Goal: Task Accomplishment & Management: Complete application form

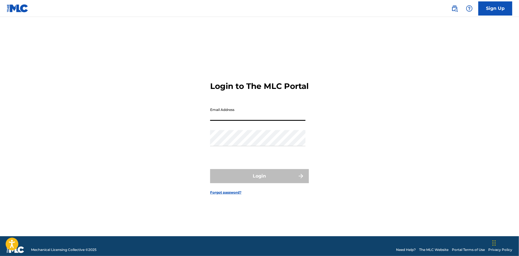
type input "[EMAIL_ADDRESS][DOMAIN_NAME]"
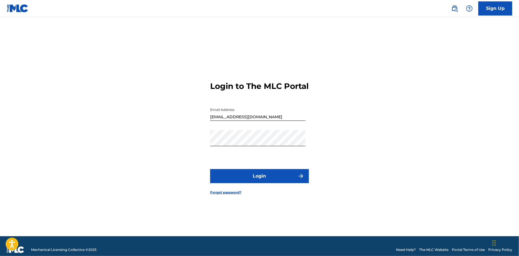
click at [232, 181] on button "Login" at bounding box center [259, 176] width 99 height 14
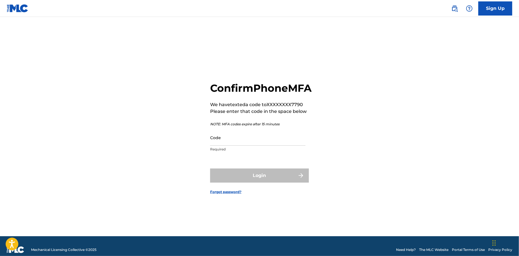
click at [255, 145] on input "Code" at bounding box center [257, 137] width 95 height 16
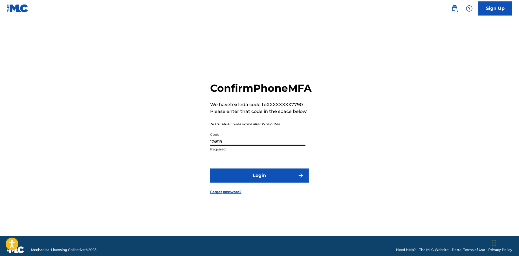
type input "174519"
click at [271, 181] on button "Login" at bounding box center [259, 175] width 99 height 14
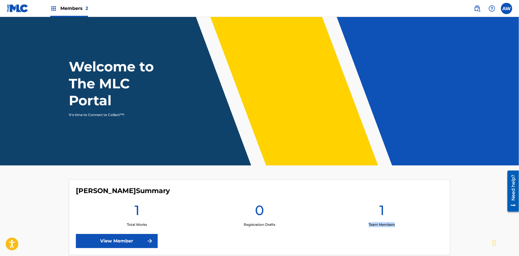
drag, startPoint x: 362, startPoint y: 222, endPoint x: 406, endPoint y: 222, distance: 44.5
click at [402, 222] on div "1 Team Members" at bounding box center [381, 213] width 122 height 25
click at [52, 8] on img at bounding box center [53, 8] width 7 height 7
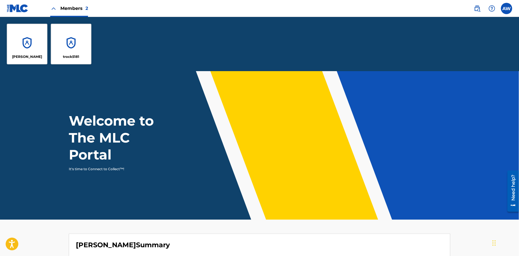
click at [28, 38] on div "[PERSON_NAME]" at bounding box center [27, 44] width 41 height 41
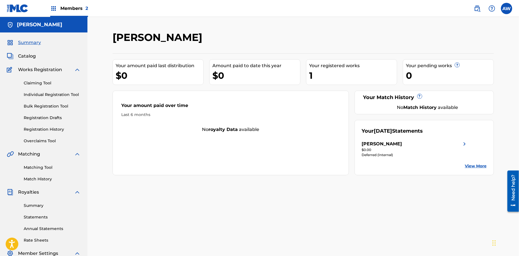
click at [27, 56] on span "Catalog" at bounding box center [27, 56] width 18 height 7
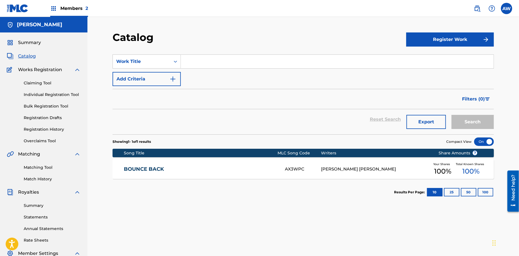
click at [411, 37] on button "Register Work" at bounding box center [450, 39] width 88 height 14
click at [420, 52] on link "Individual" at bounding box center [450, 58] width 88 height 14
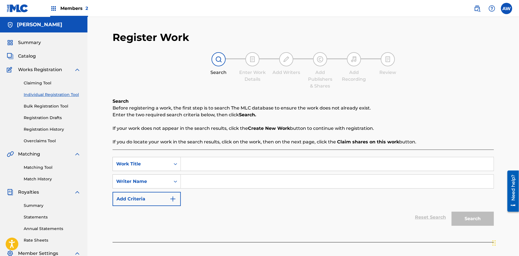
click at [192, 160] on input "Search Form" at bounding box center [337, 164] width 313 height 14
click at [194, 161] on input "Search Form" at bounding box center [337, 164] width 313 height 14
type input "Papers"
click at [212, 180] on input "Search Form" at bounding box center [337, 181] width 313 height 14
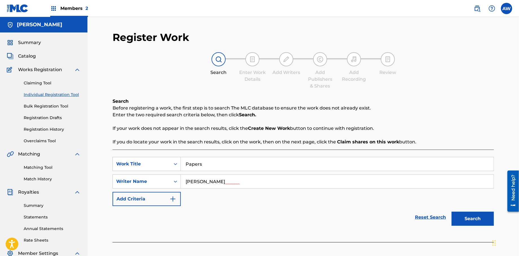
type input "[PERSON_NAME]"
click at [178, 201] on button "Add Criteria" at bounding box center [146, 199] width 68 height 14
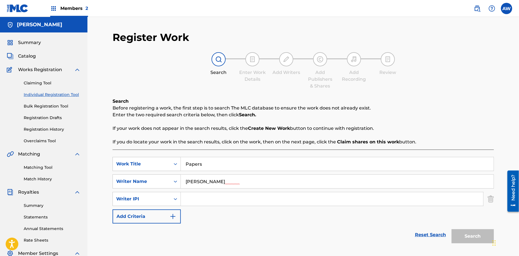
click at [189, 201] on input "Search Form" at bounding box center [332, 199] width 302 height 14
type input "572298521"
click at [174, 221] on button "Add Criteria" at bounding box center [146, 216] width 68 height 14
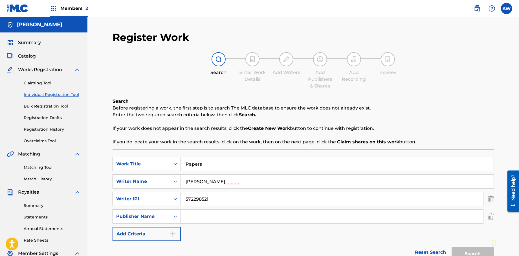
click at [174, 221] on div "Search Form" at bounding box center [175, 216] width 10 height 14
click at [186, 217] on input "Search Form" at bounding box center [332, 216] width 302 height 14
click at [187, 217] on input "Search Form" at bounding box center [332, 216] width 302 height 14
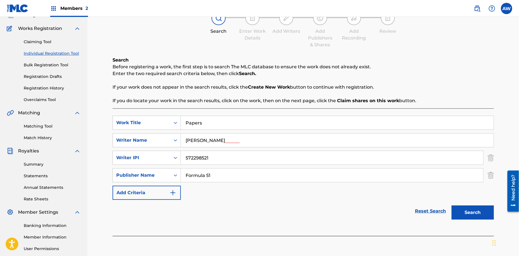
scroll to position [43, 0]
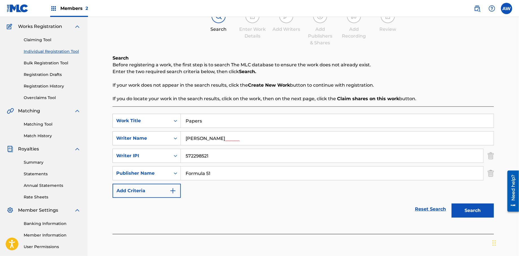
type input "Formula 51"
click at [176, 194] on button "Add Criteria" at bounding box center [146, 190] width 68 height 14
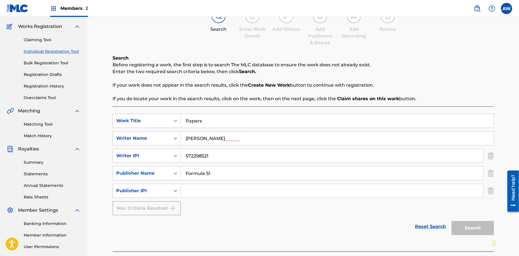
click at [217, 190] on input "Search Form" at bounding box center [332, 191] width 302 height 14
type input "1106052708"
click at [468, 230] on button "Search" at bounding box center [472, 228] width 42 height 14
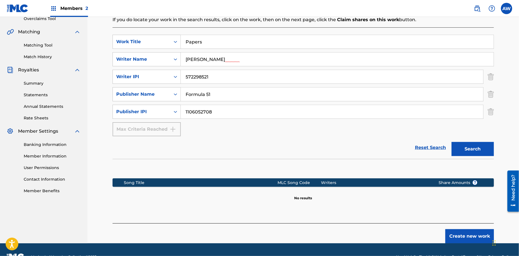
scroll to position [132, 0]
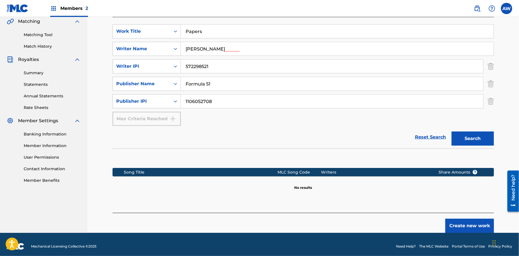
click at [454, 225] on button "Create new work" at bounding box center [469, 225] width 48 height 14
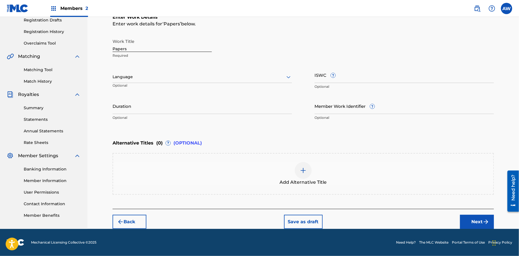
scroll to position [97, 0]
drag, startPoint x: 466, startPoint y: 221, endPoint x: 466, endPoint y: 225, distance: 4.5
click at [466, 225] on button "Next" at bounding box center [477, 222] width 34 height 14
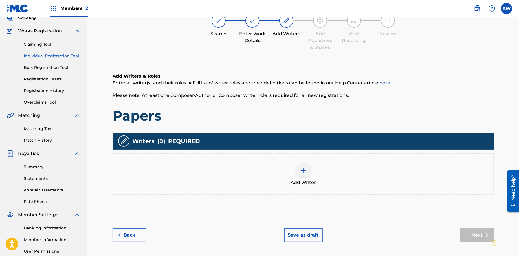
scroll to position [25, 0]
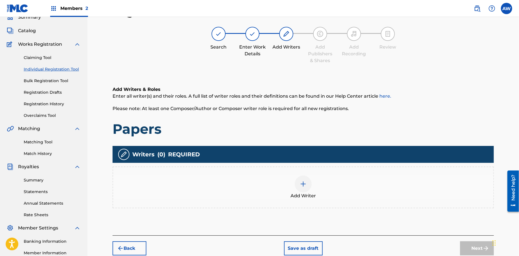
click at [307, 188] on div at bounding box center [302, 183] width 17 height 17
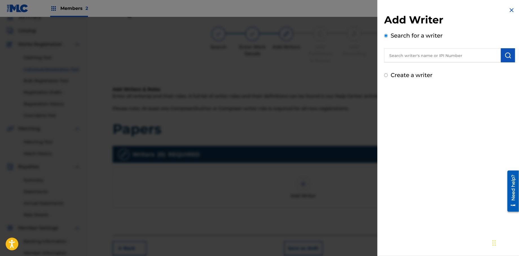
click at [416, 57] on input "text" at bounding box center [442, 55] width 117 height 14
drag, startPoint x: 127, startPoint y: 49, endPoint x: 90, endPoint y: 34, distance: 39.7
click at [5, 32] on div at bounding box center [259, 145] width 519 height 256
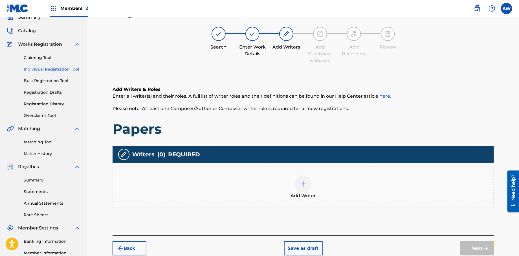
drag, startPoint x: 401, startPoint y: 61, endPoint x: 368, endPoint y: 60, distance: 33.0
click at [370, 61] on div "Search Enter Work Details Add Writers Add Publishers & Shares Add Recording Rev…" at bounding box center [302, 45] width 381 height 37
click at [353, 42] on div "Add Recording" at bounding box center [354, 42] width 28 height 30
drag, startPoint x: 386, startPoint y: 49, endPoint x: 389, endPoint y: 51, distance: 3.4
click at [389, 51] on div "Search Enter Work Details Add Writers Add Publishers & Shares Add Recording Rev…" at bounding box center [302, 45] width 381 height 37
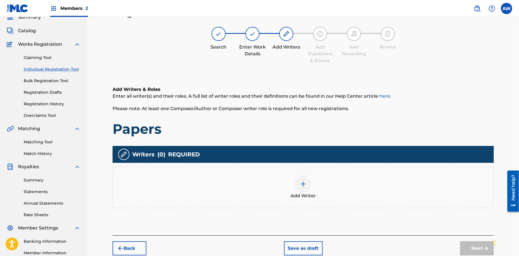
click at [306, 185] on div at bounding box center [302, 183] width 17 height 17
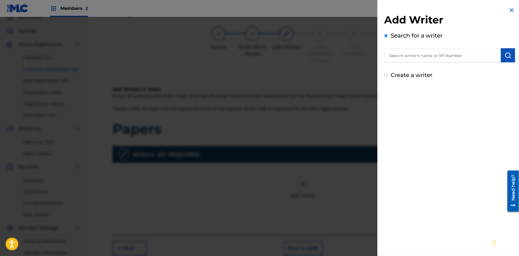
click at [419, 58] on input "text" at bounding box center [442, 55] width 117 height 14
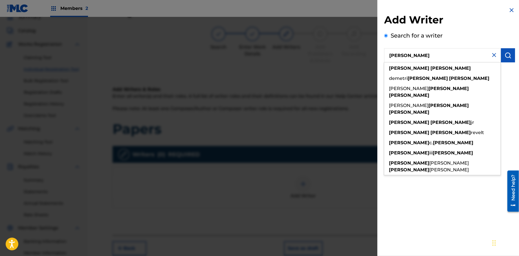
type input "[PERSON_NAME]"
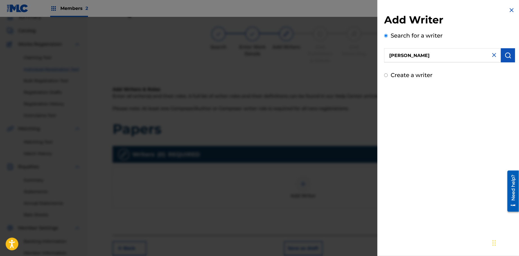
click at [508, 56] on img "submit" at bounding box center [507, 55] width 7 height 7
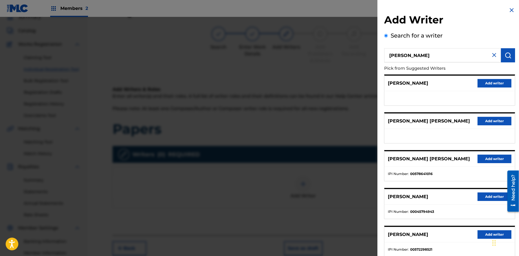
click at [479, 235] on button "Add writer" at bounding box center [494, 234] width 34 height 8
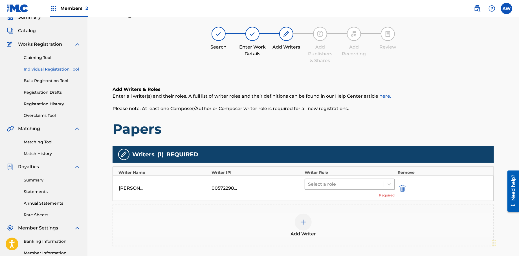
click at [353, 185] on div at bounding box center [344, 184] width 73 height 8
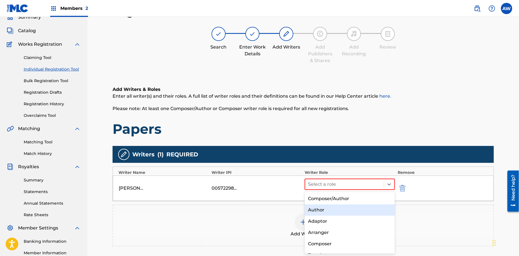
click at [329, 211] on div "Author" at bounding box center [349, 209] width 90 height 11
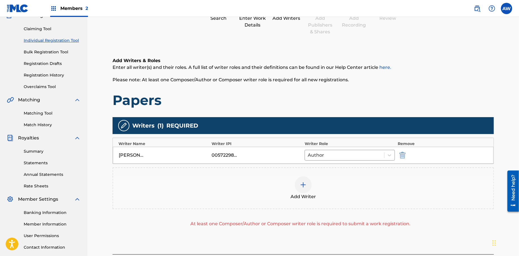
scroll to position [85, 0]
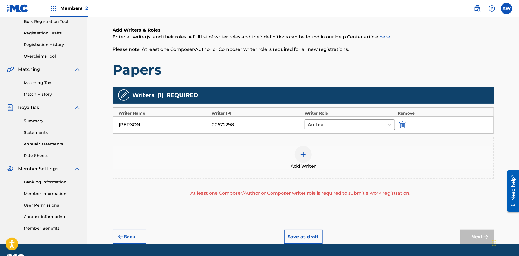
click at [300, 156] on img at bounding box center [303, 154] width 7 height 7
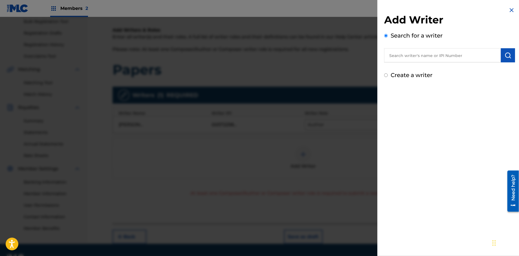
click at [408, 57] on input "text" at bounding box center [442, 55] width 117 height 14
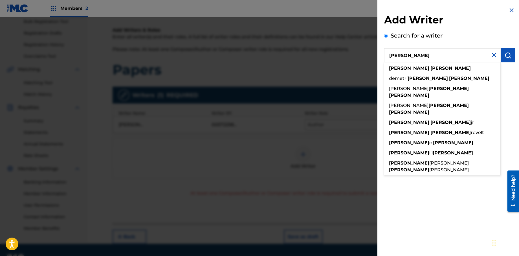
type input "[PERSON_NAME]"
click at [508, 56] on img "submit" at bounding box center [507, 55] width 7 height 7
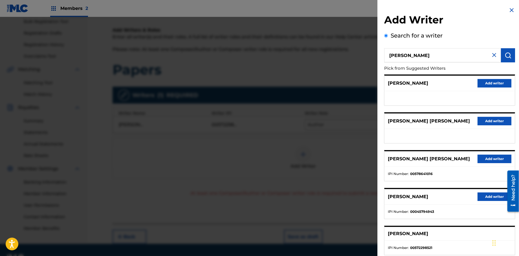
scroll to position [99, 0]
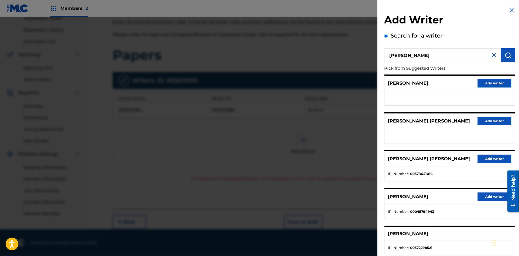
click at [418, 246] on strong "00572298521" at bounding box center [421, 247] width 22 height 5
click at [492, 244] on div "Chat Widget" at bounding box center [504, 242] width 28 height 27
click at [493, 244] on div "Chat Widget" at bounding box center [503, 242] width 28 height 27
click at [508, 12] on img at bounding box center [511, 10] width 7 height 7
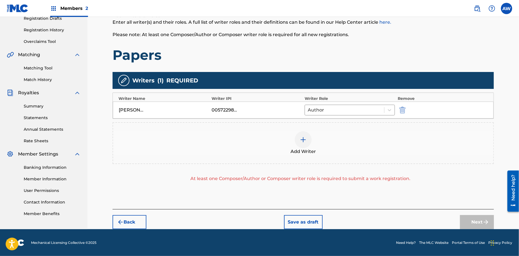
click at [302, 142] on img at bounding box center [303, 139] width 7 height 7
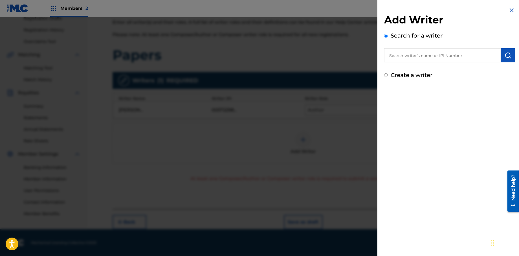
click at [385, 74] on input "Create a writer" at bounding box center [386, 75] width 4 height 4
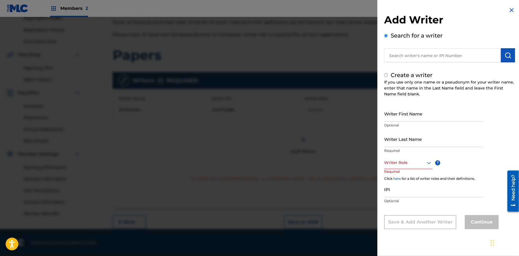
radio input "false"
radio input "true"
click at [404, 117] on input "Writer First Name" at bounding box center [433, 113] width 99 height 16
type input "[PERSON_NAME]"
click at [387, 143] on input "Writer Last Name" at bounding box center [433, 139] width 99 height 16
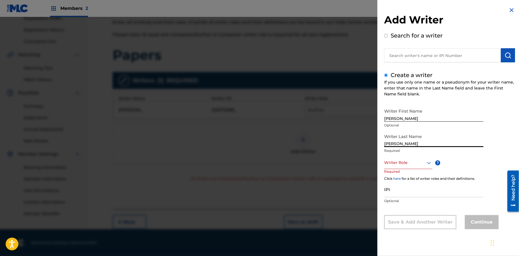
type input "[PERSON_NAME]"
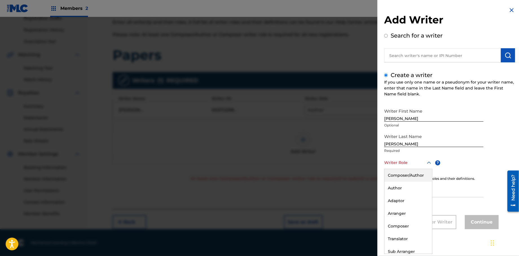
click at [413, 166] on div "Writer Role" at bounding box center [408, 162] width 48 height 13
click at [397, 227] on div "Composer" at bounding box center [408, 226] width 48 height 13
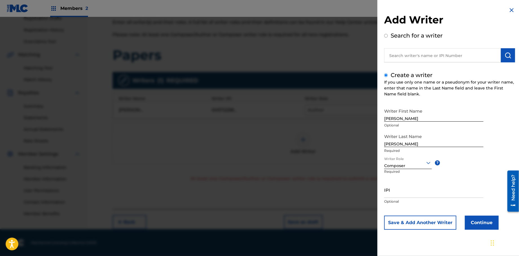
click at [402, 192] on input "IPI" at bounding box center [433, 189] width 99 height 16
click at [402, 193] on input "IPI" at bounding box center [433, 189] width 99 height 16
type input "572298521"
click at [482, 223] on button "Continue" at bounding box center [481, 222] width 34 height 14
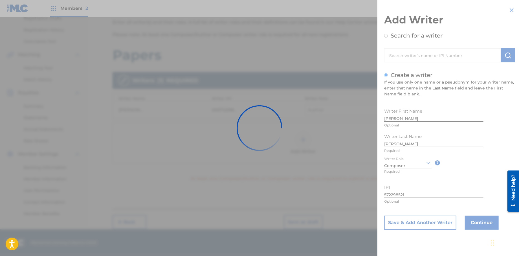
scroll to position [98, 0]
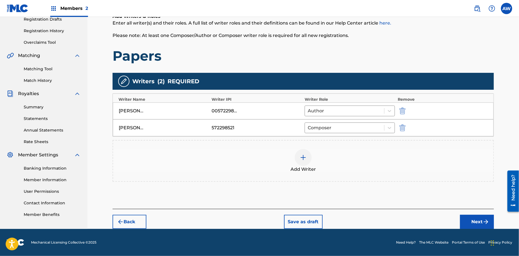
click at [467, 220] on button "Next" at bounding box center [477, 221] width 34 height 14
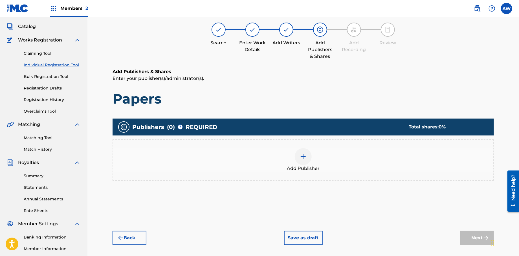
scroll to position [25, 0]
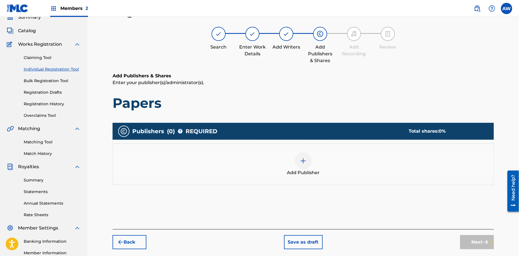
click at [303, 166] on div at bounding box center [302, 160] width 17 height 17
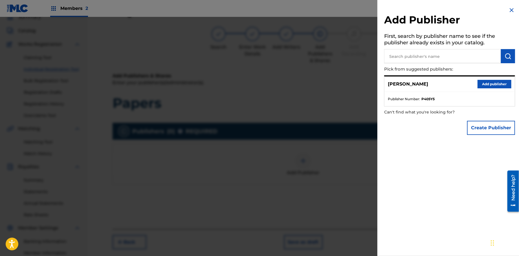
click at [477, 129] on button "Create Publisher" at bounding box center [491, 128] width 48 height 14
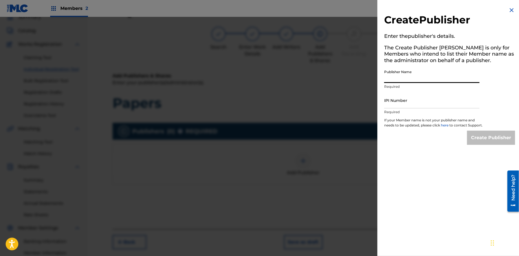
click at [389, 78] on input "Publisher Name" at bounding box center [431, 75] width 95 height 16
type input "Formula 51"
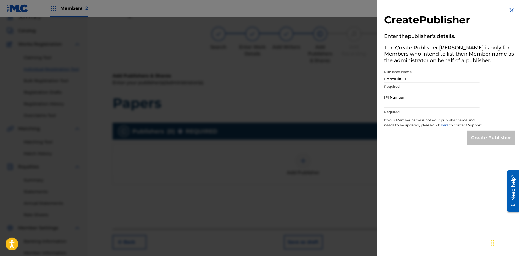
click at [387, 106] on input "IPI Number" at bounding box center [431, 100] width 95 height 16
type input "1106052708"
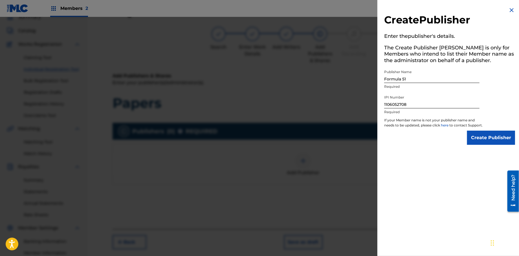
click at [479, 143] on input "Create Publisher" at bounding box center [491, 137] width 48 height 14
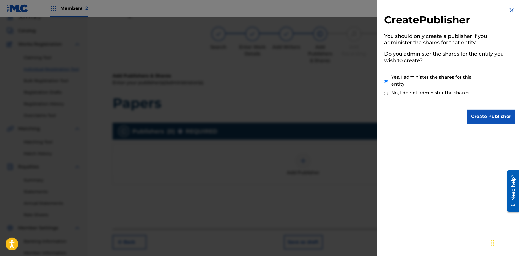
click at [500, 115] on input "Create Publisher" at bounding box center [491, 116] width 48 height 14
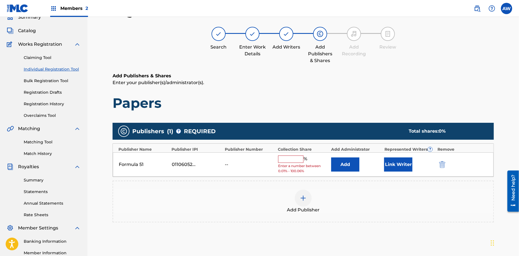
click at [294, 163] on span "Enter a number between 0.01% - 100.06%" at bounding box center [303, 168] width 50 height 10
click at [293, 158] on input "text" at bounding box center [290, 158] width 25 height 7
type input "100"
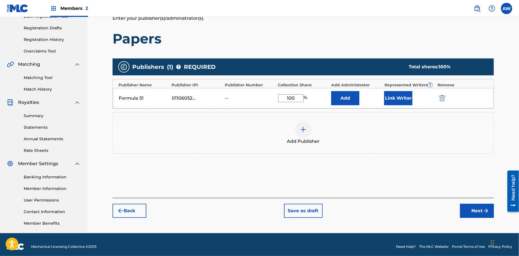
scroll to position [90, 0]
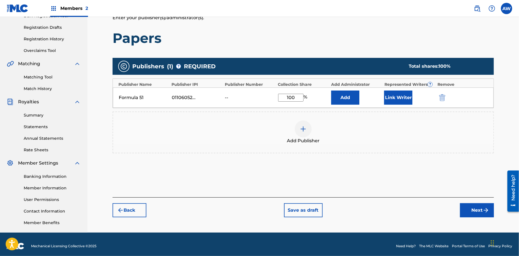
click at [471, 209] on button "Next" at bounding box center [477, 210] width 34 height 14
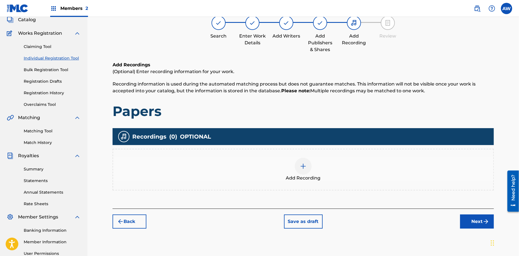
scroll to position [25, 0]
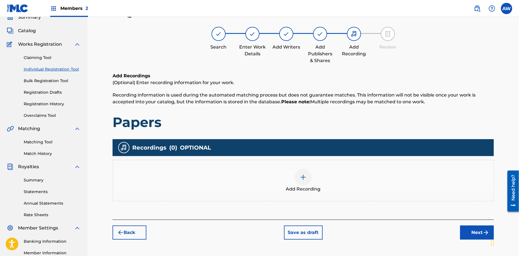
click at [306, 180] on img at bounding box center [303, 177] width 7 height 7
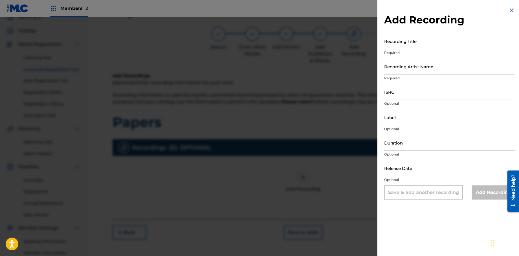
click at [418, 45] on input "Recording Title" at bounding box center [449, 41] width 131 height 16
type input "Papers, Vol. 1"
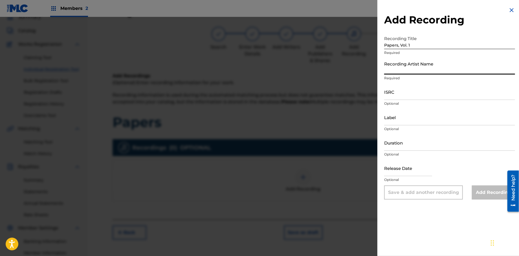
click at [420, 70] on input "Recording Artist Name" at bounding box center [449, 66] width 131 height 16
type input "T-Rock"
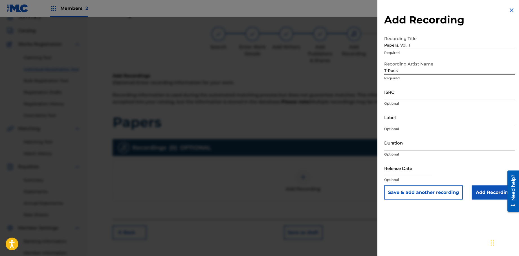
click at [415, 95] on input "ISRC" at bounding box center [449, 92] width 131 height 16
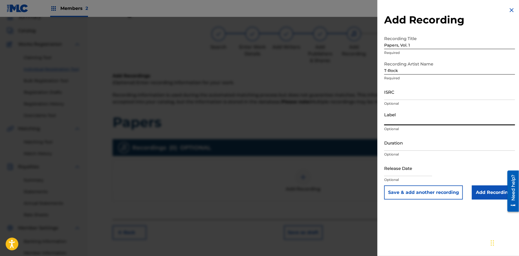
click at [395, 121] on input "Label" at bounding box center [449, 117] width 131 height 16
type input "Rock Solid Music"
select select "7"
select select "2025"
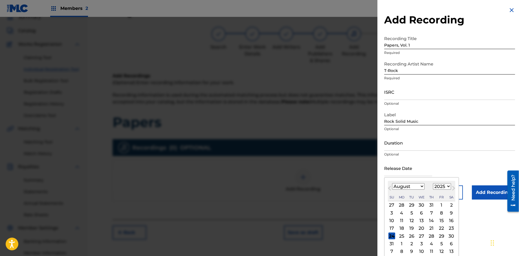
click at [398, 173] on input "text" at bounding box center [408, 168] width 48 height 16
click at [422, 186] on select "January February March April May June July August September October November De…" at bounding box center [408, 186] width 32 height 6
select select "0"
click at [392, 183] on select "January February March April May June July August September October November De…" at bounding box center [408, 186] width 32 height 6
click at [422, 206] on div "1" at bounding box center [421, 204] width 7 height 7
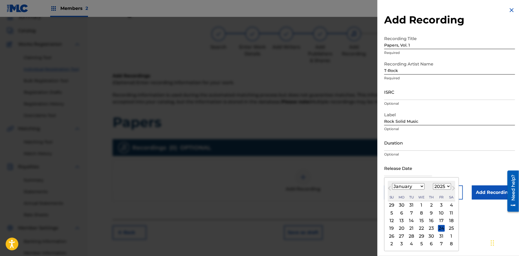
type input "[DATE]"
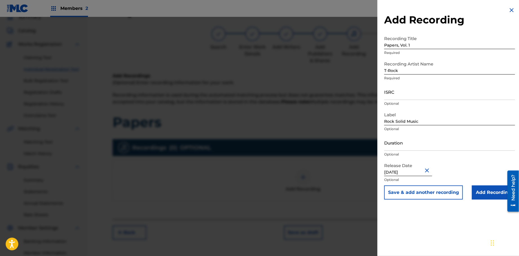
click at [413, 170] on input "[DATE]" at bounding box center [408, 168] width 48 height 16
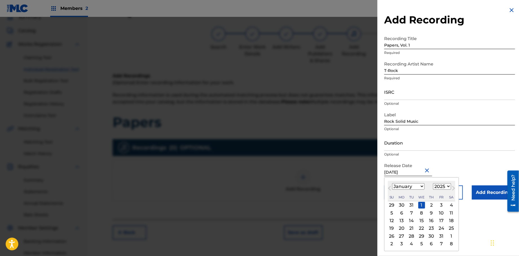
click at [445, 187] on select "1899 1900 1901 1902 1903 1904 1905 1906 1907 1908 1909 1910 1911 1912 1913 1914…" at bounding box center [442, 186] width 18 height 6
select select "2013"
click at [433, 183] on select "1899 1900 1901 1902 1903 1904 1905 1906 1907 1908 1909 1910 1911 1912 1913 1914…" at bounding box center [442, 186] width 18 height 6
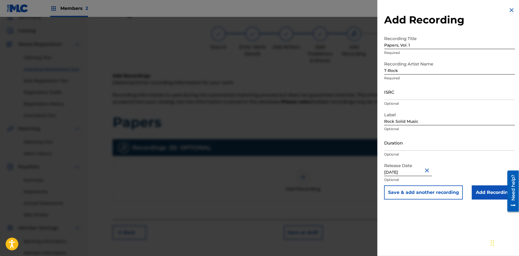
click at [482, 195] on input "Add Recording" at bounding box center [492, 192] width 43 height 14
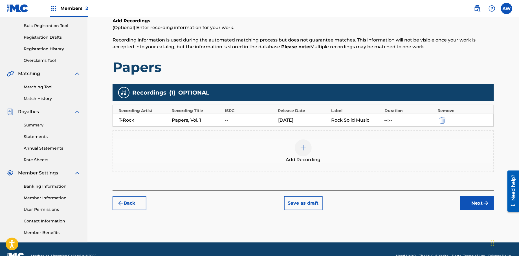
scroll to position [94, 0]
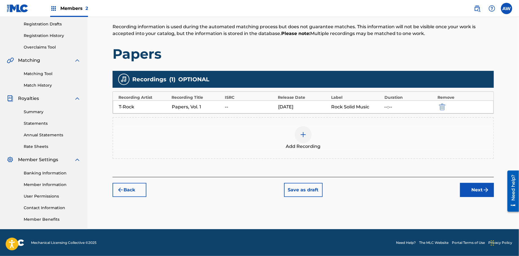
click at [468, 189] on button "Next" at bounding box center [477, 190] width 34 height 14
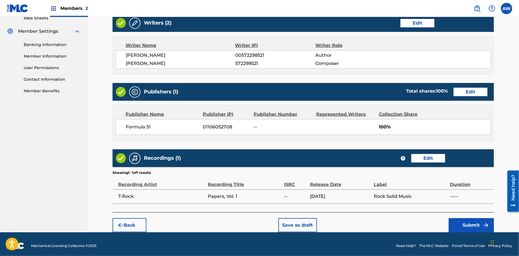
scroll to position [223, 0]
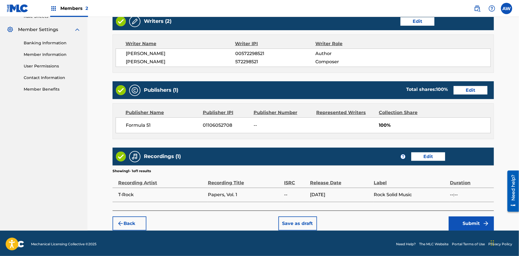
click at [471, 224] on button "Submit" at bounding box center [470, 223] width 45 height 14
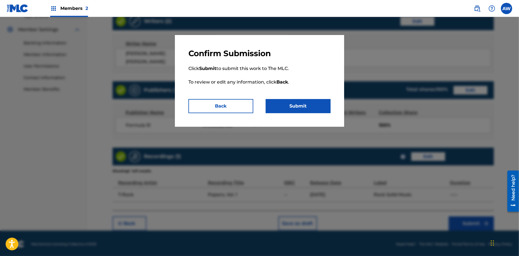
click at [294, 99] on button "Submit" at bounding box center [297, 106] width 65 height 14
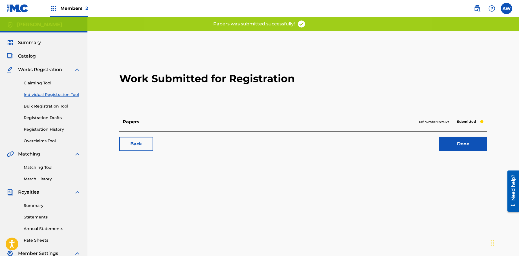
click at [462, 141] on link "Done" at bounding box center [463, 144] width 48 height 14
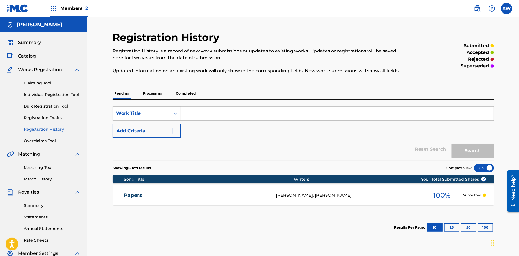
click at [197, 117] on input "Search Form" at bounding box center [337, 114] width 313 height 14
type input "Tunnel Vision"
click at [175, 132] on img "Search Form" at bounding box center [172, 130] width 7 height 7
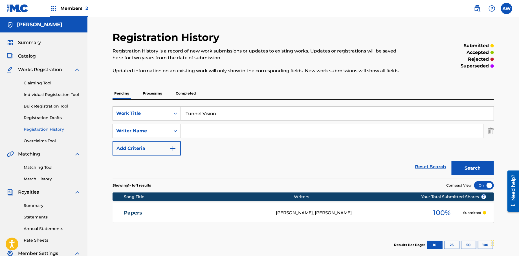
click at [210, 132] on input "Search Form" at bounding box center [332, 131] width 302 height 14
type input "[PERSON_NAME]"
click at [177, 147] on button "Add Criteria" at bounding box center [146, 148] width 68 height 14
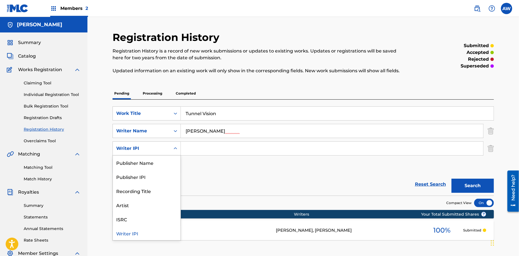
click at [178, 147] on div "Search Form" at bounding box center [175, 148] width 10 height 10
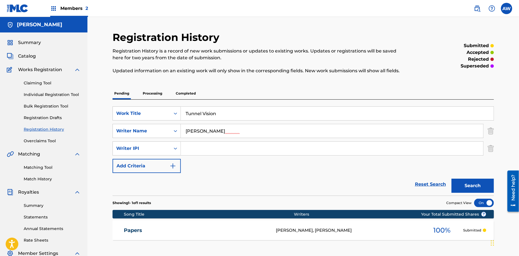
click at [192, 148] on input "Search Form" at bounding box center [332, 148] width 302 height 14
type input "572298521"
click at [236, 171] on div "SearchWithCriteriace88b808-c39b-436f-bfcb-b6656ba17a1d Work Title Tunnel Vision…" at bounding box center [302, 139] width 381 height 67
click at [177, 166] on button "Add Criteria" at bounding box center [146, 166] width 68 height 14
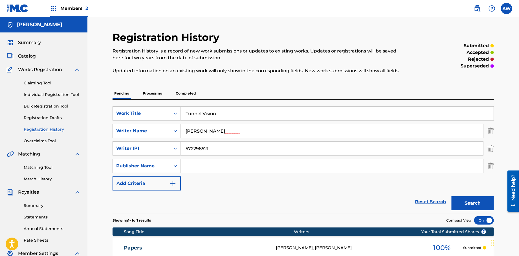
click at [209, 168] on input "Search Form" at bounding box center [332, 166] width 302 height 14
type input "Formula 51"
click at [177, 183] on button "Add Criteria" at bounding box center [146, 183] width 68 height 14
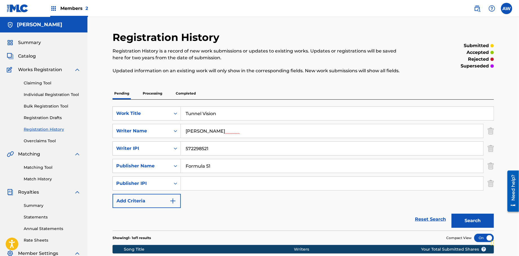
click at [192, 186] on input "Search Form" at bounding box center [332, 183] width 302 height 14
type input "1106052708"
click at [177, 203] on button "Add Criteria" at bounding box center [146, 201] width 68 height 14
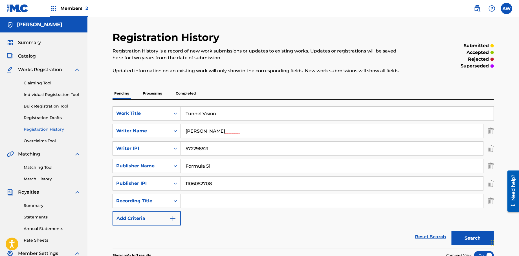
click at [209, 204] on input "Search Form" at bounding box center [332, 201] width 302 height 14
type input "p"
type input "Papers Vol, 1."
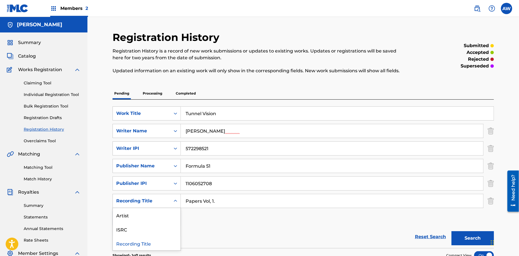
drag, startPoint x: 115, startPoint y: 178, endPoint x: 243, endPoint y: 185, distance: 127.5
click at [198, 179] on div "SearchWithCriteriace88b808-c39b-436f-bfcb-b6656ba17a1d Work Title Tunnel Vision…" at bounding box center [302, 165] width 381 height 119
drag, startPoint x: 330, startPoint y: 233, endPoint x: 208, endPoint y: 241, distance: 122.8
click at [242, 232] on form "SearchWithCriteriace88b808-c39b-436f-bfcb-b6656ba17a1d Work Title Tunnel Vision…" at bounding box center [302, 176] width 381 height 141
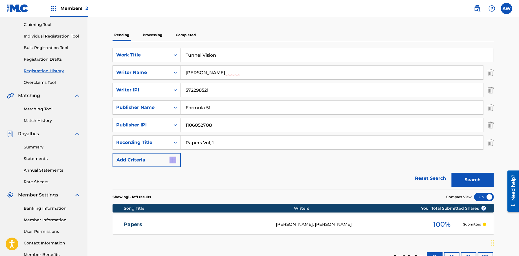
scroll to position [98, 0]
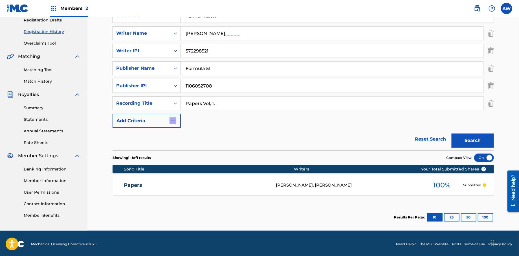
click at [466, 139] on button "Search" at bounding box center [472, 140] width 42 height 14
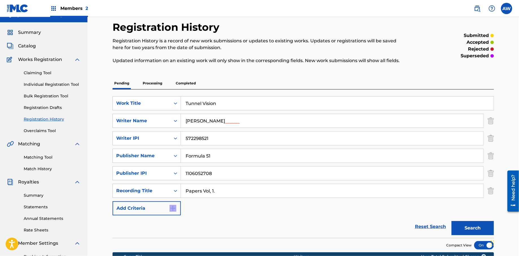
scroll to position [0, 0]
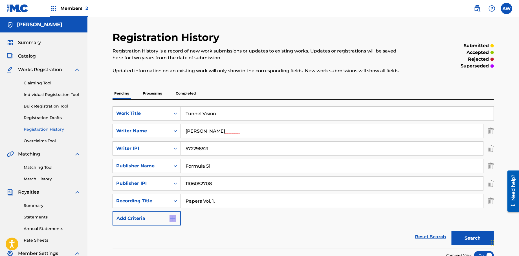
click at [27, 55] on span "Catalog" at bounding box center [27, 56] width 18 height 7
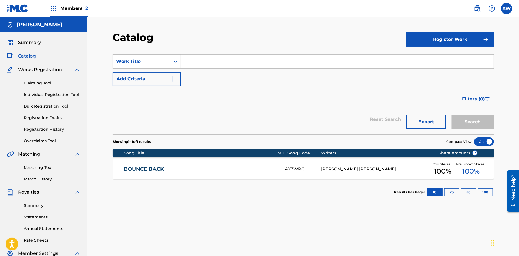
click at [434, 40] on button "Register Work" at bounding box center [450, 39] width 88 height 14
click at [422, 56] on link "Individual" at bounding box center [450, 58] width 88 height 14
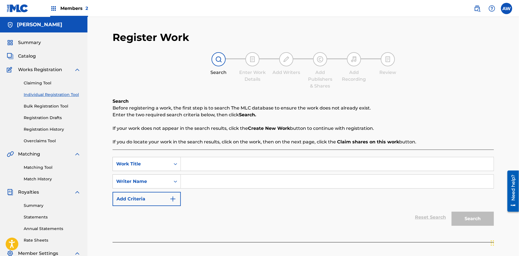
click at [200, 163] on input "Search Form" at bounding box center [337, 164] width 313 height 14
type input "Tunnel Vision"
click at [194, 180] on input "Search Form" at bounding box center [337, 181] width 313 height 14
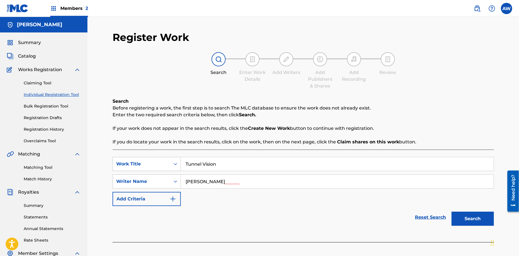
type input "[PERSON_NAME]"
click at [174, 200] on img "Search Form" at bounding box center [172, 198] width 7 height 7
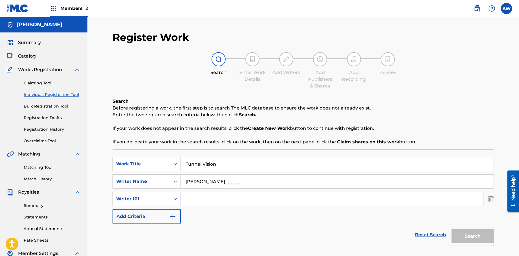
click at [199, 196] on input "Search Form" at bounding box center [332, 199] width 302 height 14
type input "572298521"
click at [172, 219] on img "Search Form" at bounding box center [172, 216] width 7 height 7
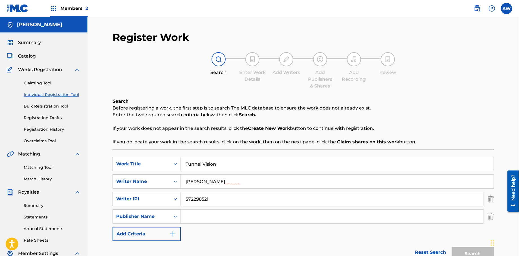
click at [195, 220] on input "Search Form" at bounding box center [332, 216] width 302 height 14
click at [196, 220] on input "Search Form" at bounding box center [332, 216] width 302 height 14
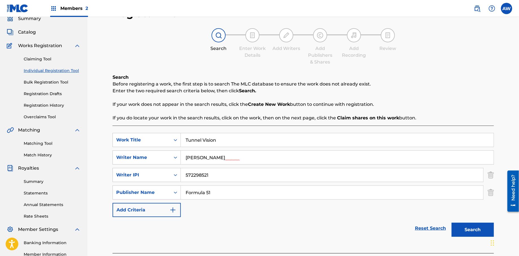
scroll to position [25, 0]
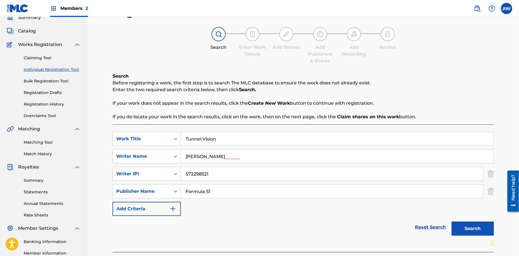
type input "Formula 51"
click at [176, 213] on button "Add Criteria" at bounding box center [146, 208] width 68 height 14
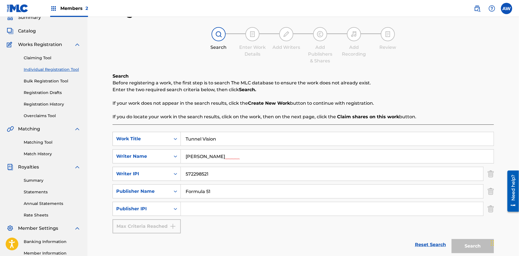
click at [213, 213] on input "Search Form" at bounding box center [332, 209] width 302 height 14
type input "1106052708"
click at [465, 246] on button "Search" at bounding box center [472, 246] width 42 height 14
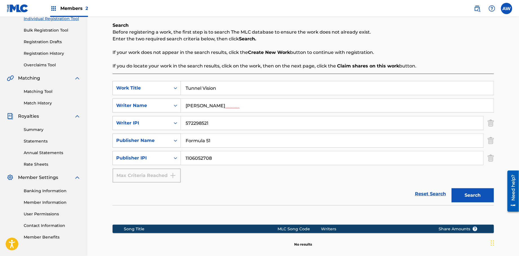
scroll to position [78, 0]
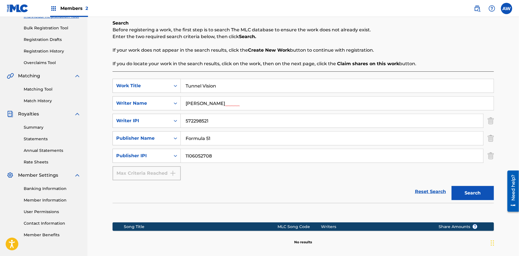
click at [465, 190] on button "Search" at bounding box center [472, 193] width 42 height 14
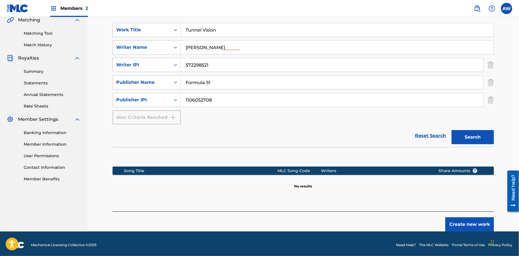
scroll to position [136, 0]
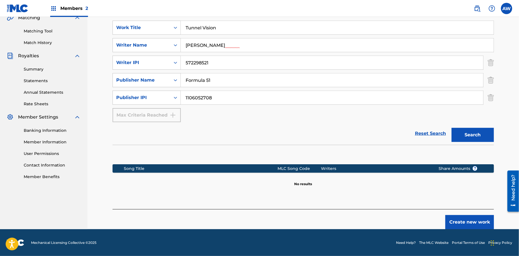
click at [475, 223] on button "Create new work" at bounding box center [469, 222] width 48 height 14
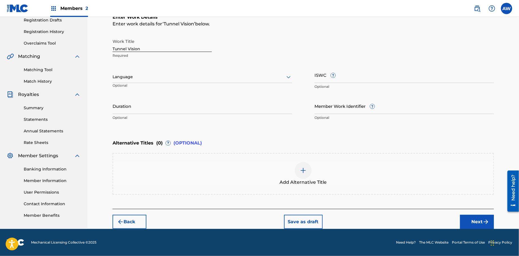
scroll to position [97, 0]
click at [468, 221] on button "Next" at bounding box center [477, 222] width 34 height 14
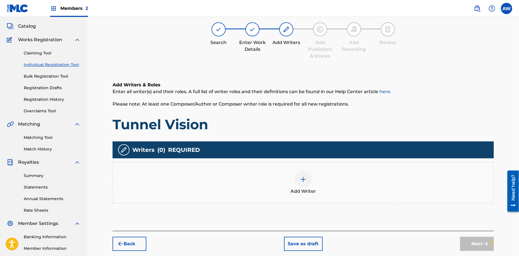
scroll to position [25, 0]
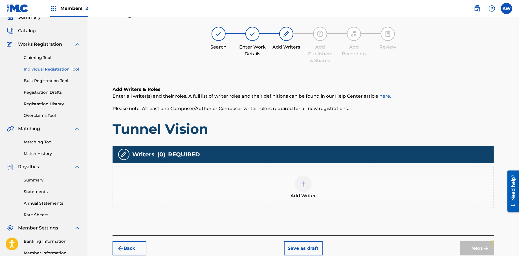
click at [298, 182] on div at bounding box center [302, 183] width 17 height 17
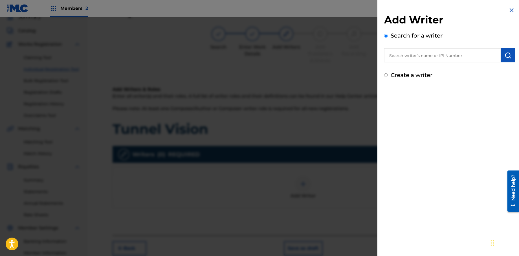
click at [436, 57] on input "text" at bounding box center [442, 55] width 117 height 14
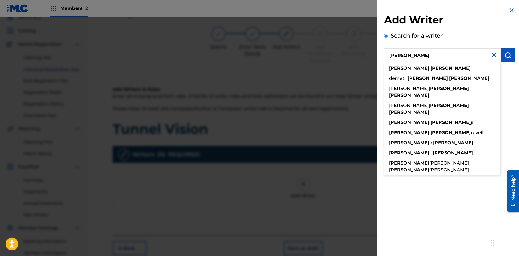
type input "[PERSON_NAME]"
click at [508, 58] on button "submit" at bounding box center [507, 55] width 14 height 14
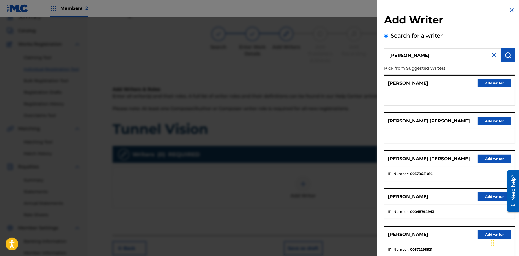
click at [477, 235] on button "Add writer" at bounding box center [494, 234] width 34 height 8
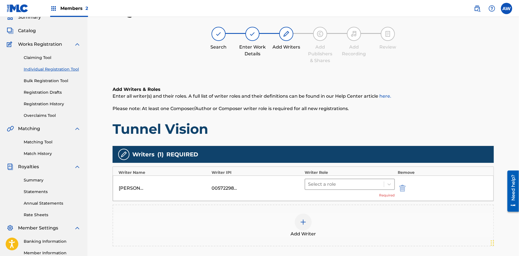
click at [323, 183] on div at bounding box center [344, 184] width 73 height 8
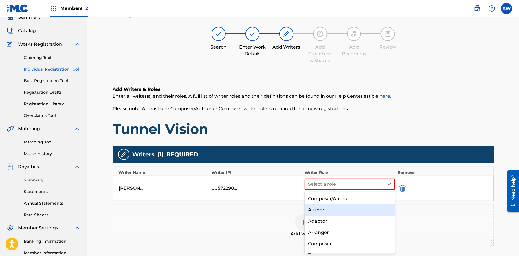
click at [335, 209] on div "Author" at bounding box center [349, 209] width 90 height 11
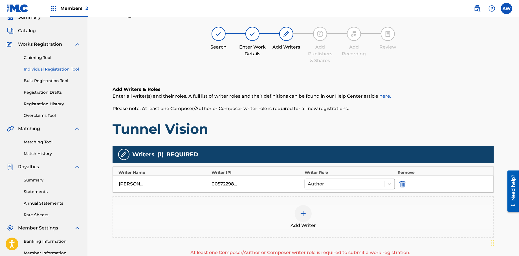
click at [304, 212] on img at bounding box center [303, 213] width 7 height 7
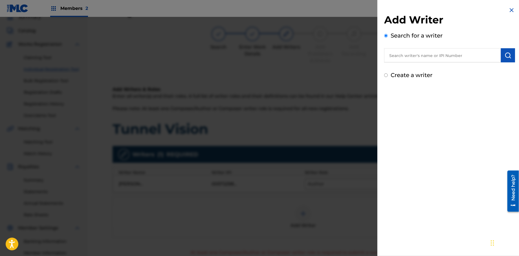
click at [386, 75] on input "Create a writer" at bounding box center [386, 75] width 4 height 4
radio input "false"
radio input "true"
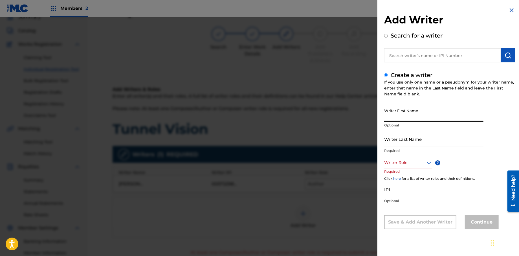
click at [402, 117] on input "Writer First Name" at bounding box center [433, 113] width 99 height 16
type input "[PERSON_NAME]"
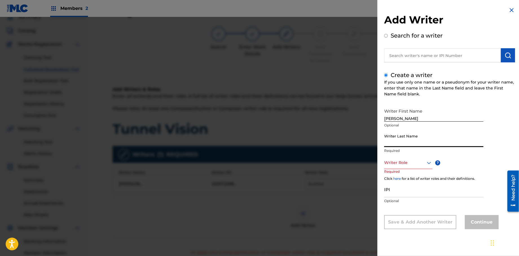
click at [395, 143] on input "Writer Last Name" at bounding box center [433, 139] width 99 height 16
type input "[PERSON_NAME]"
click at [400, 165] on div at bounding box center [408, 162] width 48 height 7
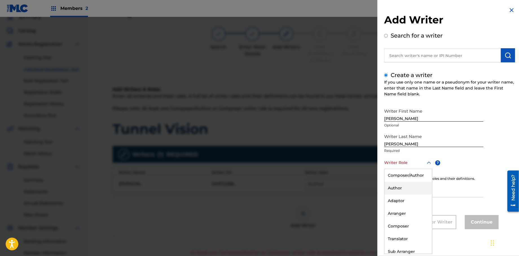
click at [413, 186] on div "Author" at bounding box center [408, 187] width 48 height 13
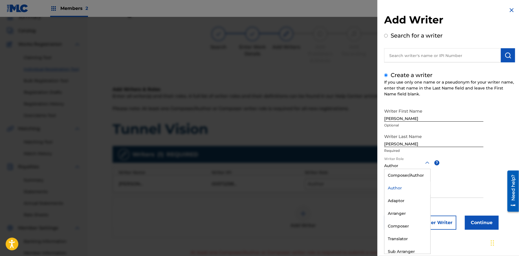
click at [402, 165] on div at bounding box center [407, 162] width 46 height 7
click at [397, 224] on div "Composer" at bounding box center [407, 226] width 46 height 13
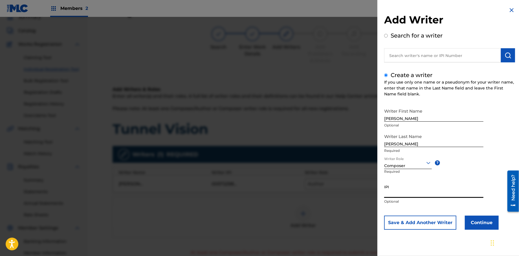
click at [389, 194] on input "IPI" at bounding box center [433, 189] width 99 height 16
type input "572298521"
click at [470, 222] on button "Continue" at bounding box center [481, 222] width 34 height 14
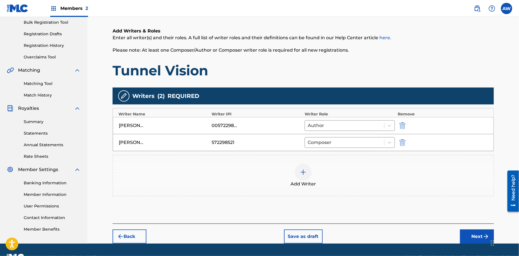
scroll to position [98, 0]
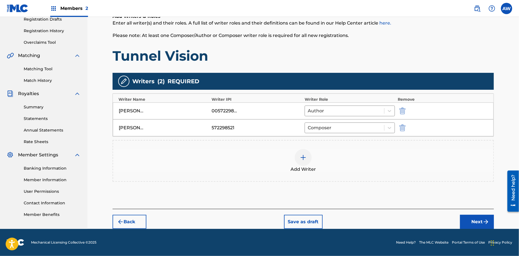
click at [471, 222] on button "Next" at bounding box center [477, 221] width 34 height 14
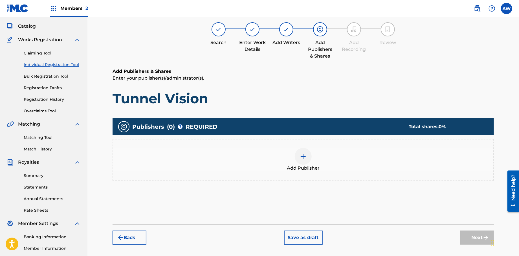
scroll to position [25, 0]
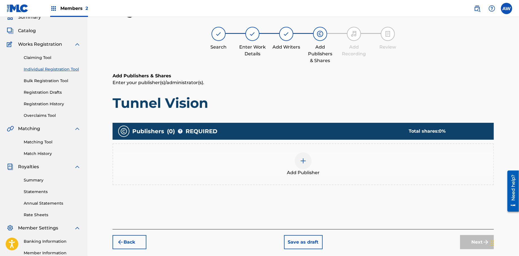
click at [307, 159] on div at bounding box center [302, 160] width 17 height 17
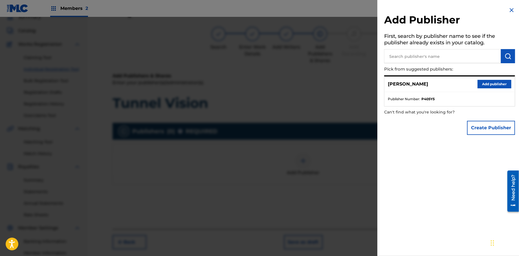
click at [474, 127] on button "Create Publisher" at bounding box center [491, 128] width 48 height 14
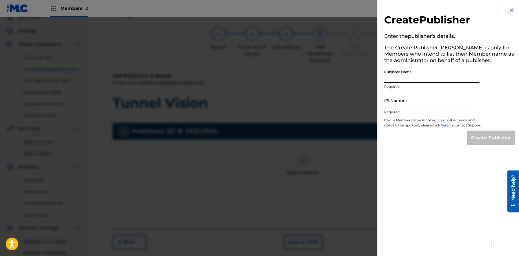
click at [416, 79] on input "Publisher Name" at bounding box center [431, 75] width 95 height 16
type input "Formula 51"
click at [398, 107] on input "IPI Number" at bounding box center [431, 100] width 95 height 16
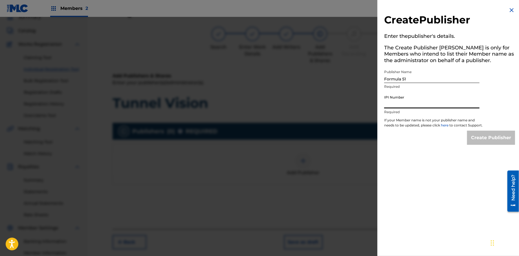
type input "1106052708"
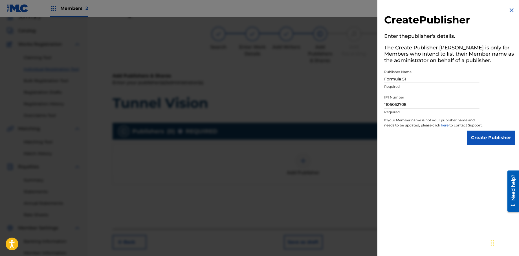
click at [505, 144] on input "Create Publisher" at bounding box center [491, 137] width 48 height 14
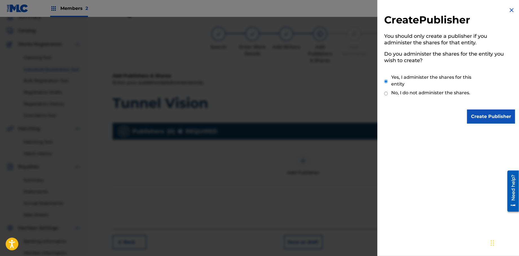
click at [476, 113] on input "Create Publisher" at bounding box center [491, 116] width 48 height 14
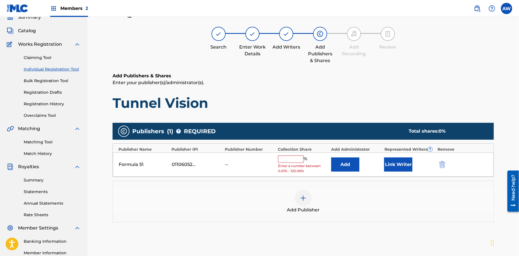
click at [291, 163] on span "Enter a number between 0.01% - 100.06%" at bounding box center [303, 168] width 50 height 10
click at [292, 159] on input "text" at bounding box center [290, 158] width 25 height 7
type input "100"
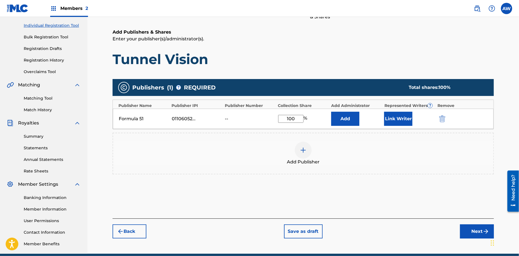
scroll to position [70, 0]
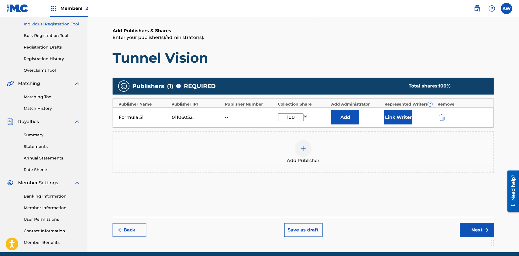
click at [465, 229] on button "Next" at bounding box center [477, 230] width 34 height 14
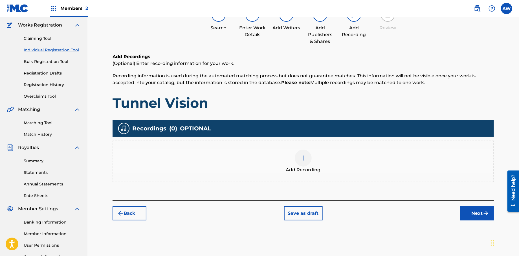
scroll to position [25, 0]
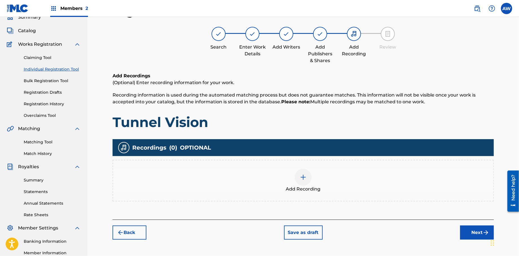
click at [305, 180] on div at bounding box center [302, 177] width 17 height 17
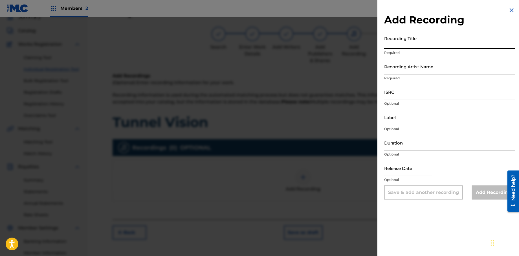
click at [422, 45] on input "Recording Title" at bounding box center [449, 41] width 131 height 16
click at [398, 72] on input "Recording Artist Name" at bounding box center [449, 66] width 131 height 16
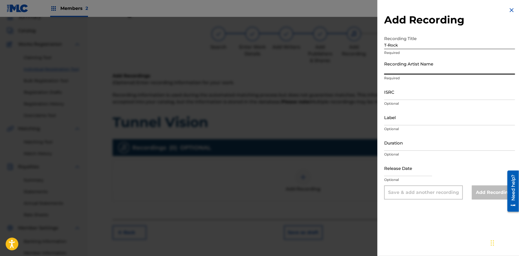
click at [412, 43] on input "T-Rock" at bounding box center [449, 41] width 131 height 16
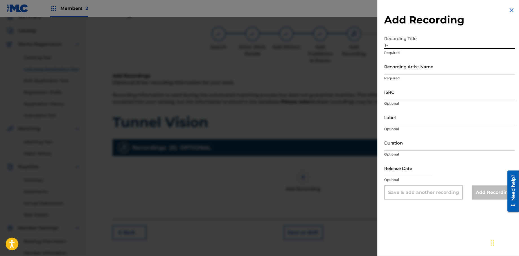
type input "T"
type input "Papers Vol, 1."
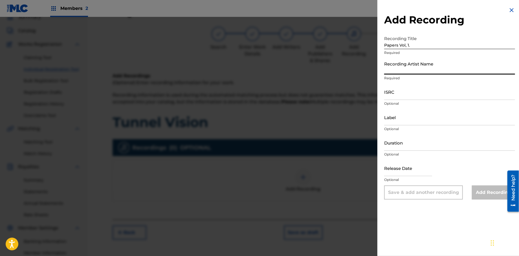
click at [393, 72] on input "Recording Artist Name" at bounding box center [449, 66] width 131 height 16
type input "T-Rock"
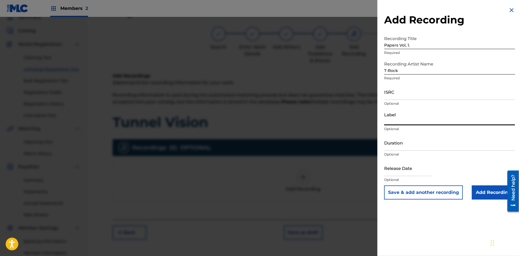
click at [399, 123] on input "Label" at bounding box center [449, 117] width 131 height 16
type input "Rock Solid Music"
click at [397, 173] on input "text" at bounding box center [408, 168] width 48 height 16
select select "7"
select select "2025"
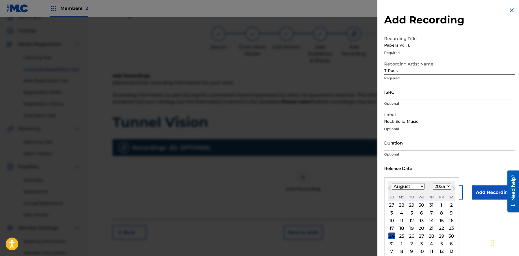
type input "[DATE]"
select select "0"
select select "2021"
click at [439, 206] on div "1" at bounding box center [441, 204] width 7 height 7
type input "[DATE]"
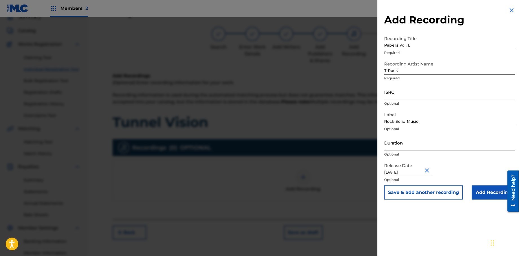
click at [411, 172] on input "[DATE]" at bounding box center [408, 168] width 48 height 16
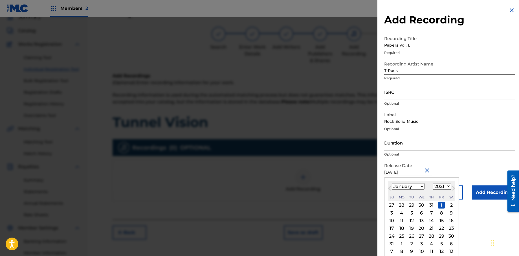
click at [446, 186] on select "1899 1900 1901 1902 1903 1904 1905 1906 1907 1908 1909 1910 1911 1912 1913 1914…" at bounding box center [442, 186] width 18 height 6
select select "2013"
click at [433, 183] on select "1899 1900 1901 1902 1903 1904 1905 1906 1907 1908 1909 1910 1911 1912 1913 1914…" at bounding box center [442, 186] width 18 height 6
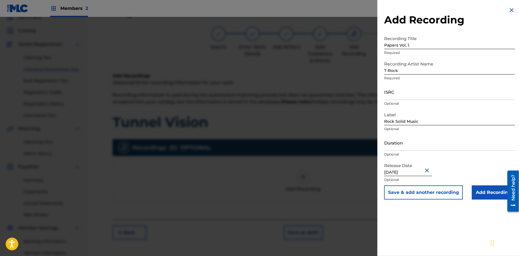
click at [480, 165] on div "Release Date [DATE] Optional" at bounding box center [449, 172] width 131 height 25
click at [483, 195] on input "Add Recording" at bounding box center [492, 192] width 43 height 14
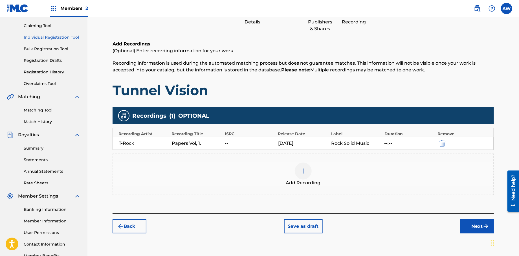
scroll to position [58, 0]
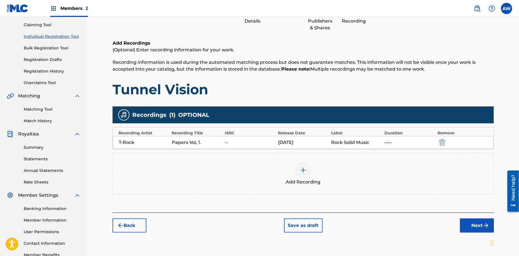
click at [475, 223] on button "Next" at bounding box center [477, 225] width 34 height 14
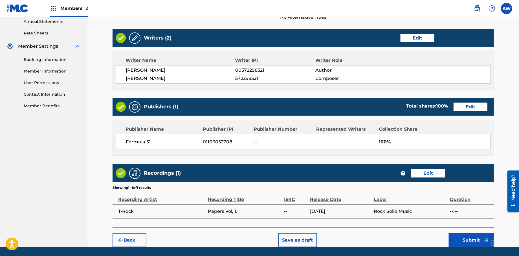
scroll to position [225, 0]
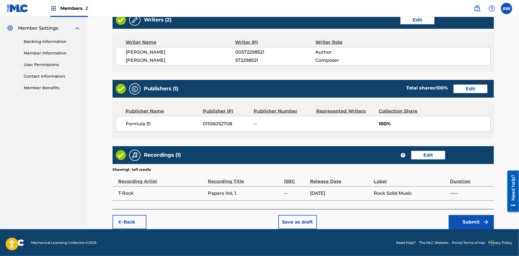
click at [466, 223] on button "Submit" at bounding box center [470, 222] width 45 height 14
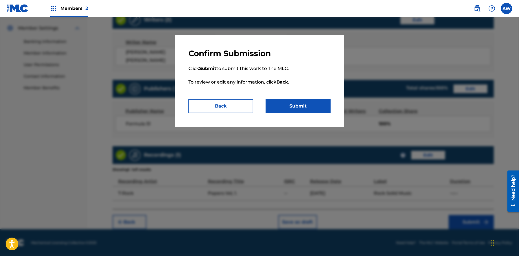
click at [301, 102] on button "Submit" at bounding box center [297, 106] width 65 height 14
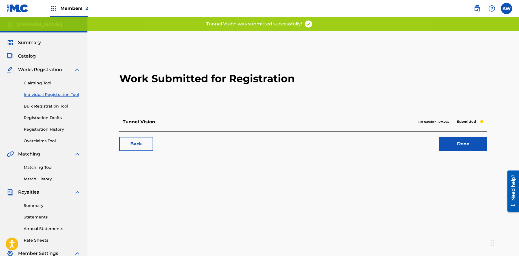
click at [451, 143] on link "Done" at bounding box center [463, 144] width 48 height 14
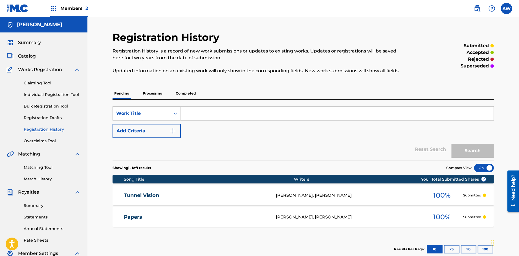
click at [204, 114] on input "Search Form" at bounding box center [337, 114] width 313 height 14
type input "Everything I Love"
click at [179, 130] on button "Add Criteria" at bounding box center [146, 131] width 68 height 14
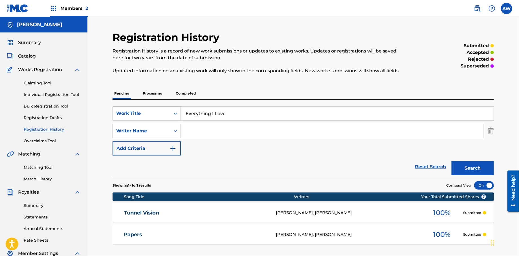
click at [210, 131] on input "Search Form" at bounding box center [332, 131] width 302 height 14
type input "[PERSON_NAME]"
click at [178, 150] on button "Add Criteria" at bounding box center [146, 148] width 68 height 14
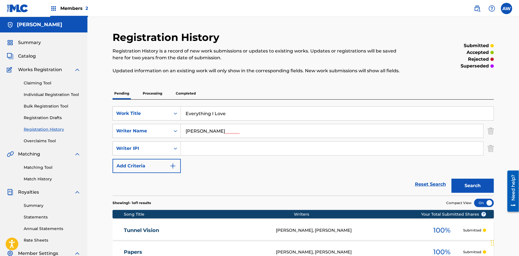
click at [199, 147] on input "Search Form" at bounding box center [332, 148] width 302 height 14
type input "572298521"
click at [175, 165] on img "Search Form" at bounding box center [172, 165] width 7 height 7
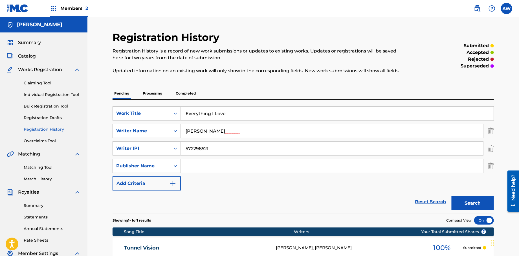
click at [204, 166] on input "Search Form" at bounding box center [332, 166] width 302 height 14
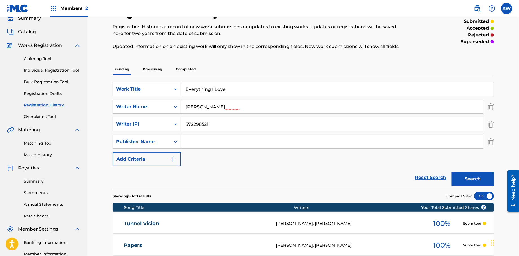
scroll to position [25, 0]
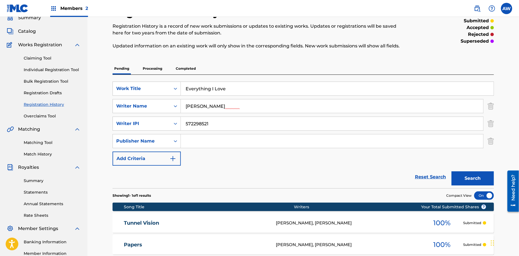
click at [206, 143] on input "Search Form" at bounding box center [332, 141] width 302 height 14
type input "Formula 51"
click at [175, 161] on button "Add Criteria" at bounding box center [146, 158] width 68 height 14
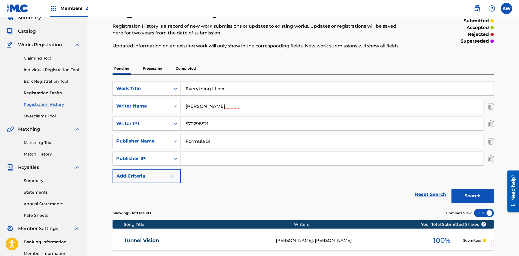
click at [192, 159] on input "Search Form" at bounding box center [332, 159] width 302 height 14
type input "1106052708"
click at [173, 179] on img "Search Form" at bounding box center [172, 175] width 7 height 7
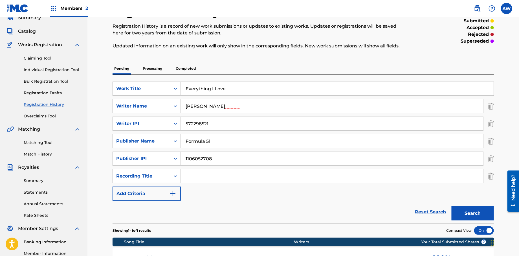
click at [196, 177] on input "Search Form" at bounding box center [332, 176] width 302 height 14
type input "Papers Vol, 1."
click at [175, 196] on img "Search Form" at bounding box center [172, 193] width 7 height 7
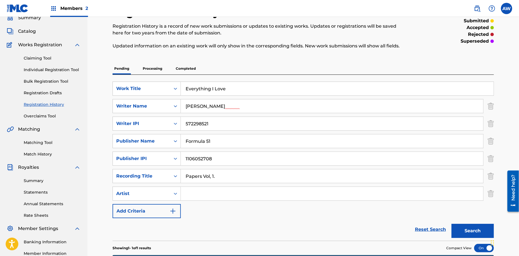
click at [204, 193] on input "Search Form" at bounding box center [332, 194] width 302 height 14
type input "T-Rock"
click at [174, 213] on img "Search Form" at bounding box center [172, 210] width 7 height 7
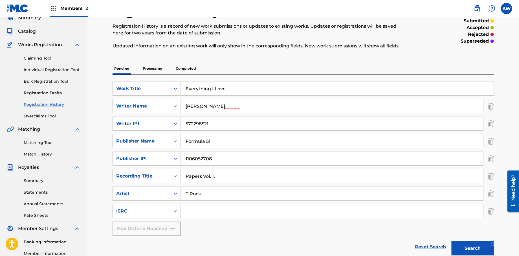
click at [192, 212] on input "Search Form" at bounding box center [332, 211] width 302 height 14
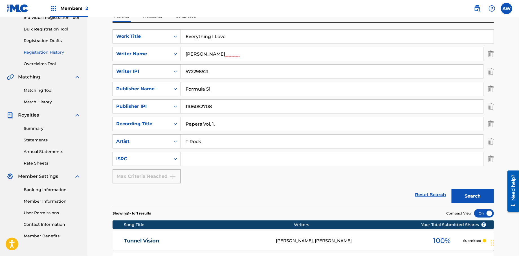
scroll to position [92, 0]
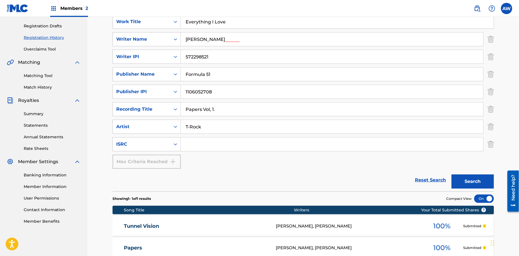
click at [476, 181] on button "Search" at bounding box center [472, 181] width 42 height 14
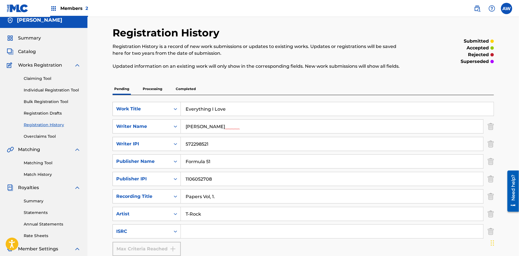
scroll to position [0, 0]
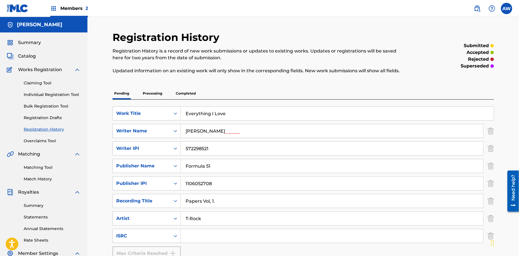
click at [25, 58] on span "Catalog" at bounding box center [27, 56] width 18 height 7
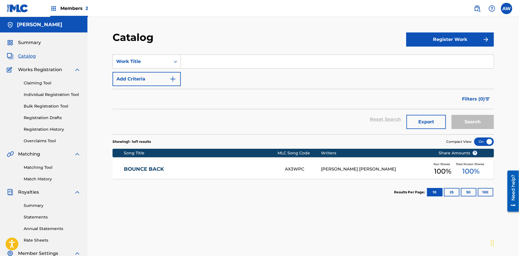
click at [418, 42] on button "Register Work" at bounding box center [450, 39] width 88 height 14
click at [414, 59] on link "Individual" at bounding box center [450, 58] width 88 height 14
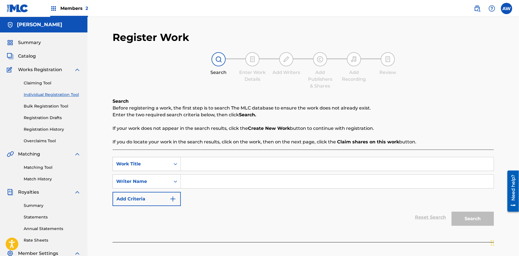
click at [197, 165] on input "Search Form" at bounding box center [337, 164] width 313 height 14
type input "Everything I Love"
click at [203, 180] on input "Search Form" at bounding box center [337, 181] width 313 height 14
click at [206, 181] on input "Search Form" at bounding box center [337, 181] width 313 height 14
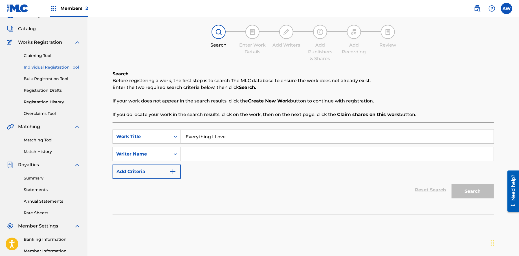
scroll to position [30, 0]
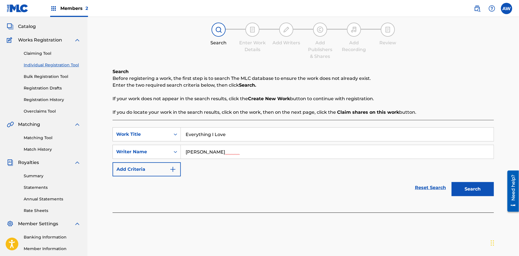
type input "[PERSON_NAME]"
click at [179, 174] on button "Add Criteria" at bounding box center [146, 169] width 68 height 14
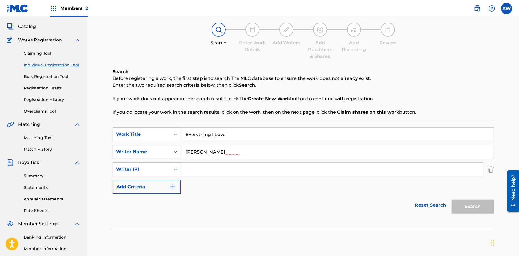
click at [197, 172] on input "Search Form" at bounding box center [332, 169] width 302 height 14
type input "572298521"
click at [175, 189] on img "Search Form" at bounding box center [172, 186] width 7 height 7
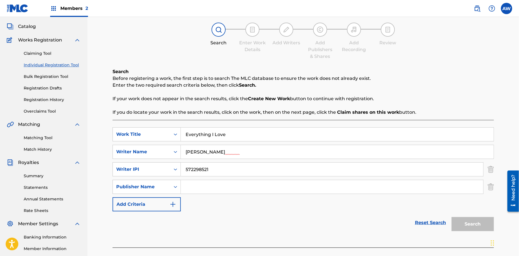
click at [205, 184] on input "Search Form" at bounding box center [332, 187] width 302 height 14
type input "Formula 51"
click at [177, 204] on button "Add Criteria" at bounding box center [146, 204] width 68 height 14
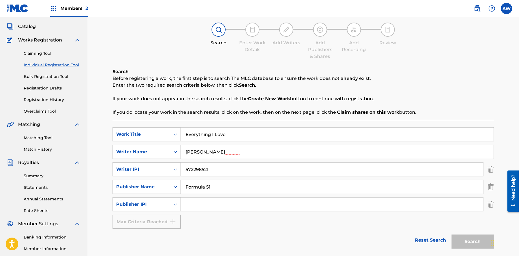
click at [197, 203] on input "Search Form" at bounding box center [332, 204] width 302 height 14
type input "1106052708"
click at [479, 239] on button "Search" at bounding box center [472, 241] width 42 height 14
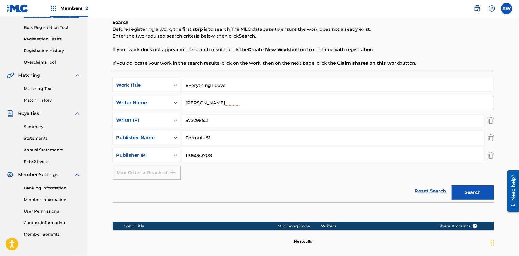
scroll to position [82, 0]
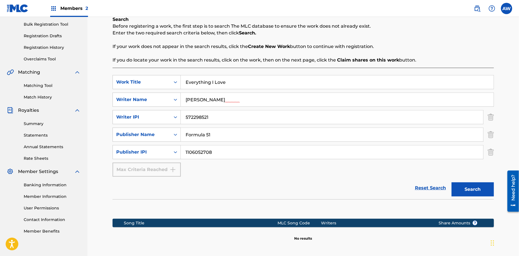
click at [468, 189] on button "Search" at bounding box center [472, 189] width 42 height 14
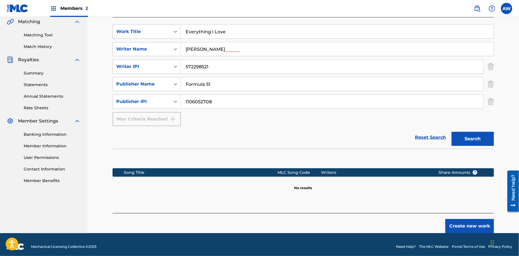
scroll to position [136, 0]
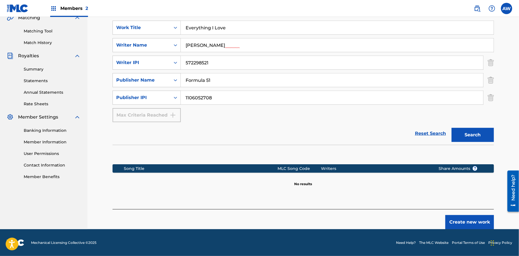
click at [454, 221] on button "Create new work" at bounding box center [469, 222] width 48 height 14
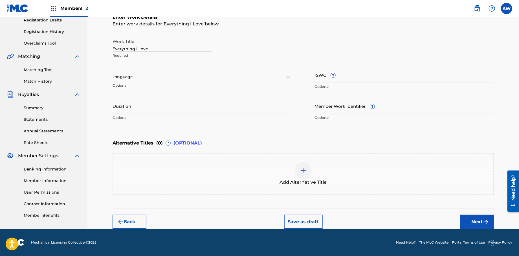
scroll to position [97, 0]
click at [464, 220] on button "Next" at bounding box center [477, 222] width 34 height 14
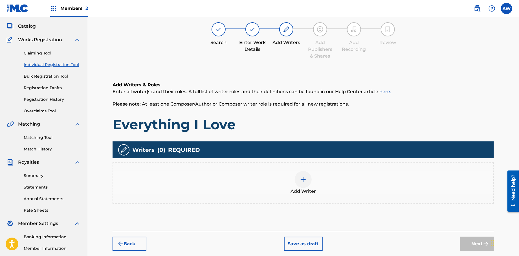
scroll to position [25, 0]
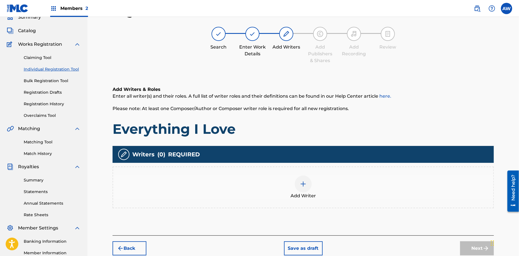
click at [302, 187] on div at bounding box center [302, 183] width 17 height 17
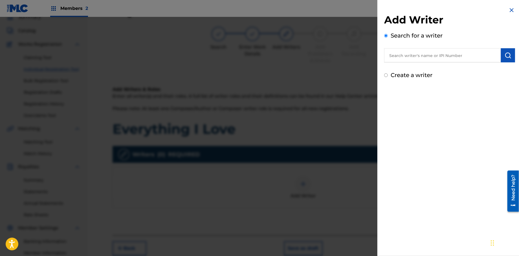
click at [400, 60] on input "text" at bounding box center [442, 55] width 117 height 14
click at [391, 54] on input "text" at bounding box center [442, 55] width 117 height 14
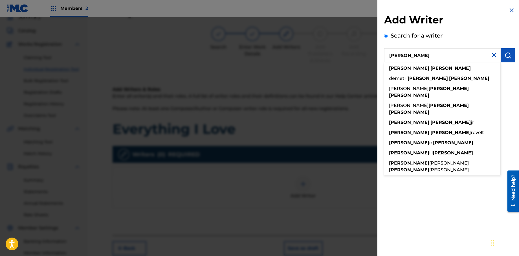
type input "[PERSON_NAME]"
click at [507, 57] on img "submit" at bounding box center [507, 55] width 7 height 7
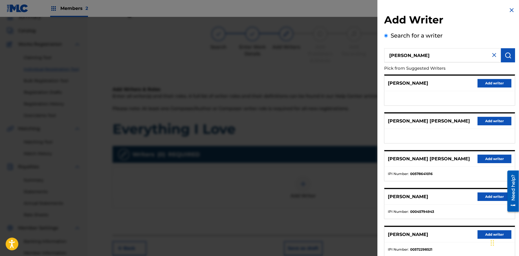
click at [477, 234] on button "Add writer" at bounding box center [494, 234] width 34 height 8
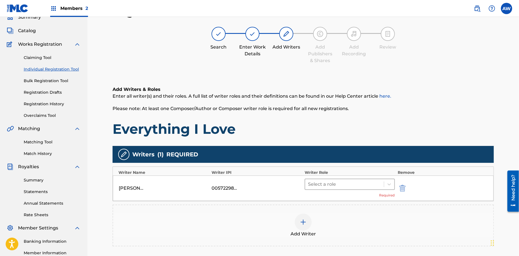
click at [334, 185] on div at bounding box center [344, 184] width 73 height 8
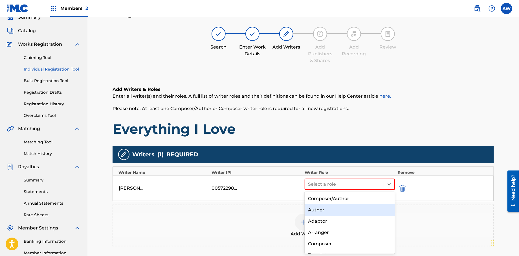
click at [337, 208] on div "Author" at bounding box center [349, 209] width 90 height 11
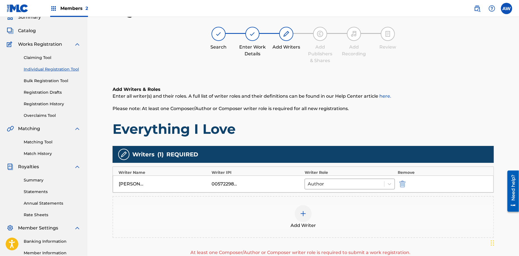
click at [303, 212] on img at bounding box center [303, 213] width 7 height 7
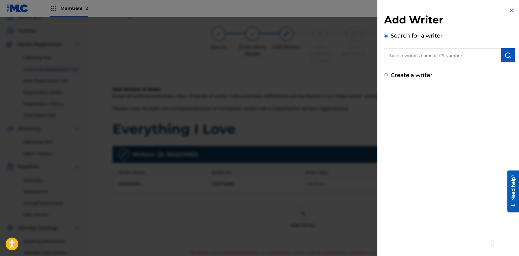
click at [386, 74] on input "Create a writer" at bounding box center [386, 75] width 4 height 4
radio input "false"
radio input "true"
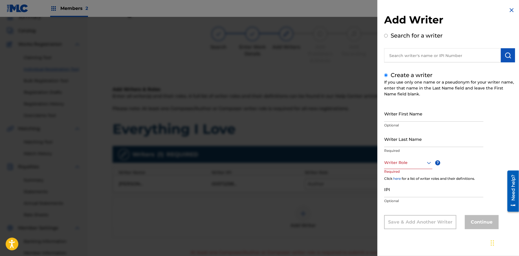
click at [398, 116] on input "Writer First Name" at bounding box center [433, 113] width 99 height 16
type input "[PERSON_NAME]"
click at [388, 144] on input "Writer Last Name" at bounding box center [433, 139] width 99 height 16
type input "[PERSON_NAME]"
click at [388, 166] on div "Writer Role" at bounding box center [408, 162] width 48 height 13
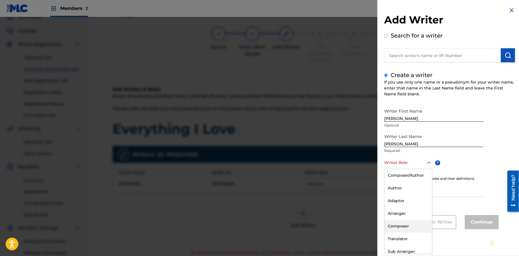
click at [400, 224] on div "Composer" at bounding box center [408, 226] width 48 height 13
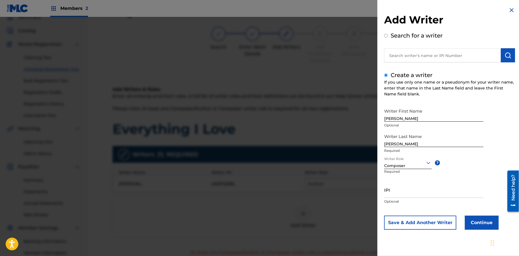
click at [398, 196] on input "IPI" at bounding box center [433, 189] width 99 height 16
type input "572298521"
click at [483, 220] on button "Continue" at bounding box center [481, 222] width 34 height 14
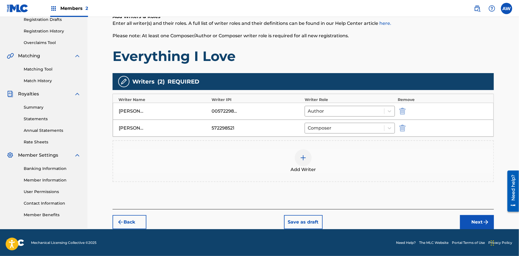
scroll to position [98, 0]
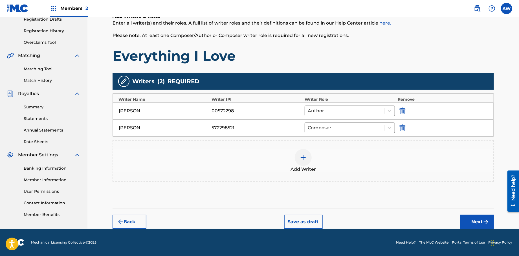
click at [469, 223] on button "Next" at bounding box center [477, 221] width 34 height 14
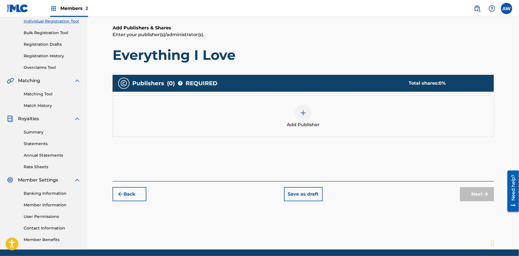
scroll to position [25, 0]
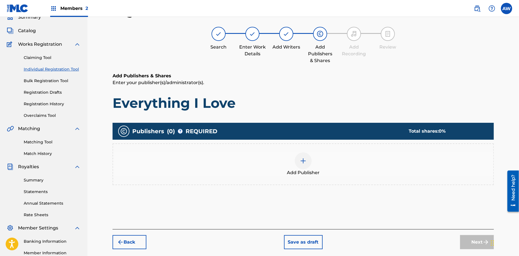
click at [302, 164] on div at bounding box center [302, 160] width 17 height 17
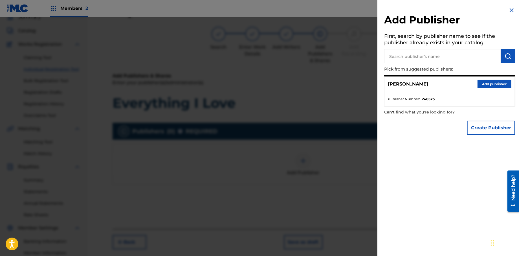
click at [487, 132] on button "Create Publisher" at bounding box center [491, 128] width 48 height 14
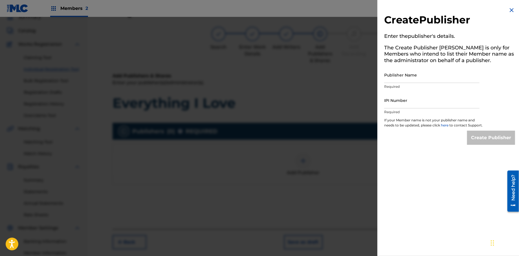
click at [395, 80] on input "Publisher Name" at bounding box center [431, 75] width 95 height 16
type input "Formula 51"
click at [393, 105] on input "IPI Number" at bounding box center [431, 100] width 95 height 16
type input "1106052708"
click at [489, 141] on input "Create Publisher" at bounding box center [491, 137] width 48 height 14
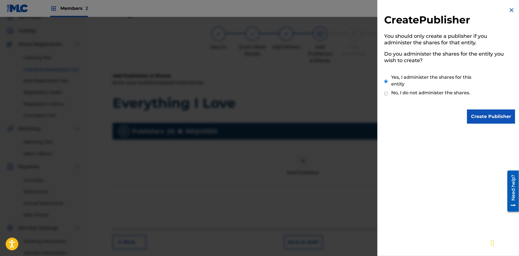
click at [487, 115] on input "Create Publisher" at bounding box center [491, 116] width 48 height 14
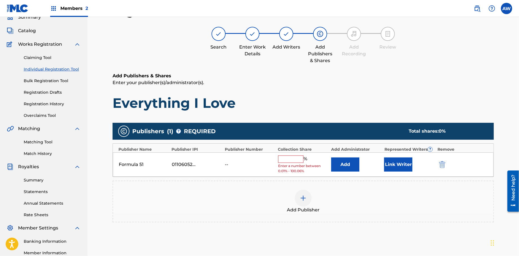
click at [281, 159] on input "text" at bounding box center [290, 158] width 25 height 7
type input "100"
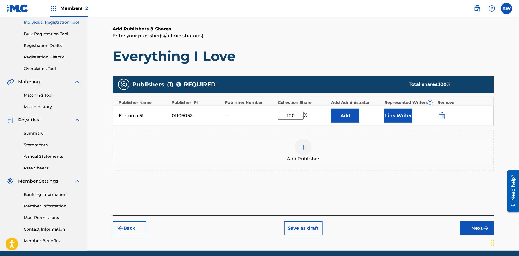
scroll to position [82, 0]
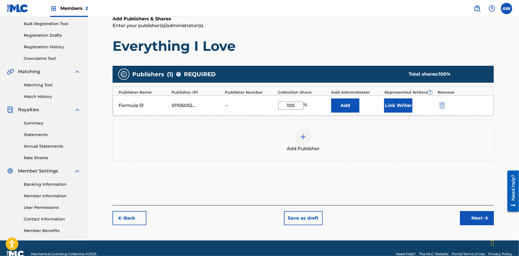
click at [470, 220] on button "Next" at bounding box center [477, 218] width 34 height 14
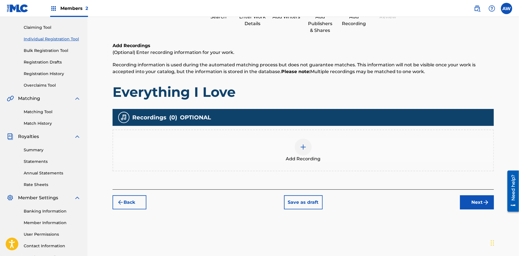
scroll to position [25, 0]
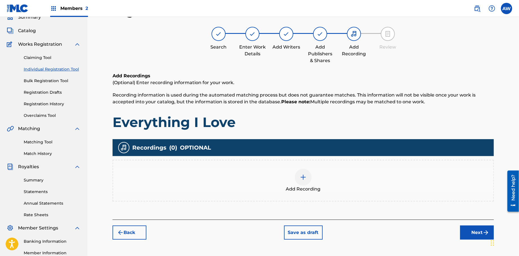
click at [301, 177] on img at bounding box center [303, 177] width 7 height 7
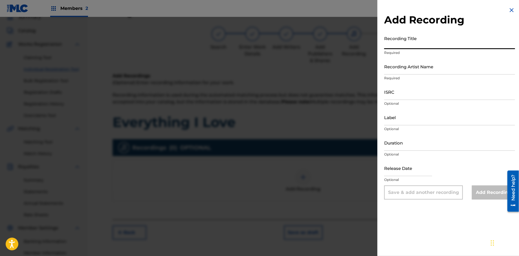
click at [395, 45] on input "Recording Title" at bounding box center [449, 41] width 131 height 16
type input "Papers, Vol 1."
click at [429, 72] on input "Recording Artist Name" at bounding box center [449, 66] width 131 height 16
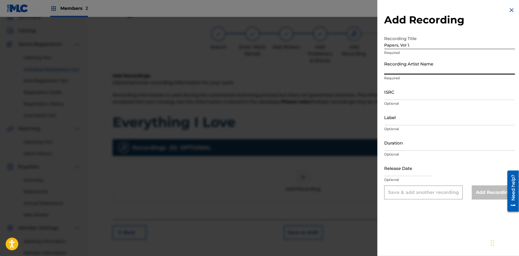
type input "T-Rock"
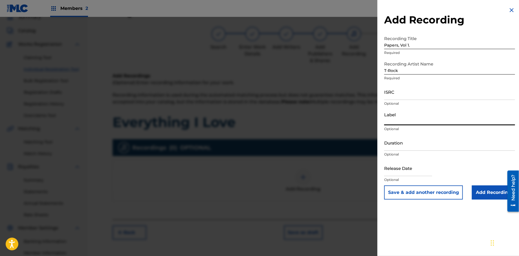
click at [404, 120] on input "Label" at bounding box center [449, 117] width 131 height 16
type input "Rock Solid Music"
select select "7"
select select "2025"
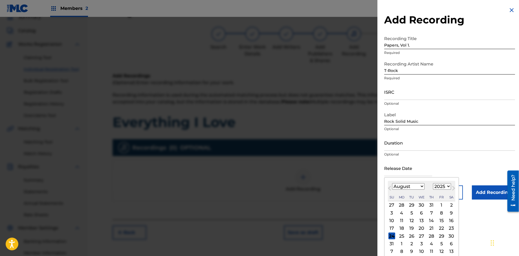
click at [409, 174] on input "text" at bounding box center [408, 168] width 48 height 16
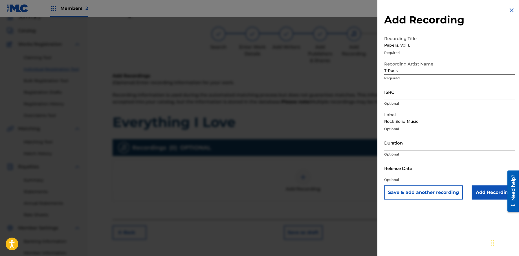
select select "7"
select select "2025"
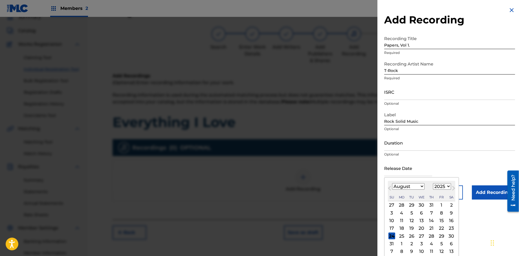
click at [402, 172] on input "text" at bounding box center [408, 168] width 48 height 16
click at [394, 187] on select "January February March April May June July August September October November De…" at bounding box center [408, 186] width 32 height 6
select select "0"
click at [392, 183] on select "January February March April May June July August September October November De…" at bounding box center [408, 186] width 32 height 6
click at [447, 187] on select "1899 1900 1901 1902 1903 1904 1905 1906 1907 1908 1909 1910 1911 1912 1913 1914…" at bounding box center [442, 186] width 18 height 6
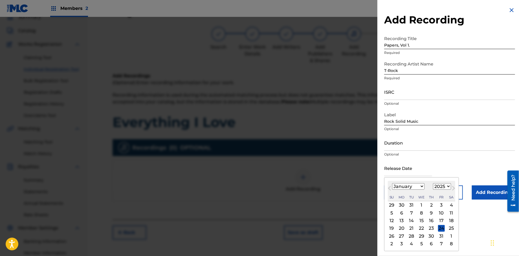
select select "2013"
click at [433, 183] on select "1899 1900 1901 1902 1903 1904 1905 1906 1907 1908 1909 1910 1911 1912 1913 1914…" at bounding box center [442, 186] width 18 height 6
click at [411, 206] on div "1" at bounding box center [411, 204] width 7 height 7
type input "[DATE]"
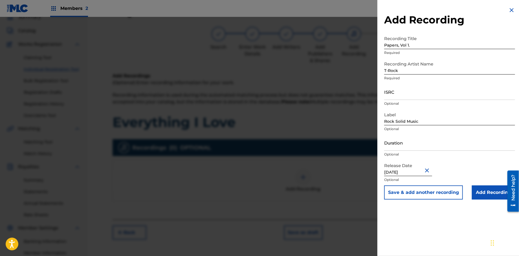
click at [490, 192] on input "Add Recording" at bounding box center [492, 192] width 43 height 14
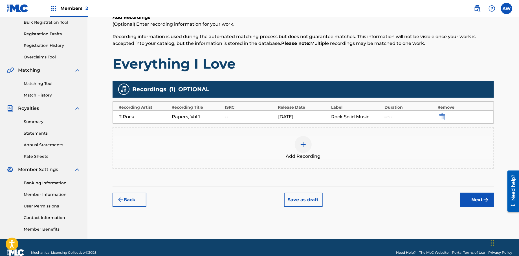
scroll to position [84, 0]
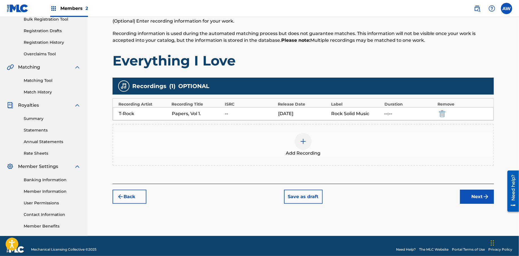
drag, startPoint x: 519, startPoint y: 156, endPoint x: 10, endPoint y: 37, distance: 523.0
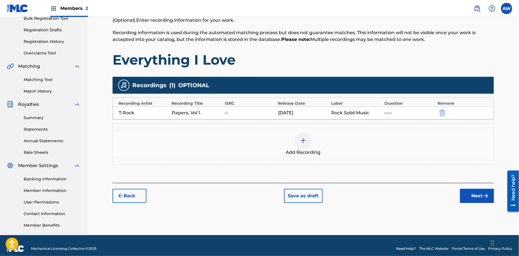
click at [468, 195] on button "Next" at bounding box center [477, 196] width 34 height 14
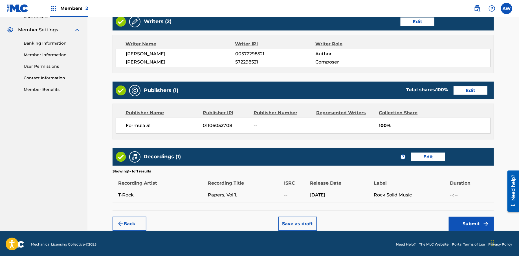
scroll to position [225, 0]
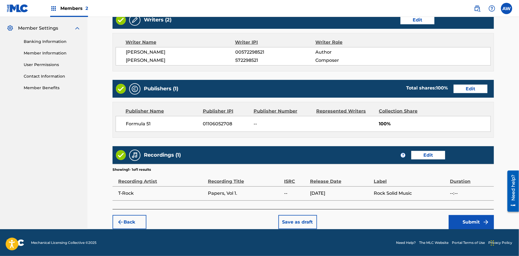
click at [461, 220] on button "Submit" at bounding box center [470, 222] width 45 height 14
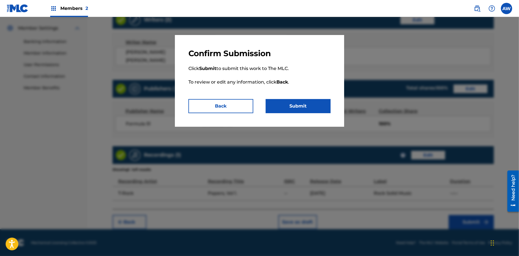
click at [304, 103] on button "Submit" at bounding box center [297, 106] width 65 height 14
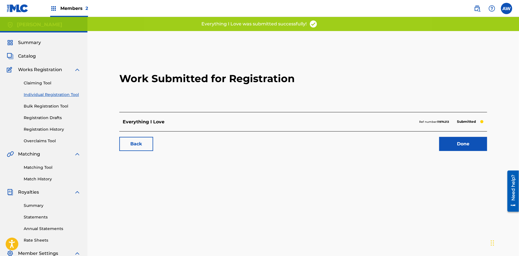
click at [454, 141] on link "Done" at bounding box center [463, 144] width 48 height 14
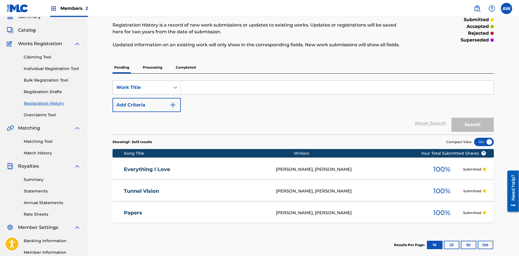
scroll to position [20, 0]
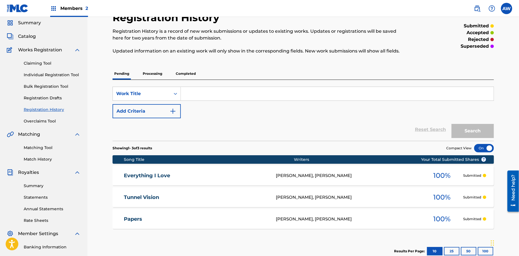
click at [196, 94] on input "Search Form" at bounding box center [337, 94] width 313 height 14
click at [24, 36] on span "Catalog" at bounding box center [27, 36] width 18 height 7
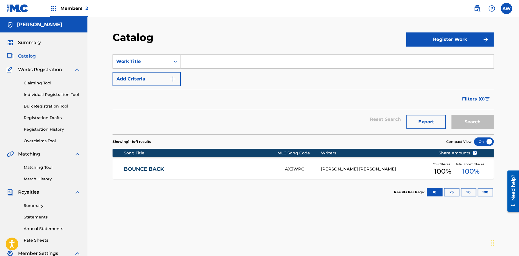
click at [422, 41] on button "Register Work" at bounding box center [450, 39] width 88 height 14
click at [423, 57] on link "Individual" at bounding box center [450, 58] width 88 height 14
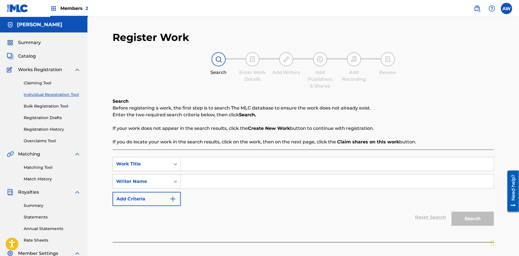
click at [198, 165] on input "Search Form" at bounding box center [337, 164] width 313 height 14
type input "Get Down Or Lay Down"
click at [216, 184] on input "Search Form" at bounding box center [337, 181] width 313 height 14
click at [218, 184] on input "Search Form" at bounding box center [337, 181] width 313 height 14
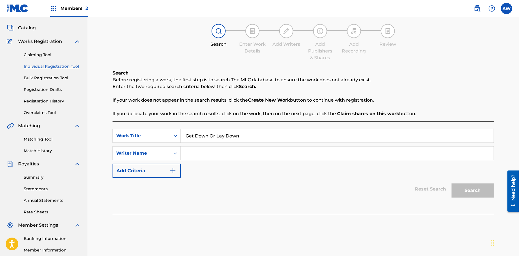
scroll to position [28, 0]
click at [206, 153] on input "Search Form" at bounding box center [337, 153] width 313 height 14
type input "[PERSON_NAME]"
click at [259, 166] on div "SearchWithCriteria8e1d94d4-6f8c-4d9f-bc83-8c6ccc6338eb Work Title Get Down Or L…" at bounding box center [302, 153] width 381 height 49
click at [169, 172] on button "Add Criteria" at bounding box center [146, 170] width 68 height 14
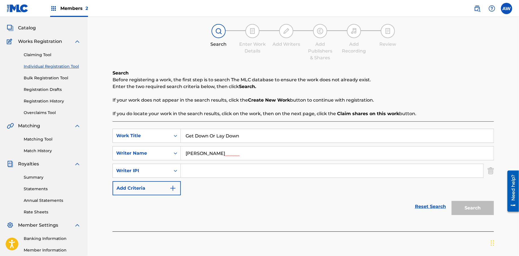
click at [200, 170] on input "Search Form" at bounding box center [332, 171] width 302 height 14
type input "572298521"
click at [181, 193] on div "SearchWithCriteria8e1d94d4-6f8c-4d9f-bc83-8c6ccc6338eb Work Title Get Down Or L…" at bounding box center [302, 162] width 381 height 67
click at [178, 192] on button "Add Criteria" at bounding box center [146, 188] width 68 height 14
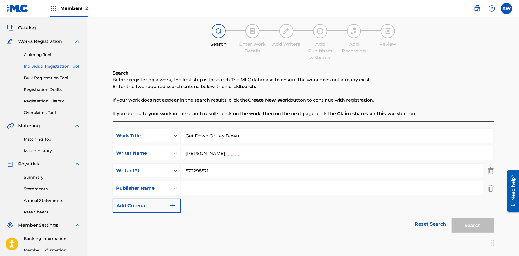
click at [187, 191] on input "Search Form" at bounding box center [332, 188] width 302 height 14
type input "Formula 51"
click at [224, 203] on div "SearchWithCriteria8e1d94d4-6f8c-4d9f-bc83-8c6ccc6338eb Work Title Get Down Or L…" at bounding box center [302, 171] width 381 height 84
click at [176, 207] on button "Add Criteria" at bounding box center [146, 205] width 68 height 14
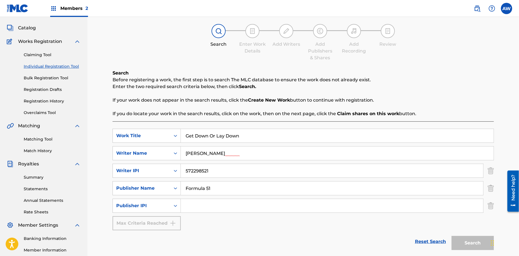
click at [219, 203] on input "Search Form" at bounding box center [332, 206] width 302 height 14
type input "1106052708"
click at [470, 243] on button "Search" at bounding box center [472, 243] width 42 height 14
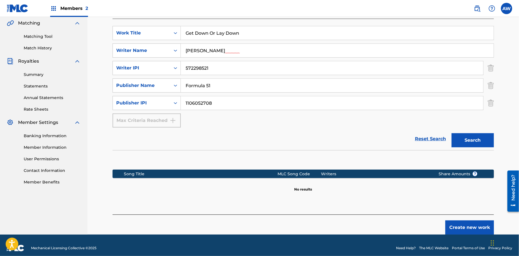
scroll to position [134, 0]
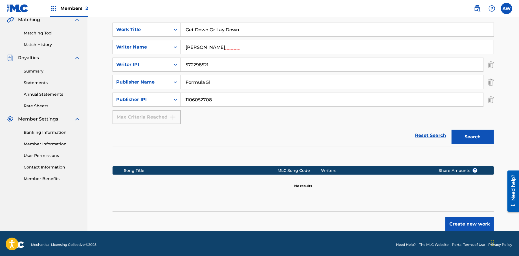
click at [456, 221] on button "Create new work" at bounding box center [469, 224] width 48 height 14
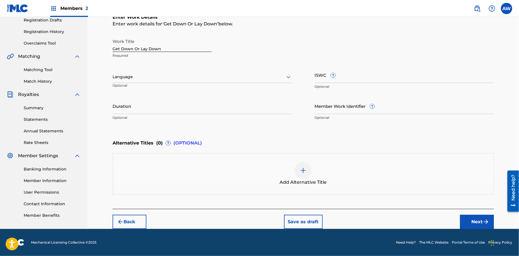
scroll to position [97, 0]
click at [478, 222] on button "Next" at bounding box center [477, 222] width 34 height 14
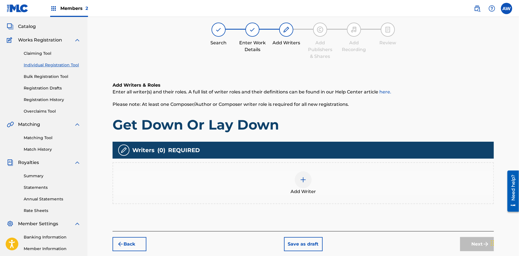
scroll to position [25, 0]
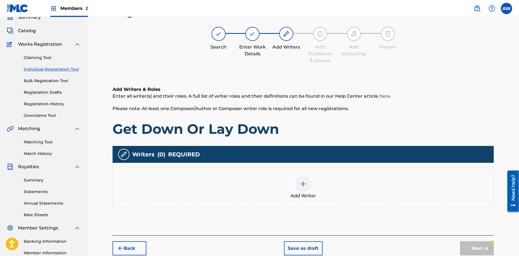
click at [307, 184] on div at bounding box center [302, 183] width 17 height 17
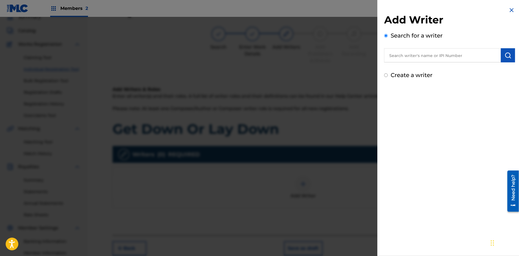
click at [392, 56] on input "text" at bounding box center [442, 55] width 117 height 14
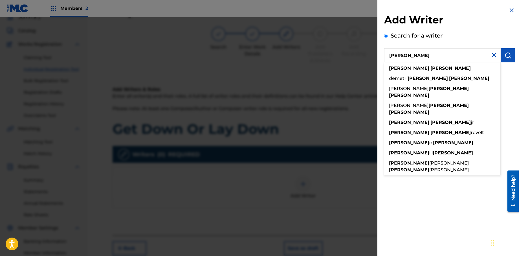
type input "[PERSON_NAME]"
click at [508, 56] on img "submit" at bounding box center [507, 55] width 7 height 7
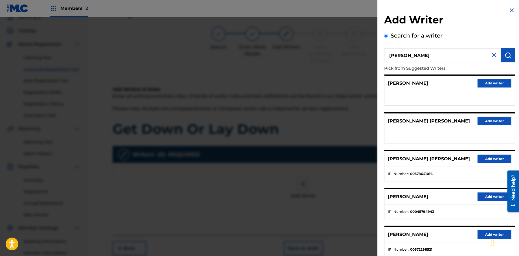
click at [484, 232] on button "Add writer" at bounding box center [494, 234] width 34 height 8
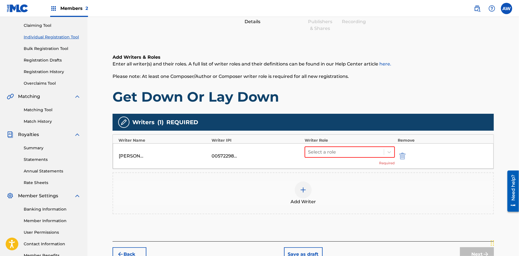
scroll to position [60, 0]
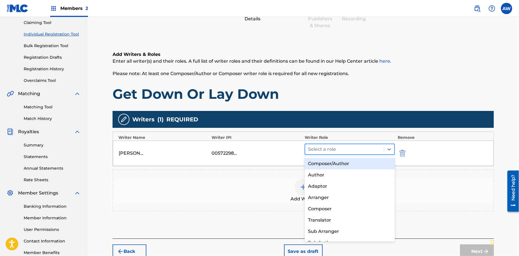
click at [334, 148] on div at bounding box center [344, 149] width 73 height 8
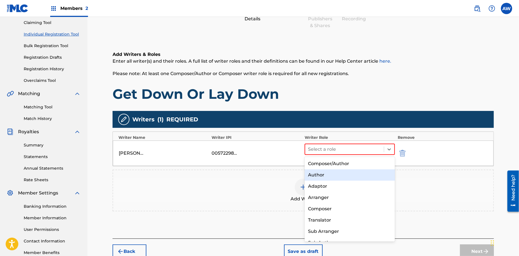
click at [324, 175] on div "Author" at bounding box center [349, 174] width 90 height 11
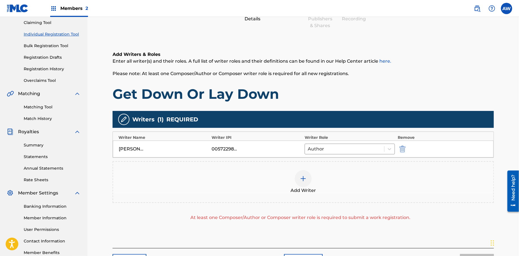
click at [305, 179] on img at bounding box center [303, 178] width 7 height 7
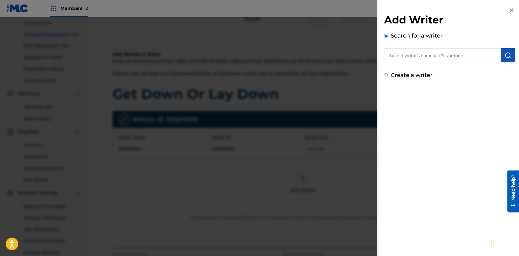
click at [386, 74] on input "Create a writer" at bounding box center [386, 75] width 4 height 4
radio input "false"
radio input "true"
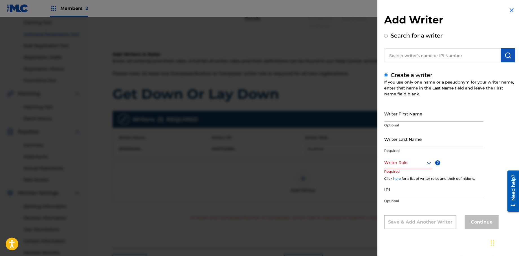
click at [388, 116] on input "Writer First Name" at bounding box center [433, 113] width 99 height 16
type input "[PERSON_NAME]"
click at [387, 145] on input "Writer Last Name" at bounding box center [433, 139] width 99 height 16
type input "[PERSON_NAME]"
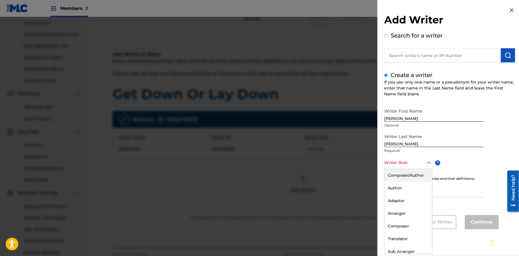
click at [392, 165] on div at bounding box center [408, 162] width 48 height 7
click at [400, 223] on div "Composer" at bounding box center [408, 226] width 48 height 13
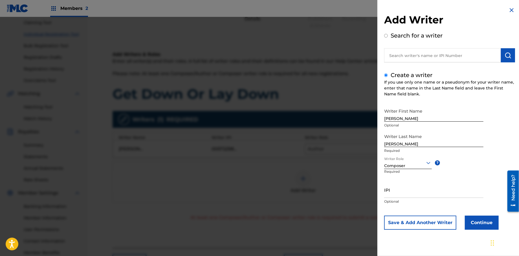
click at [473, 224] on button "Continue" at bounding box center [481, 222] width 34 height 14
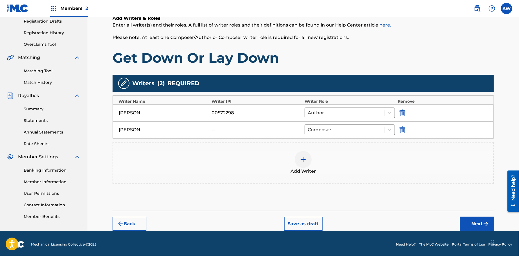
scroll to position [98, 0]
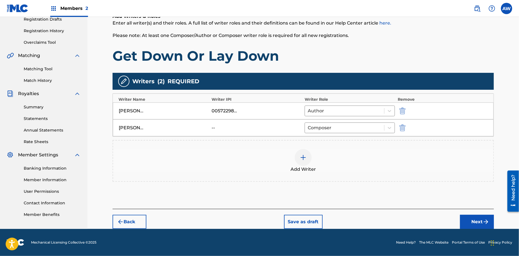
click at [478, 222] on button "Next" at bounding box center [477, 221] width 34 height 14
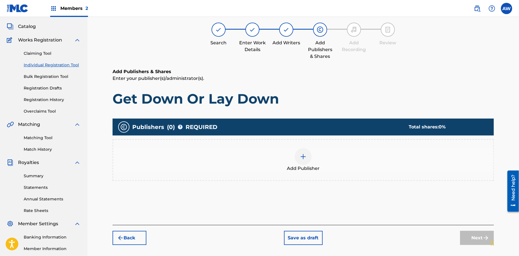
scroll to position [25, 0]
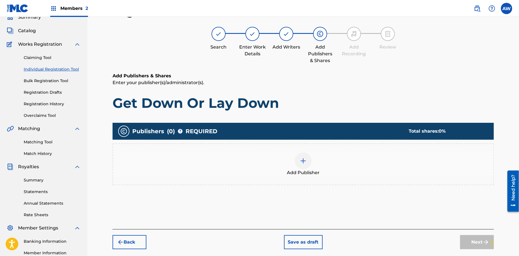
click at [302, 164] on div at bounding box center [302, 160] width 17 height 17
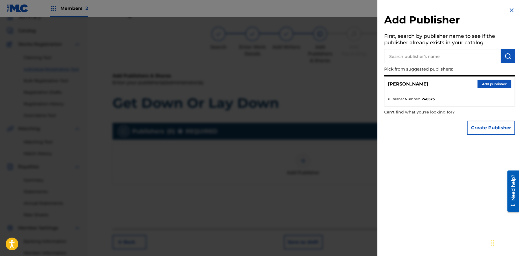
click at [477, 129] on button "Create Publisher" at bounding box center [491, 128] width 48 height 14
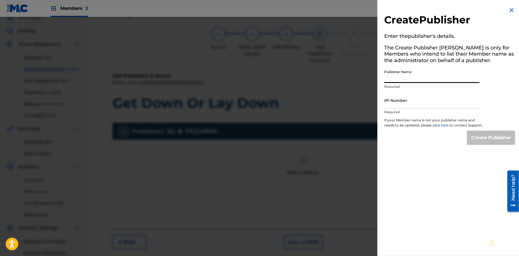
click at [426, 82] on input "Publisher Name" at bounding box center [431, 75] width 95 height 16
type input "Formula 51"
click at [408, 107] on input "IPI Number" at bounding box center [431, 100] width 95 height 16
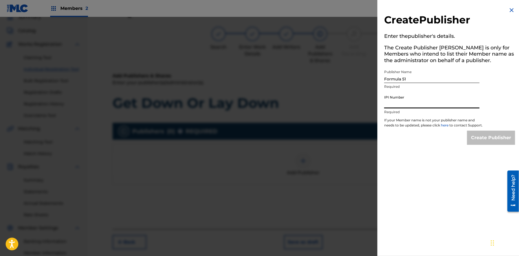
type input "1106052708"
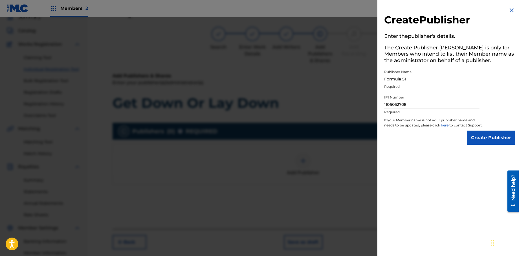
click at [484, 145] on input "Create Publisher" at bounding box center [491, 137] width 48 height 14
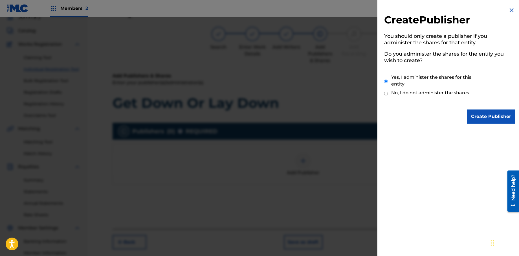
click at [494, 115] on input "Create Publisher" at bounding box center [491, 116] width 48 height 14
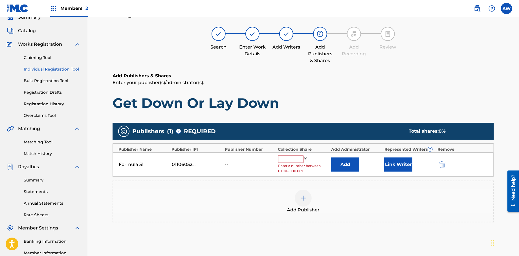
click at [294, 160] on input "text" at bounding box center [290, 158] width 25 height 7
type input "100"
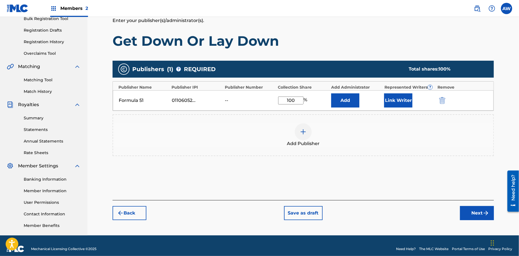
click at [471, 213] on button "Next" at bounding box center [477, 213] width 34 height 14
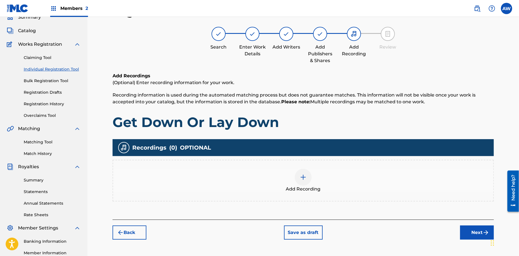
click at [305, 178] on img at bounding box center [303, 177] width 7 height 7
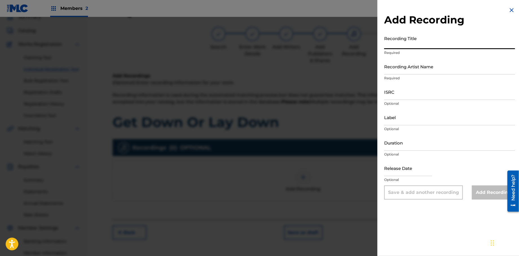
click at [411, 45] on input "Recording Title" at bounding box center [449, 41] width 131 height 16
type input "T"
type input "Papers, Vol. 1"
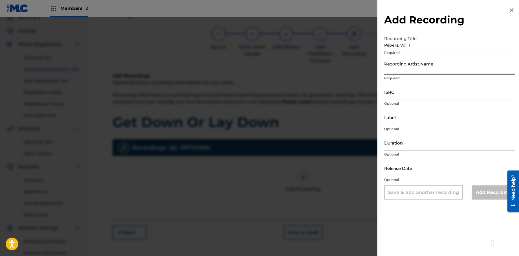
click at [421, 70] on input "Recording Artist Name" at bounding box center [449, 66] width 131 height 16
type input "T-Rock"
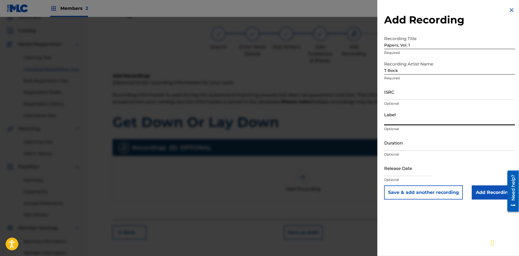
click at [410, 120] on input "Label" at bounding box center [449, 117] width 131 height 16
type input "Rock Solid Music"
click at [407, 172] on input "text" at bounding box center [408, 168] width 48 height 16
select select "7"
select select "2025"
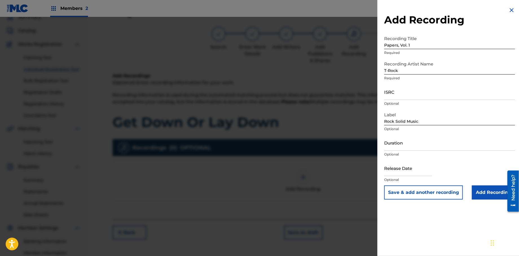
click at [402, 172] on input "text" at bounding box center [408, 168] width 48 height 16
select select "7"
select select "2025"
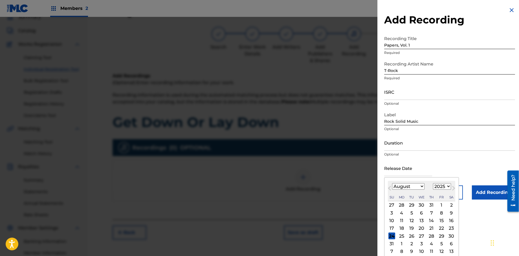
click at [391, 186] on button "Previous Month" at bounding box center [389, 189] width 9 height 9
click at [420, 186] on select "January February March April May June July August September October November De…" at bounding box center [408, 186] width 32 height 6
select select "0"
click at [392, 183] on select "January February March April May June July August September October November De…" at bounding box center [408, 186] width 32 height 6
click at [447, 186] on select "1899 1900 1901 1902 1903 1904 1905 1906 1907 1908 1909 1910 1911 1912 1913 1914…" at bounding box center [442, 186] width 18 height 6
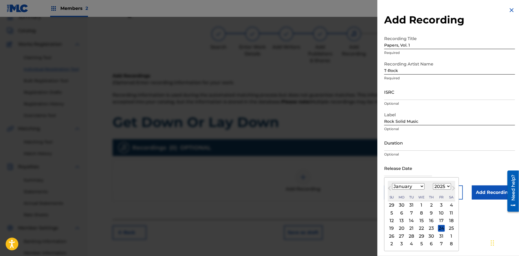
click at [420, 205] on div "1" at bounding box center [421, 204] width 7 height 7
type input "[DATE]"
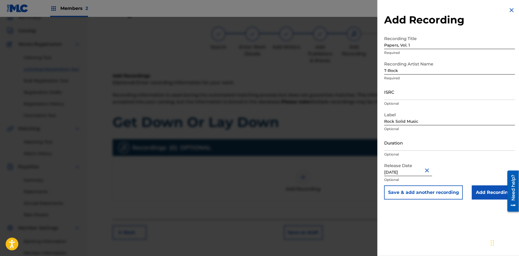
click at [413, 172] on input "[DATE]" at bounding box center [408, 168] width 48 height 16
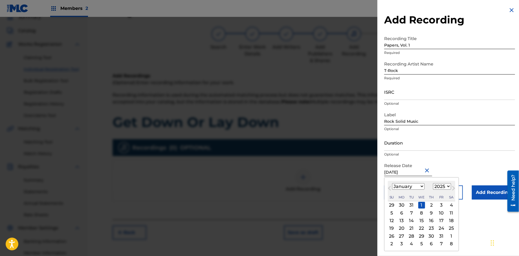
click at [446, 184] on select "1899 1900 1901 1902 1903 1904 1905 1906 1907 1908 1909 1910 1911 1912 1913 1914…" at bounding box center [442, 186] width 18 height 6
select select "2013"
click at [433, 183] on select "1899 1900 1901 1902 1903 1904 1905 1906 1907 1908 1909 1910 1911 1912 1913 1914…" at bounding box center [442, 186] width 18 height 6
click at [412, 172] on input "[DATE]" at bounding box center [408, 168] width 48 height 16
click at [446, 186] on select "1899 1900 1901 1902 1903 1904 1905 1906 1907 1908 1909 1910 1911 1912 1913 1914…" at bounding box center [442, 186] width 18 height 6
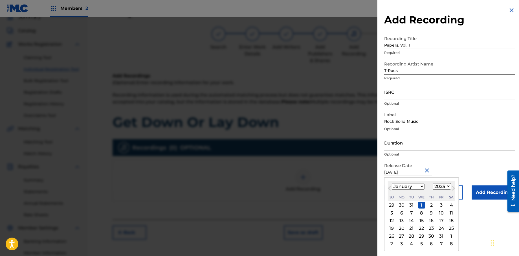
select select "2013"
click at [433, 183] on select "1899 1900 1901 1902 1903 1904 1905 1906 1907 1908 1909 1910 1911 1912 1913 1914…" at bounding box center [442, 186] width 18 height 6
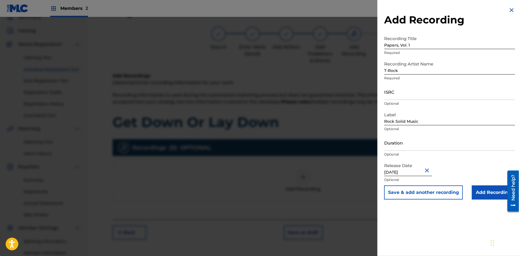
click at [411, 172] on input "[DATE]" at bounding box center [408, 168] width 48 height 16
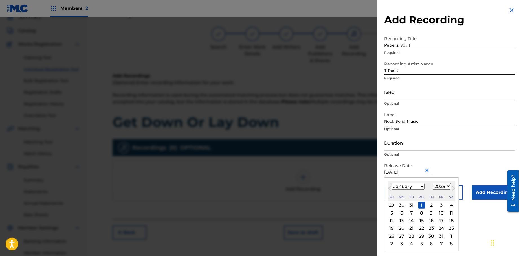
click at [446, 186] on select "1899 1900 1901 1902 1903 1904 1905 1906 1907 1908 1909 1910 1911 1912 1913 1914…" at bounding box center [442, 186] width 18 height 6
select select "2013"
click at [433, 183] on select "1899 1900 1901 1902 1903 1904 1905 1906 1907 1908 1909 1910 1911 1912 1913 1914…" at bounding box center [442, 186] width 18 height 6
click at [411, 172] on input "[DATE]" at bounding box center [408, 168] width 48 height 16
click at [446, 187] on select "1899 1900 1901 1902 1903 1904 1905 1906 1907 1908 1909 1910 1911 1912 1913 1914…" at bounding box center [442, 186] width 18 height 6
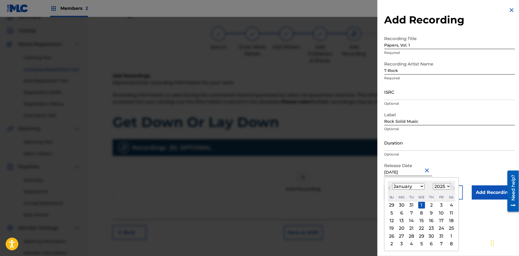
select select "2013"
click at [433, 183] on select "1899 1900 1901 1902 1903 1904 1905 1906 1907 1908 1909 1910 1911 1912 1913 1914…" at bounding box center [442, 186] width 18 height 6
click at [412, 204] on div "1" at bounding box center [411, 204] width 7 height 7
type input "[DATE]"
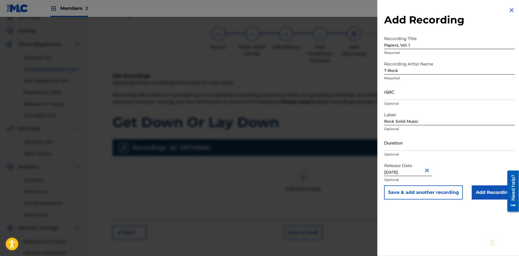
click at [500, 192] on input "Add Recording" at bounding box center [492, 192] width 43 height 14
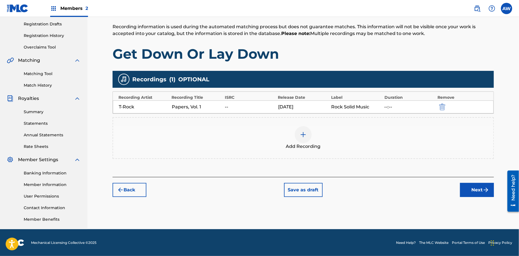
click at [477, 187] on button "Next" at bounding box center [477, 190] width 34 height 14
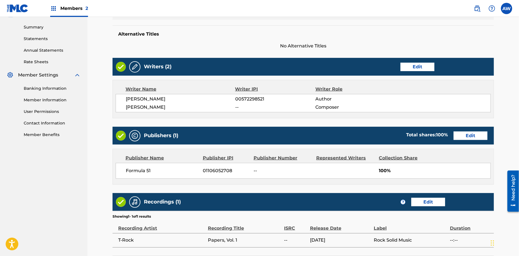
scroll to position [225, 0]
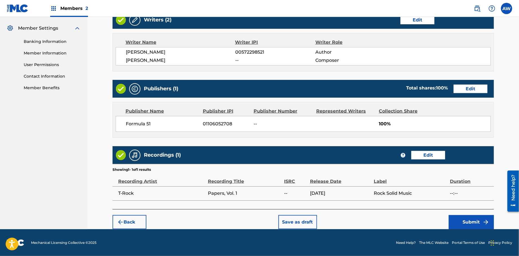
click at [463, 223] on button "Submit" at bounding box center [470, 222] width 45 height 14
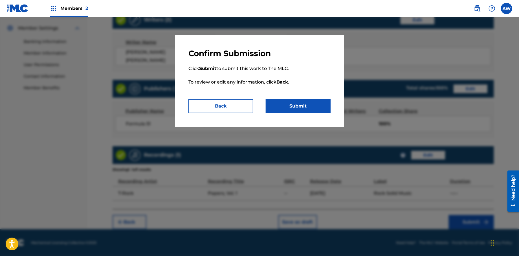
click at [279, 104] on button "Submit" at bounding box center [297, 106] width 65 height 14
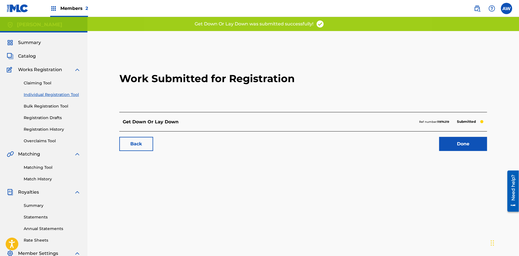
click at [452, 143] on link "Done" at bounding box center [463, 144] width 48 height 14
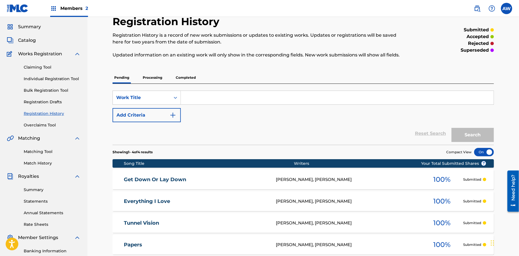
scroll to position [16, 0]
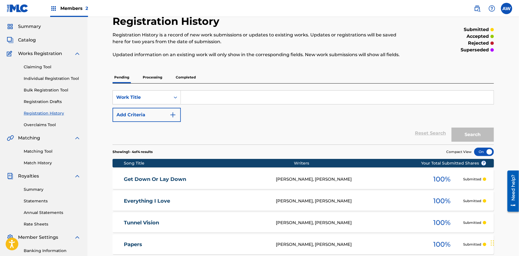
click at [202, 100] on input "Search Form" at bounding box center [337, 97] width 313 height 14
type input "Clap for Me"
click at [175, 119] on button "Add Criteria" at bounding box center [146, 115] width 68 height 14
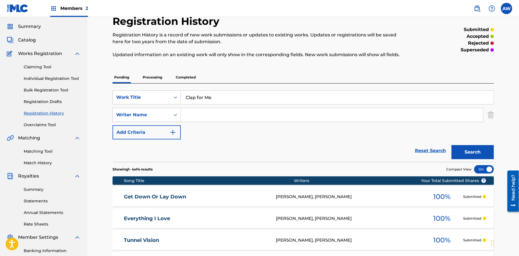
click at [197, 116] on input "Search Form" at bounding box center [332, 115] width 302 height 14
type input "[PERSON_NAME]"
click at [176, 136] on button "Add Criteria" at bounding box center [146, 132] width 68 height 14
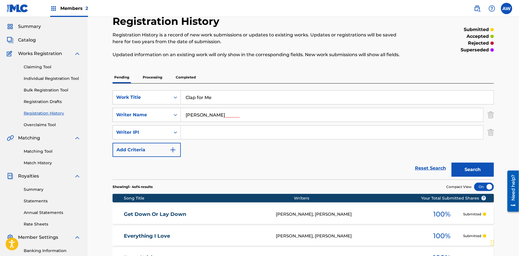
click at [203, 135] on input "Search Form" at bounding box center [332, 132] width 302 height 14
type input "572298521"
click at [177, 151] on button "Add Criteria" at bounding box center [146, 150] width 68 height 14
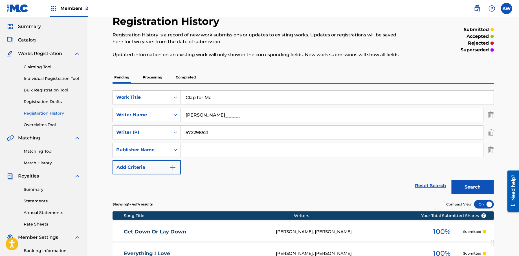
click at [203, 154] on input "Search Form" at bounding box center [332, 150] width 302 height 14
type input "Formula 51"
click at [174, 171] on button "Add Criteria" at bounding box center [146, 167] width 68 height 14
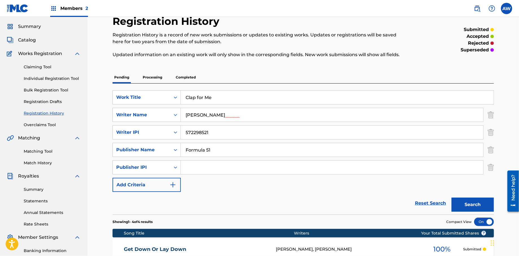
click at [203, 168] on input "Search Form" at bounding box center [332, 167] width 302 height 14
type input "1106052708"
click at [177, 186] on button "Add Criteria" at bounding box center [146, 185] width 68 height 14
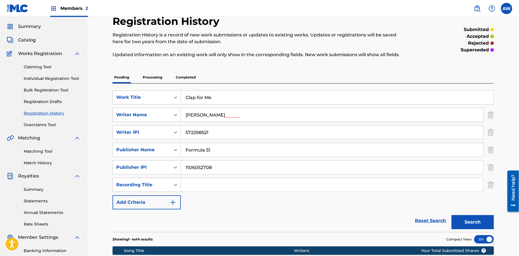
click at [220, 186] on input "Search Form" at bounding box center [332, 185] width 302 height 14
type input "Papers Vol, 1."
click at [172, 204] on img "Search Form" at bounding box center [172, 202] width 7 height 7
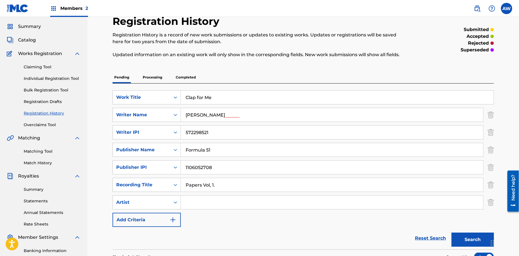
click at [194, 202] on input "Search Form" at bounding box center [332, 202] width 302 height 14
type input "T-Rock"
click at [179, 220] on button "Add Criteria" at bounding box center [146, 219] width 68 height 14
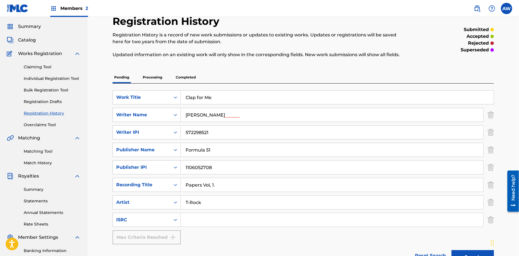
click at [203, 217] on input "Search Form" at bounding box center [332, 220] width 302 height 14
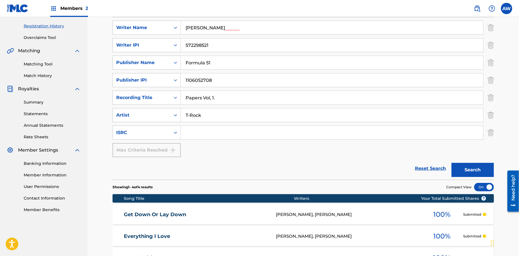
scroll to position [107, 0]
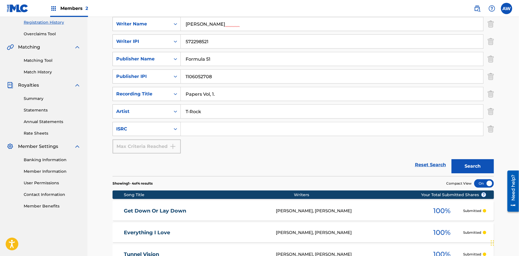
click at [466, 169] on button "Search" at bounding box center [472, 166] width 42 height 14
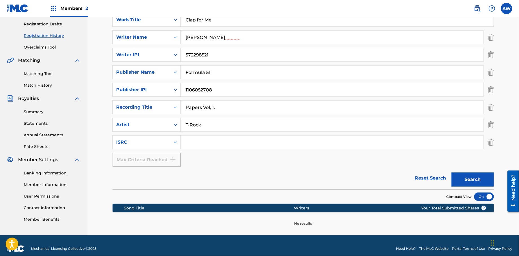
scroll to position [99, 0]
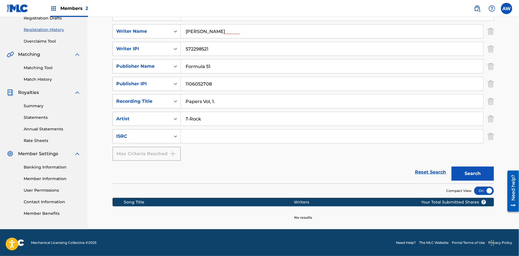
click at [482, 172] on button "Search" at bounding box center [472, 173] width 42 height 14
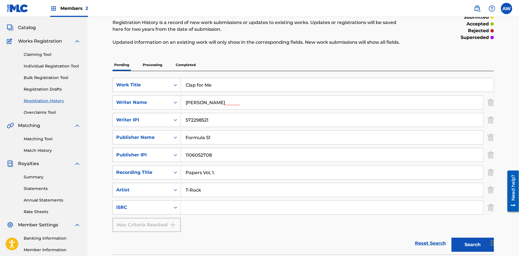
scroll to position [26, 0]
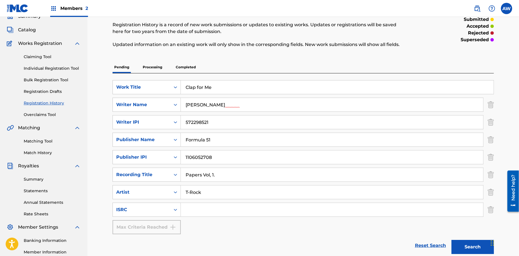
click at [28, 30] on span "Catalog" at bounding box center [27, 29] width 18 height 7
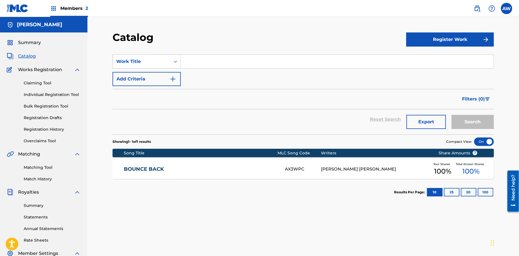
click at [429, 43] on button "Register Work" at bounding box center [450, 39] width 88 height 14
click at [427, 58] on link "Individual" at bounding box center [450, 58] width 88 height 14
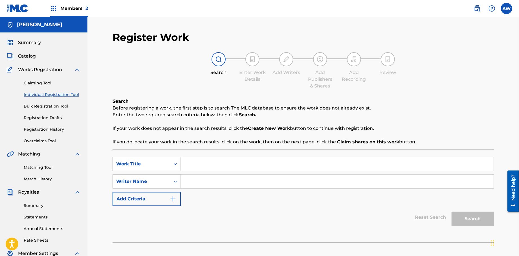
click at [189, 165] on input "Search Form" at bounding box center [337, 164] width 313 height 14
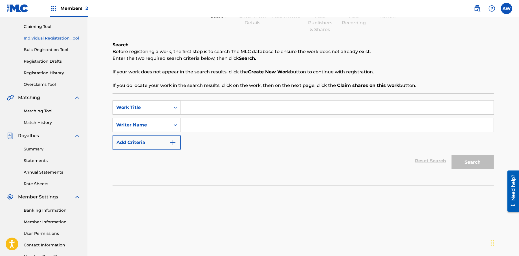
scroll to position [58, 0]
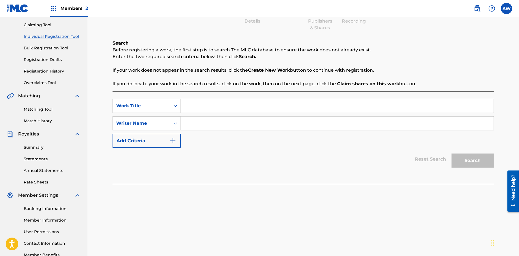
click at [191, 105] on input "Search Form" at bounding box center [337, 106] width 313 height 14
type input "Clap for Me"
click at [189, 128] on input "Search Form" at bounding box center [337, 123] width 313 height 14
type input "[PERSON_NAME]"
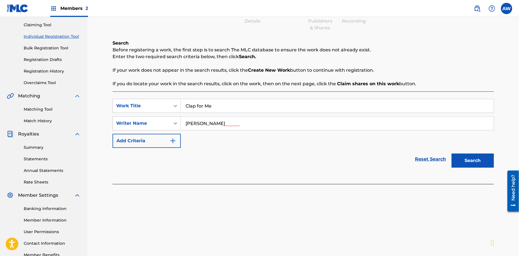
click at [175, 141] on img "Search Form" at bounding box center [172, 140] width 7 height 7
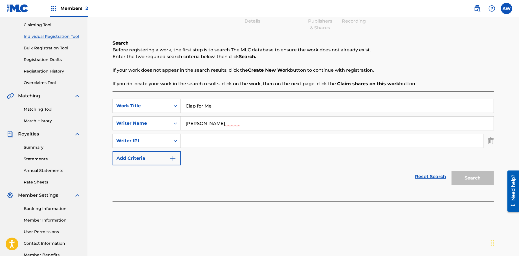
click at [195, 144] on input "Search Form" at bounding box center [332, 141] width 302 height 14
type input "572298521"
click at [177, 162] on button "Add Criteria" at bounding box center [146, 158] width 68 height 14
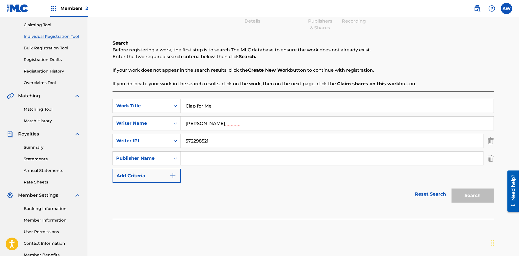
click at [216, 160] on input "Search Form" at bounding box center [332, 158] width 302 height 14
type input "Formula 51"
click at [176, 178] on img "Search Form" at bounding box center [172, 175] width 7 height 7
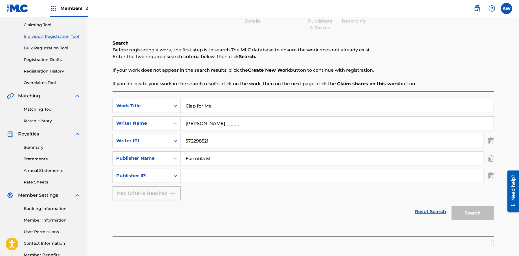
click at [203, 176] on input "Search Form" at bounding box center [332, 176] width 302 height 14
type input "1106052708"
click at [477, 214] on button "Search" at bounding box center [472, 213] width 42 height 14
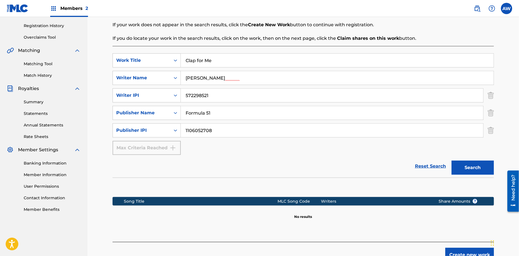
scroll to position [136, 0]
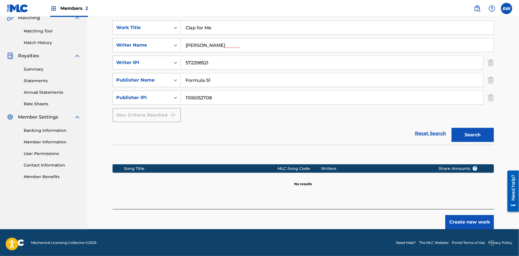
click at [464, 224] on button "Create new work" at bounding box center [469, 222] width 48 height 14
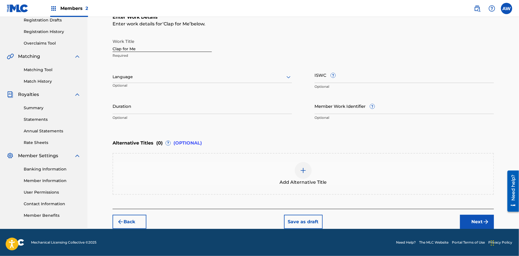
scroll to position [97, 0]
click at [471, 221] on button "Next" at bounding box center [477, 222] width 34 height 14
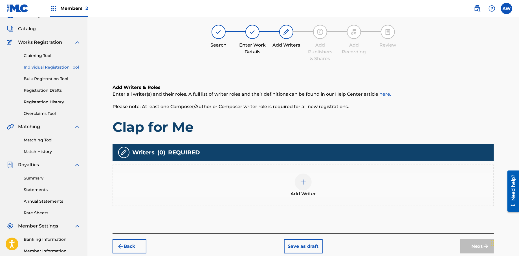
scroll to position [25, 0]
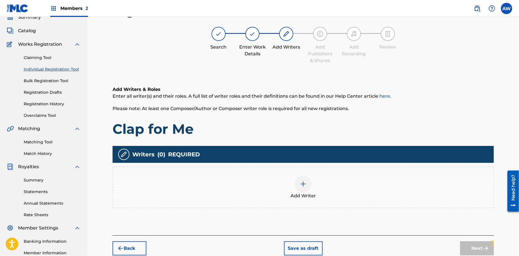
click at [305, 186] on img at bounding box center [303, 183] width 7 height 7
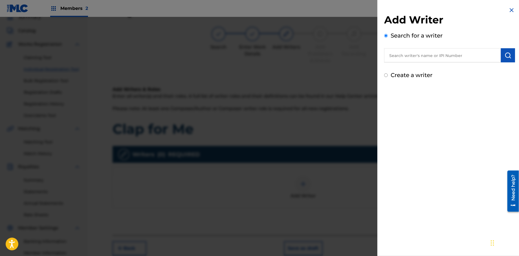
click at [405, 56] on input "text" at bounding box center [442, 55] width 117 height 14
click at [505, 53] on img "submit" at bounding box center [507, 55] width 7 height 7
click at [395, 59] on input "text" at bounding box center [442, 55] width 117 height 14
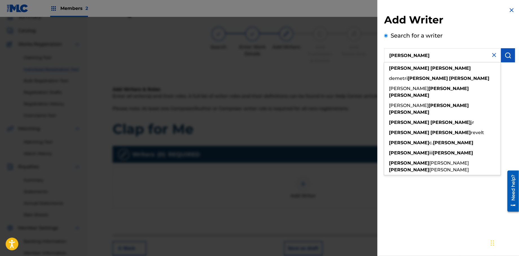
type input "[PERSON_NAME]"
click at [508, 54] on img "submit" at bounding box center [507, 55] width 7 height 7
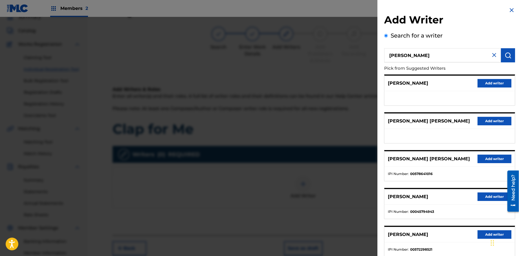
click at [477, 234] on button "Add writer" at bounding box center [494, 234] width 34 height 8
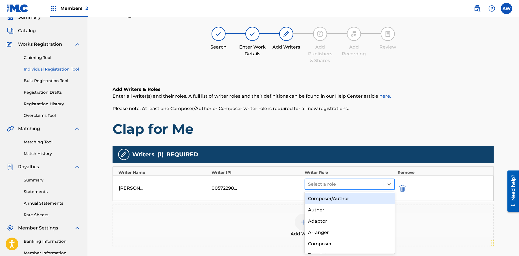
click at [305, 183] on div "Select a role" at bounding box center [344, 184] width 79 height 10
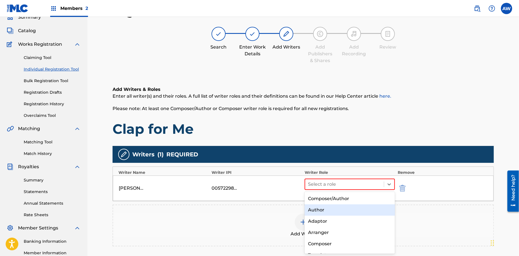
click at [322, 206] on div "Author" at bounding box center [349, 209] width 90 height 11
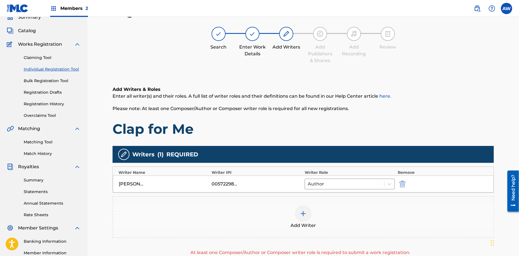
click at [303, 214] on img at bounding box center [303, 213] width 7 height 7
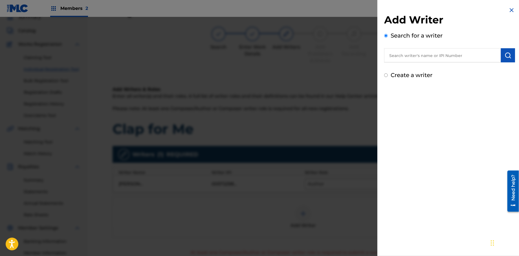
click at [385, 74] on input "Create a writer" at bounding box center [386, 75] width 4 height 4
radio input "false"
radio input "true"
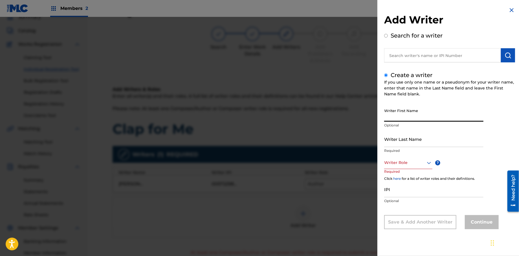
click at [400, 114] on input "Writer First Name" at bounding box center [433, 113] width 99 height 16
type input "[PERSON_NAME]"
click at [395, 147] on div "Writer Last Name Required" at bounding box center [433, 143] width 99 height 25
click at [395, 145] on input "Writer Last Name" at bounding box center [433, 139] width 99 height 16
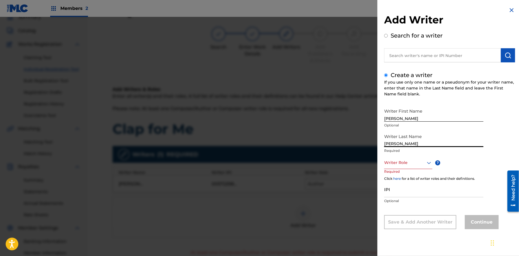
type input "[PERSON_NAME]"
click at [410, 166] on div "Writer Role" at bounding box center [408, 162] width 48 height 13
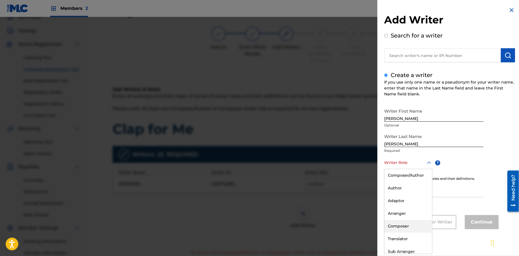
click at [406, 225] on div "Composer" at bounding box center [408, 226] width 48 height 13
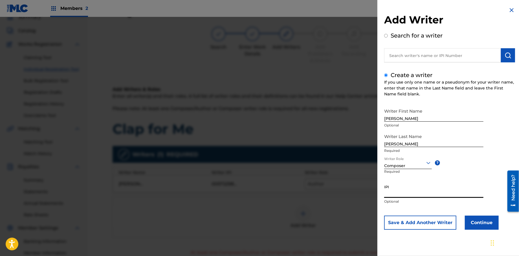
click at [392, 195] on input "IPI" at bounding box center [433, 189] width 99 height 16
type input "572298521"
click at [472, 225] on button "Continue" at bounding box center [481, 222] width 34 height 14
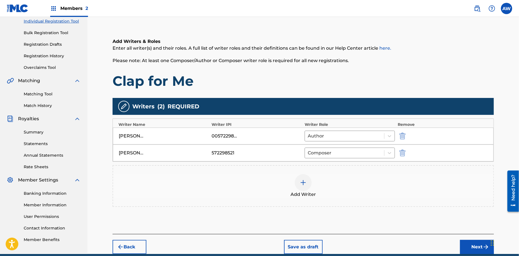
scroll to position [98, 0]
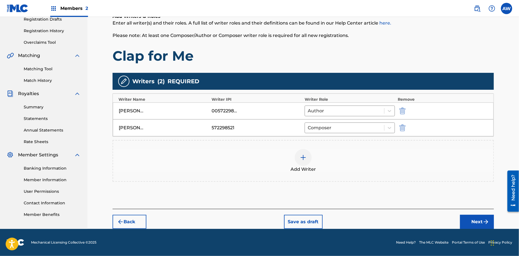
click at [472, 218] on button "Next" at bounding box center [477, 221] width 34 height 14
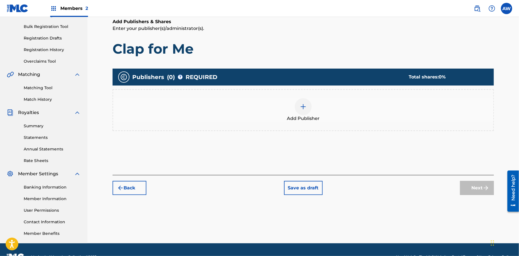
scroll to position [25, 0]
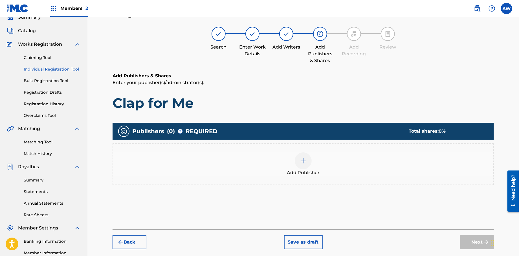
click at [304, 159] on img at bounding box center [303, 160] width 7 height 7
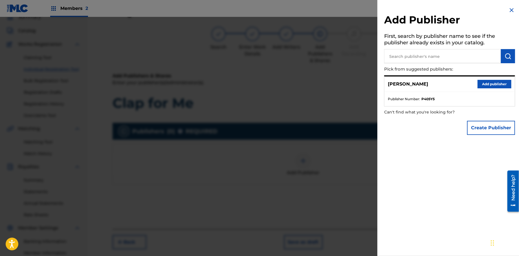
click at [486, 125] on button "Create Publisher" at bounding box center [491, 128] width 48 height 14
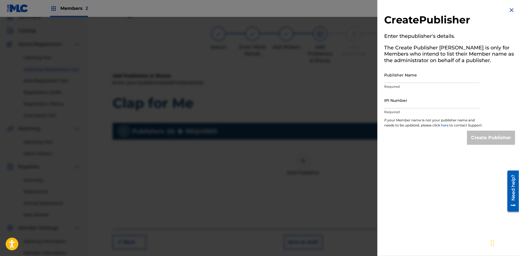
click at [415, 81] on input "Publisher Name" at bounding box center [431, 75] width 95 height 16
type input "Formula 51"
click at [416, 105] on input "IPI Number" at bounding box center [431, 100] width 95 height 16
type input "1106052708"
click at [477, 141] on input "Create Publisher" at bounding box center [491, 137] width 48 height 14
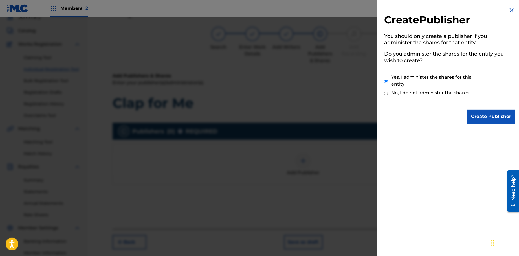
click at [485, 118] on input "Create Publisher" at bounding box center [491, 116] width 48 height 14
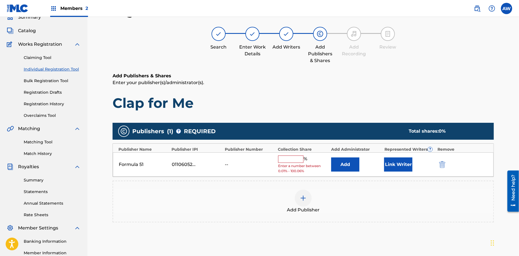
click at [292, 161] on input "text" at bounding box center [290, 158] width 25 height 7
type input "100"
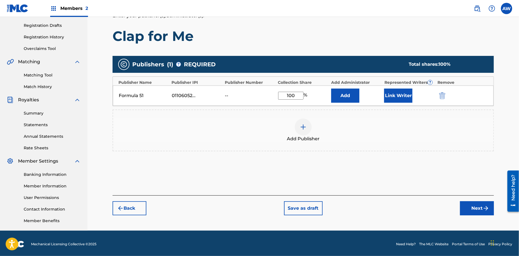
scroll to position [94, 0]
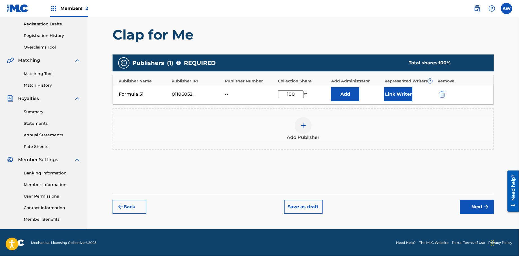
click at [467, 205] on button "Next" at bounding box center [477, 207] width 34 height 14
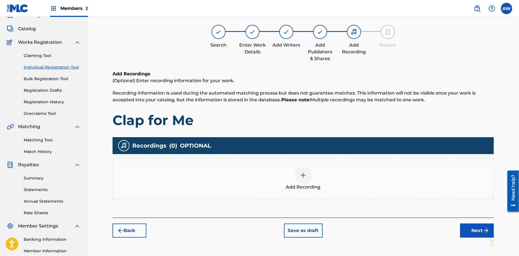
scroll to position [25, 0]
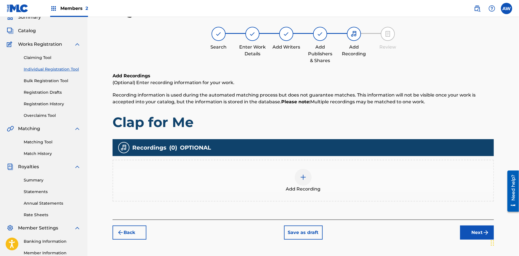
click at [309, 178] on div at bounding box center [302, 177] width 17 height 17
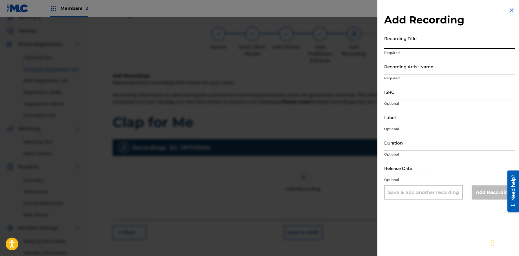
click at [419, 45] on input "Recording Title" at bounding box center [449, 41] width 131 height 16
type input "Papers, Vol 1."
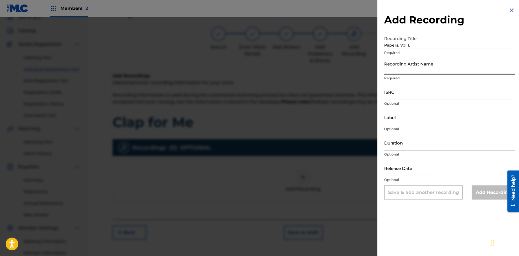
click at [422, 68] on input "Recording Artist Name" at bounding box center [449, 66] width 131 height 16
type input "T-Rock"
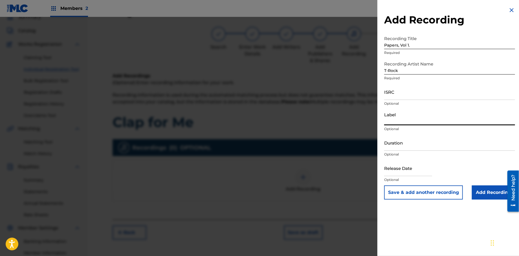
click at [390, 123] on input "Label" at bounding box center [449, 117] width 131 height 16
type input "Rock Solid Music"
select select "7"
select select "2025"
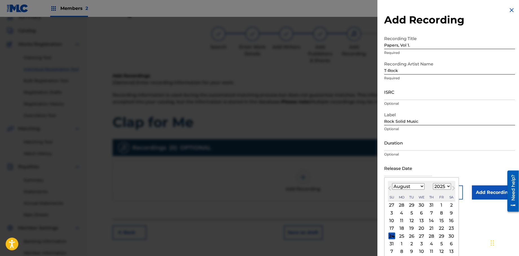
click at [401, 175] on input "text" at bounding box center [408, 168] width 48 height 16
type input "[DATE]"
select select "0"
select select "2021"
click at [440, 205] on div "1" at bounding box center [441, 204] width 7 height 7
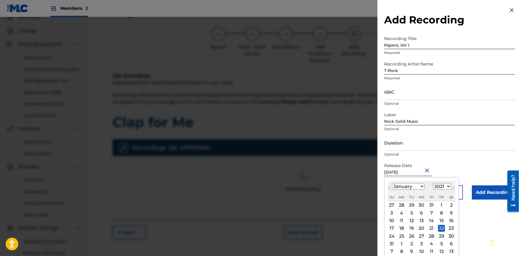
type input "[DATE]"
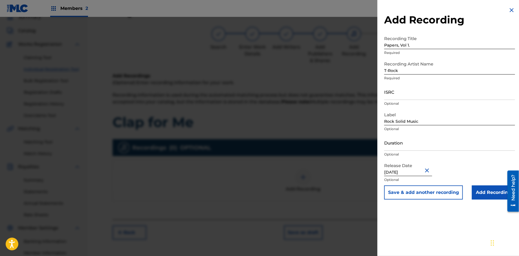
click at [411, 170] on input "[DATE]" at bounding box center [408, 168] width 48 height 16
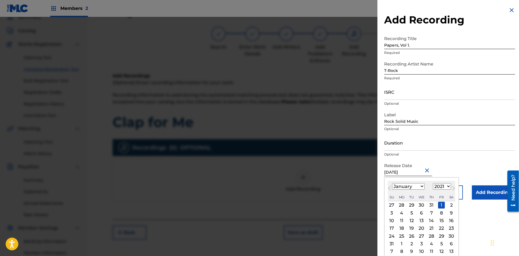
click at [447, 185] on select "1899 1900 1901 1902 1903 1904 1905 1906 1907 1908 1909 1910 1911 1912 1913 1914…" at bounding box center [442, 186] width 18 height 6
select select "2013"
click at [433, 183] on select "1899 1900 1901 1902 1903 1904 1905 1906 1907 1908 1909 1910 1911 1912 1913 1914…" at bounding box center [442, 186] width 18 height 6
click at [412, 205] on div "1" at bounding box center [411, 204] width 7 height 7
type input "[DATE]"
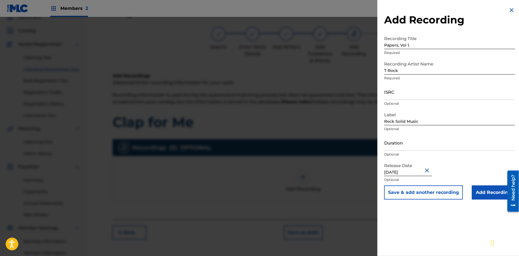
click at [499, 191] on input "Add Recording" at bounding box center [492, 192] width 43 height 14
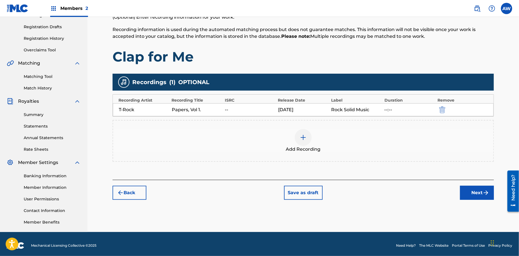
scroll to position [93, 0]
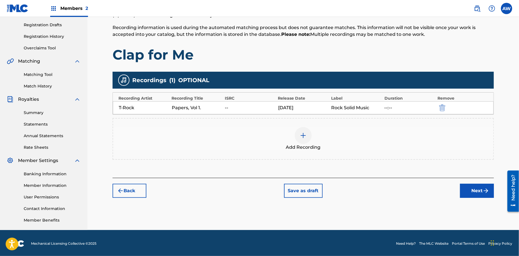
click at [469, 192] on button "Next" at bounding box center [477, 190] width 34 height 14
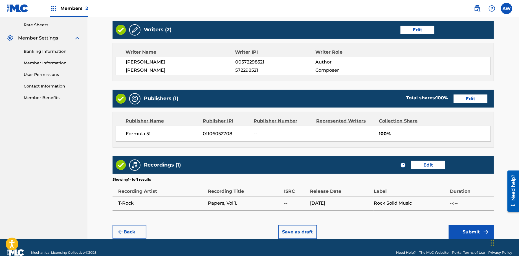
scroll to position [225, 0]
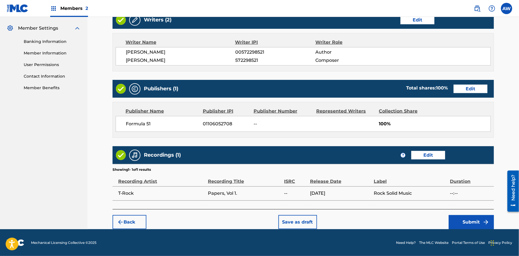
click at [478, 220] on button "Submit" at bounding box center [470, 222] width 45 height 14
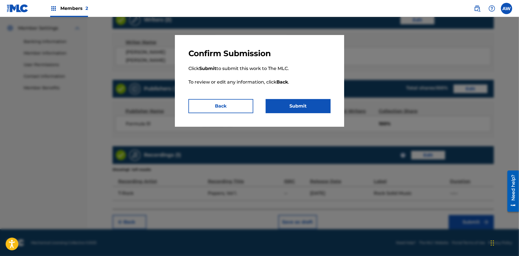
click at [305, 108] on button "Submit" at bounding box center [297, 106] width 65 height 14
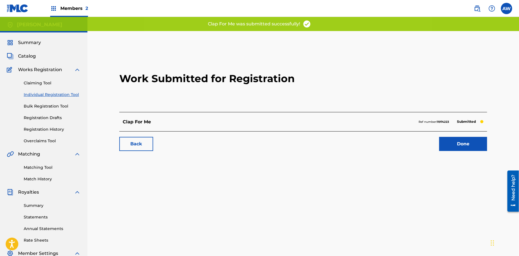
click at [460, 147] on link "Done" at bounding box center [463, 144] width 48 height 14
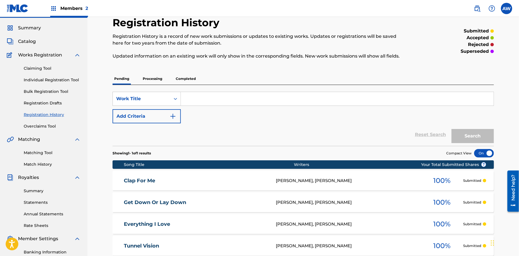
scroll to position [12, 0]
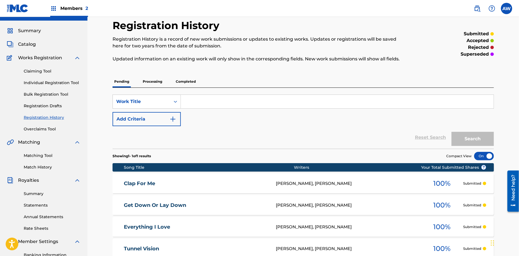
click at [202, 104] on input "Search Form" at bounding box center [337, 102] width 313 height 14
type input "Laugh to the Bank"
click at [175, 122] on img "Search Form" at bounding box center [172, 119] width 7 height 7
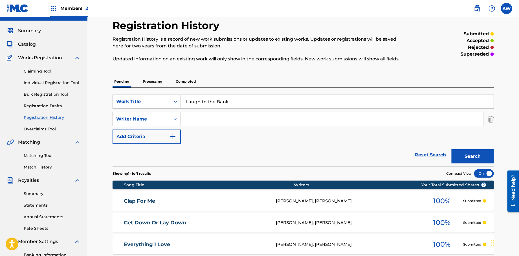
click at [203, 122] on input "Search Form" at bounding box center [332, 119] width 302 height 14
type input "[PERSON_NAME]"
click at [180, 138] on button "Add Criteria" at bounding box center [146, 136] width 68 height 14
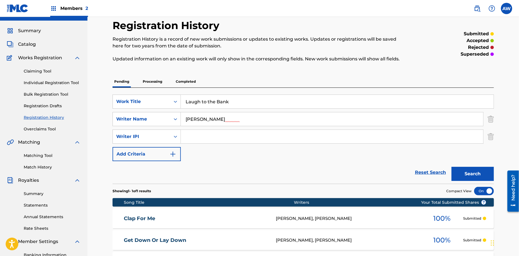
click at [193, 138] on input "Search Form" at bounding box center [332, 137] width 302 height 14
type input "572298521"
click at [174, 158] on button "Add Criteria" at bounding box center [146, 154] width 68 height 14
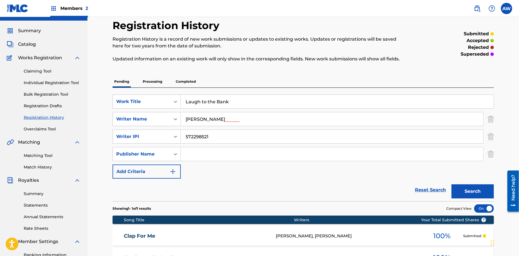
click at [203, 158] on input "Search Form" at bounding box center [332, 154] width 302 height 14
type input "Formula 51"
click at [172, 174] on img "Search Form" at bounding box center [172, 171] width 7 height 7
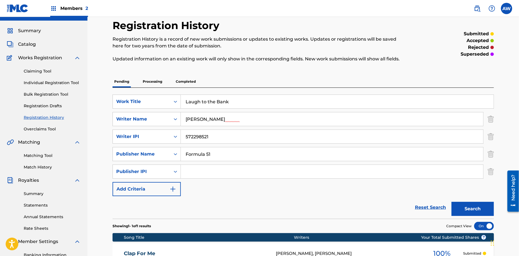
click at [184, 174] on input "Search Form" at bounding box center [332, 172] width 302 height 14
type input "1106052708"
click at [177, 189] on button "Add Criteria" at bounding box center [146, 189] width 68 height 14
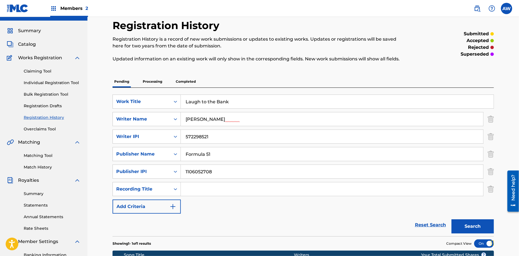
click at [204, 189] on input "Search Form" at bounding box center [332, 189] width 302 height 14
type input "Papers Vol, 1."
click at [172, 209] on img "Search Form" at bounding box center [172, 206] width 7 height 7
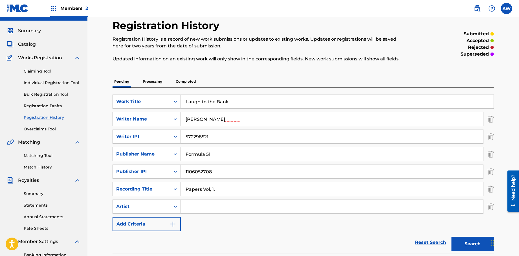
click at [220, 203] on input "Search Form" at bounding box center [332, 207] width 302 height 14
type input "T-Rock"
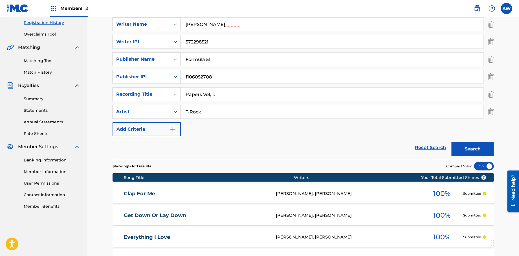
scroll to position [112, 0]
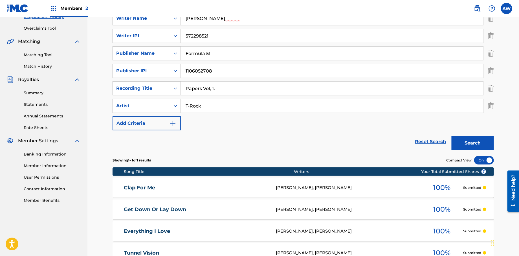
click at [468, 140] on button "Search" at bounding box center [472, 143] width 42 height 14
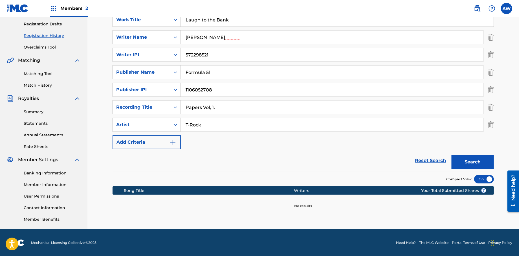
click at [469, 163] on button "Search" at bounding box center [472, 162] width 42 height 14
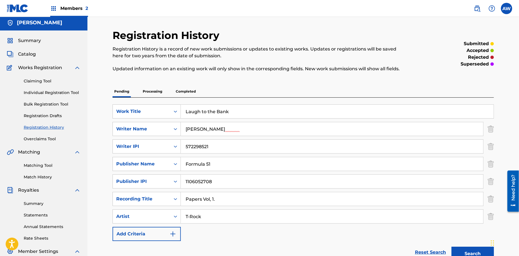
scroll to position [0, 0]
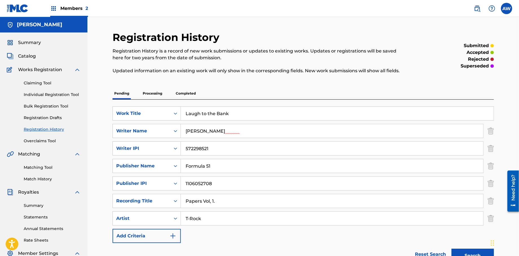
click at [30, 56] on span "Catalog" at bounding box center [27, 56] width 18 height 7
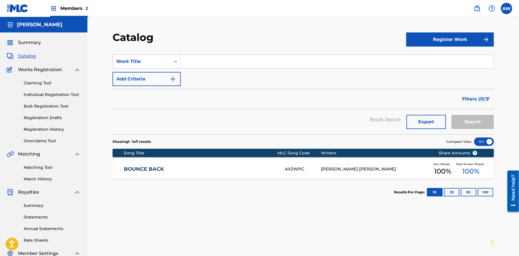
click at [432, 38] on button "Register Work" at bounding box center [450, 39] width 88 height 14
click at [412, 58] on link "Individual" at bounding box center [450, 58] width 88 height 14
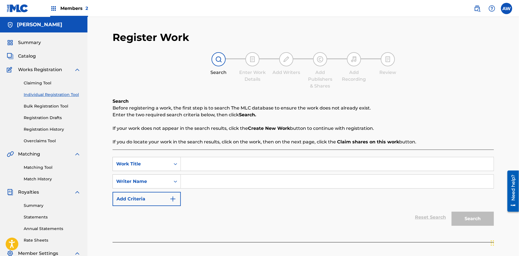
click at [215, 166] on input "Search Form" at bounding box center [337, 164] width 313 height 14
type input "Laugh to the Bank"
click at [197, 181] on input "Search Form" at bounding box center [337, 181] width 313 height 14
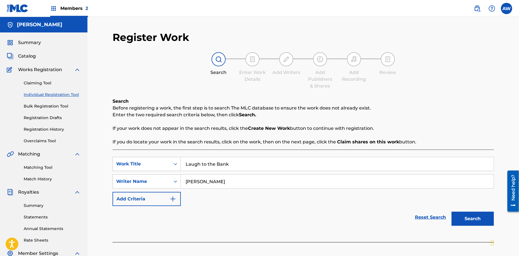
type input "[PERSON_NAME]"
click at [179, 201] on button "Add Criteria" at bounding box center [146, 199] width 68 height 14
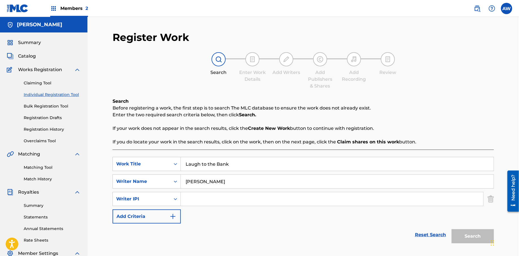
click at [197, 201] on input "Search Form" at bounding box center [332, 199] width 302 height 14
type input "Formula 51"
click at [176, 220] on button "Add Criteria" at bounding box center [146, 216] width 68 height 14
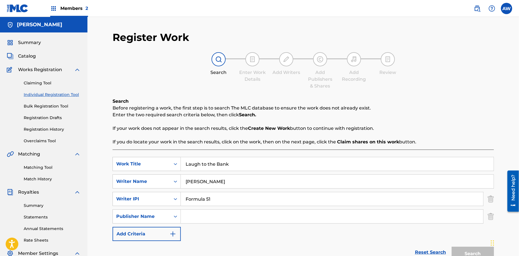
click at [204, 218] on input "Search Form" at bounding box center [332, 216] width 302 height 14
type input "572298521"
click at [174, 241] on div "Reset Search Search" at bounding box center [302, 252] width 381 height 23
click at [176, 238] on button "Add Criteria" at bounding box center [146, 234] width 68 height 14
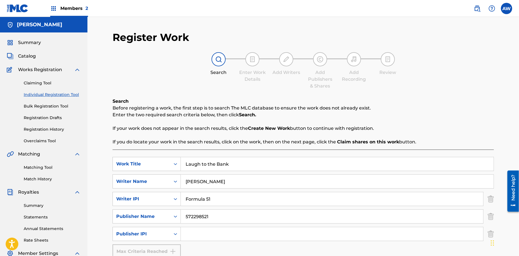
click at [215, 234] on input "Search Form" at bounding box center [332, 234] width 302 height 14
type input "1106052708"
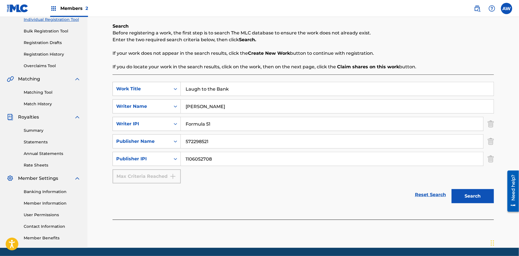
scroll to position [78, 0]
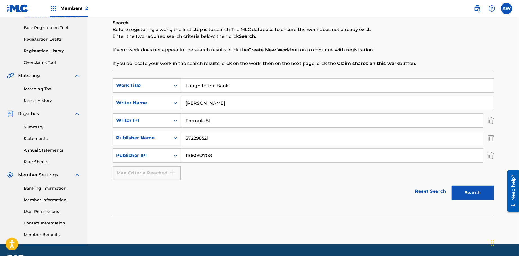
click at [464, 191] on button "Search" at bounding box center [472, 192] width 42 height 14
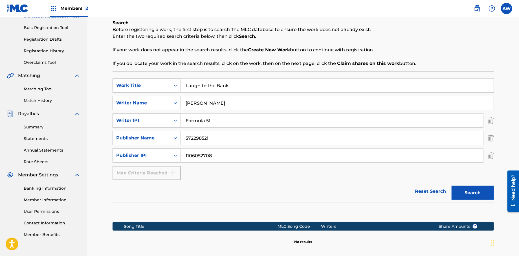
scroll to position [136, 0]
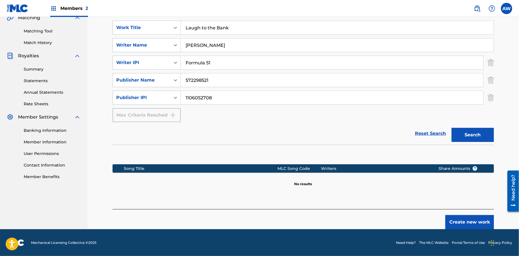
click at [464, 221] on button "Create new work" at bounding box center [469, 222] width 48 height 14
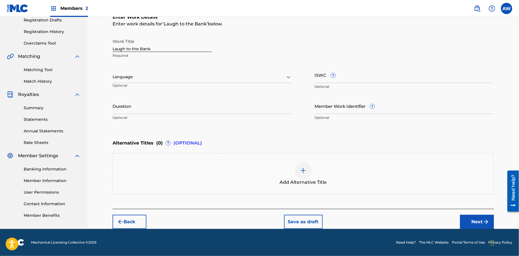
scroll to position [97, 0]
click at [482, 220] on img "submit" at bounding box center [485, 221] width 7 height 7
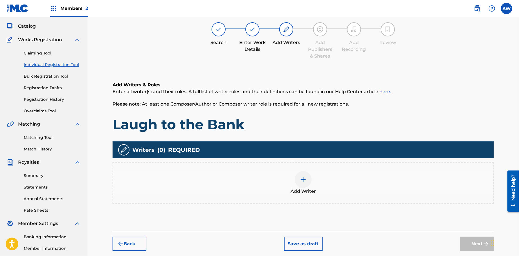
scroll to position [25, 0]
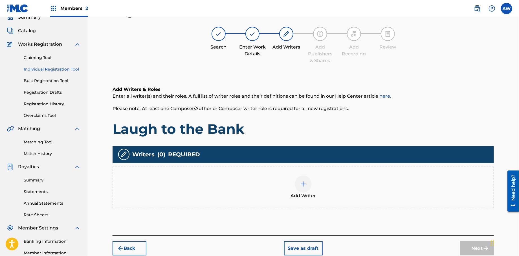
click at [303, 185] on img at bounding box center [303, 183] width 7 height 7
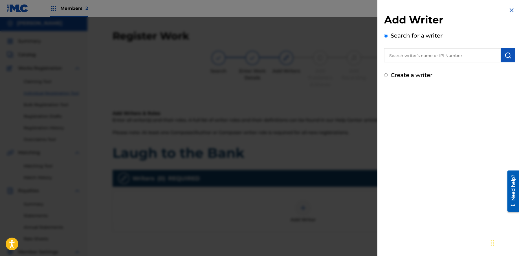
scroll to position [0, 0]
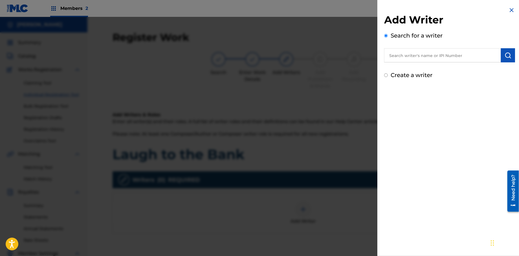
click at [398, 59] on input "text" at bounding box center [442, 55] width 117 height 14
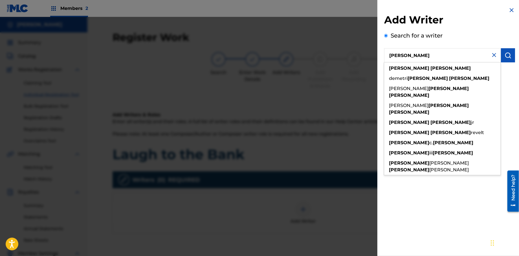
type input "[PERSON_NAME]"
click at [505, 60] on button "submit" at bounding box center [507, 55] width 14 height 14
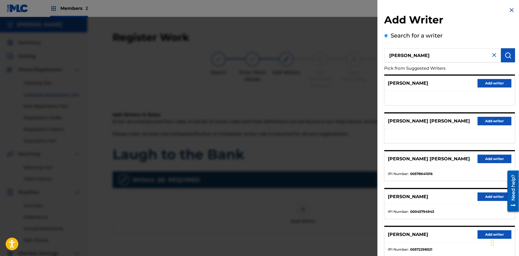
click at [486, 231] on button "Add writer" at bounding box center [494, 234] width 34 height 8
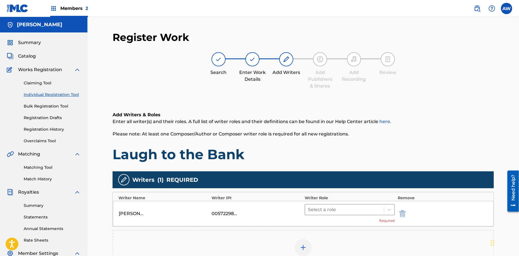
click at [314, 206] on div at bounding box center [344, 209] width 73 height 8
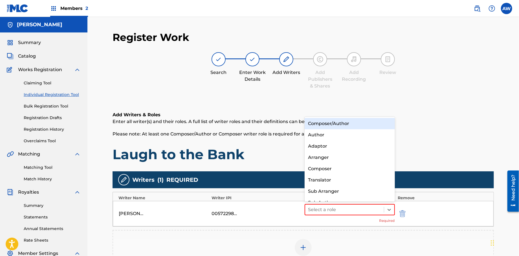
scroll to position [8, 0]
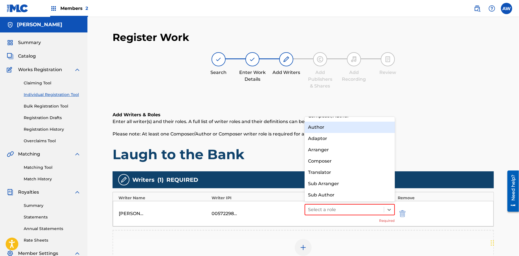
click at [318, 128] on div "Author" at bounding box center [349, 126] width 90 height 11
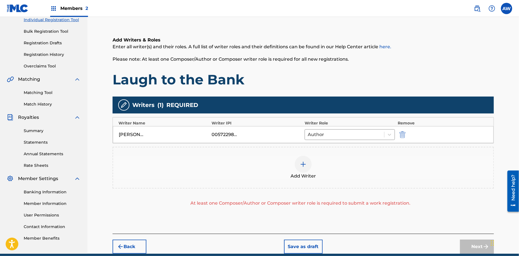
scroll to position [80, 0]
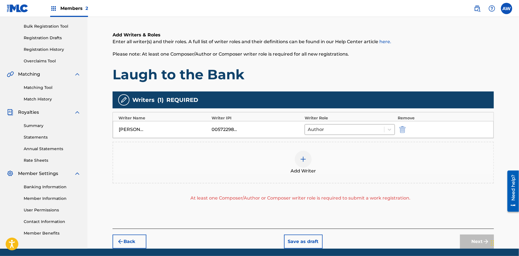
click at [299, 160] on div at bounding box center [302, 158] width 17 height 17
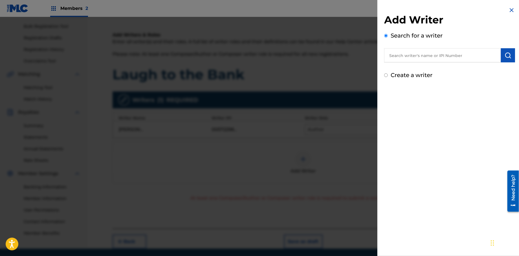
click at [385, 75] on input "Create a writer" at bounding box center [386, 75] width 4 height 4
radio input "false"
radio input "true"
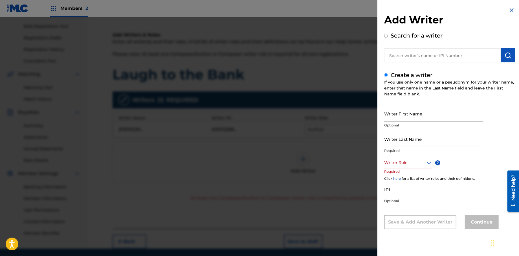
click at [398, 120] on input "Writer First Name" at bounding box center [433, 113] width 99 height 16
type input "[PERSON_NAME]"
click at [391, 145] on input "Writer Last Name" at bounding box center [433, 139] width 99 height 16
type input "[PERSON_NAME]"
click at [409, 167] on div "Writer Role" at bounding box center [408, 162] width 48 height 13
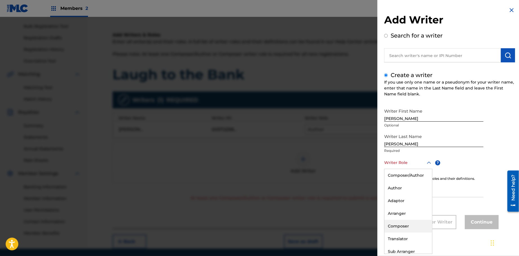
click at [398, 226] on div "Composer" at bounding box center [408, 226] width 48 height 13
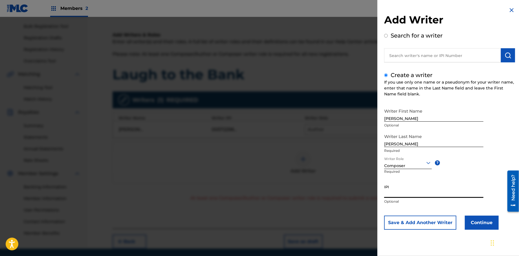
click at [401, 192] on input "IPI" at bounding box center [433, 189] width 99 height 16
click at [389, 194] on input "IPI" at bounding box center [433, 189] width 99 height 16
type input "572298521"
click at [481, 221] on button "Continue" at bounding box center [481, 222] width 34 height 14
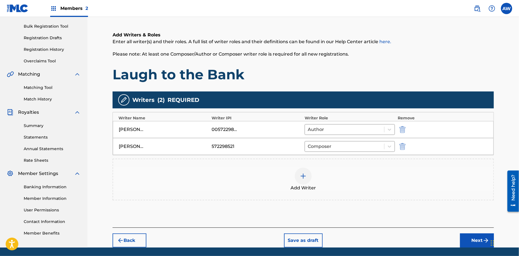
click at [467, 242] on button "Next" at bounding box center [477, 240] width 34 height 14
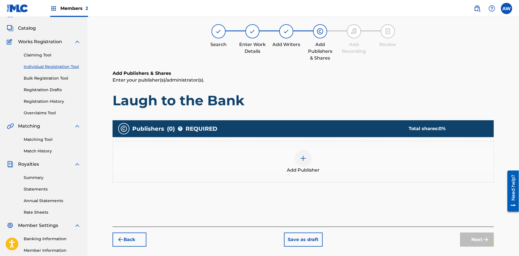
scroll to position [25, 0]
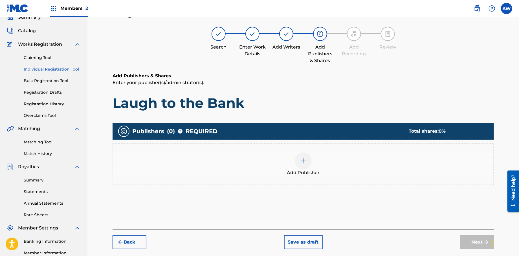
click at [302, 161] on img at bounding box center [303, 160] width 7 height 7
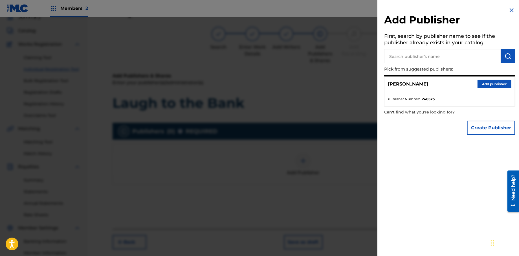
click at [477, 125] on button "Create Publisher" at bounding box center [491, 128] width 48 height 14
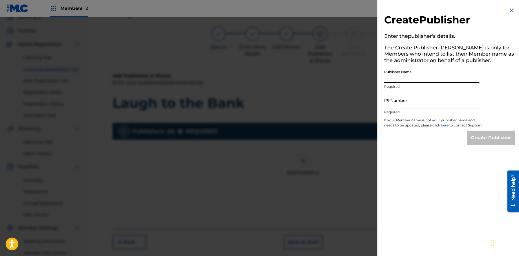
click at [398, 78] on input "Publisher Name" at bounding box center [431, 75] width 95 height 16
type input "Formula 51"
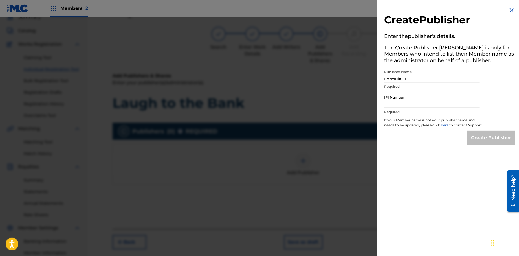
click at [399, 107] on input "IPI Number" at bounding box center [431, 100] width 95 height 16
type input "1106052708"
click at [485, 144] on input "Create Publisher" at bounding box center [491, 137] width 48 height 14
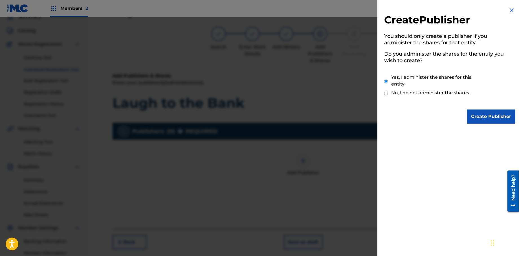
click at [476, 120] on input "Create Publisher" at bounding box center [491, 116] width 48 height 14
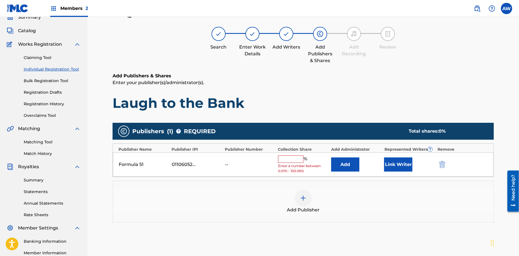
click at [285, 156] on input "text" at bounding box center [290, 158] width 25 height 7
type input "100"
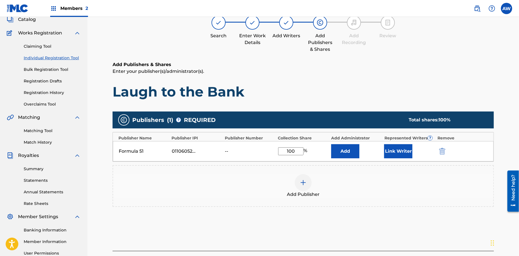
scroll to position [94, 0]
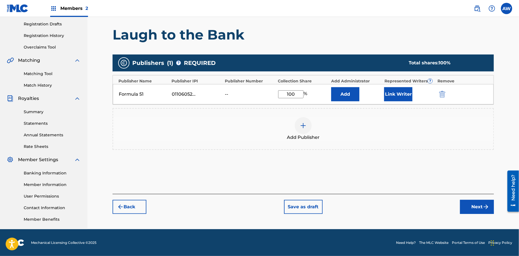
click at [473, 207] on button "Next" at bounding box center [477, 207] width 34 height 14
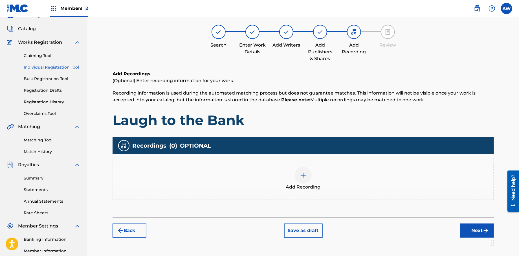
scroll to position [25, 0]
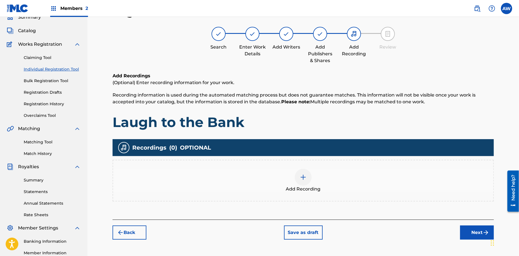
click at [300, 178] on img at bounding box center [303, 177] width 7 height 7
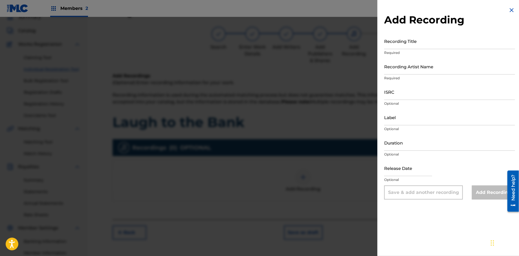
click at [392, 48] on input "Recording Title" at bounding box center [449, 41] width 131 height 16
type input "Papers, Vol 1."
click at [408, 71] on input "Recording Artist Name" at bounding box center [449, 66] width 131 height 16
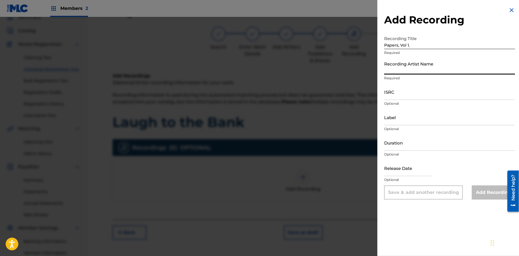
type input "T-Rock"
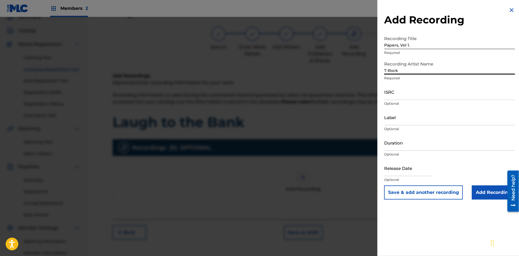
click at [402, 173] on input "text" at bounding box center [408, 168] width 48 height 16
select select "7"
select select "2025"
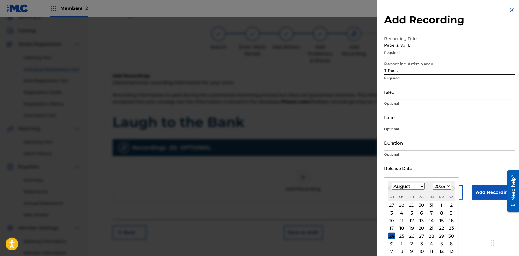
type input "[DATE]"
select select "0"
select select "2013"
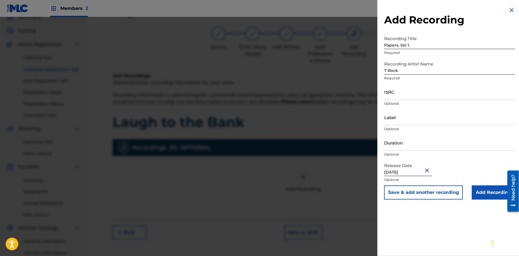
click at [479, 196] on input "Add Recording" at bounding box center [492, 192] width 43 height 14
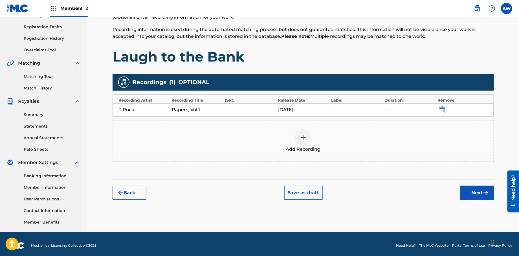
scroll to position [94, 0]
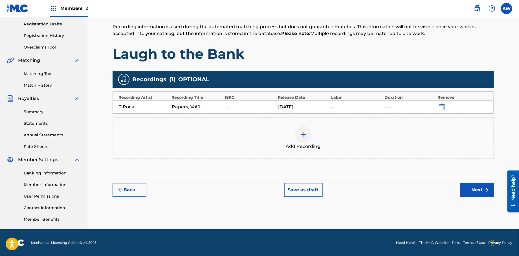
click at [473, 189] on button "Next" at bounding box center [477, 190] width 34 height 14
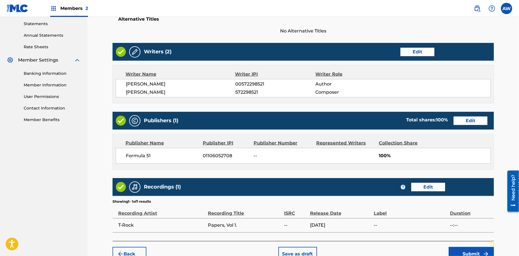
scroll to position [225, 0]
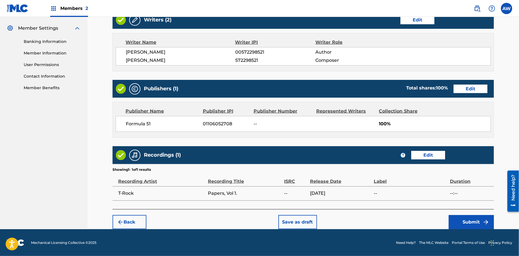
click at [474, 221] on button "Submit" at bounding box center [470, 222] width 45 height 14
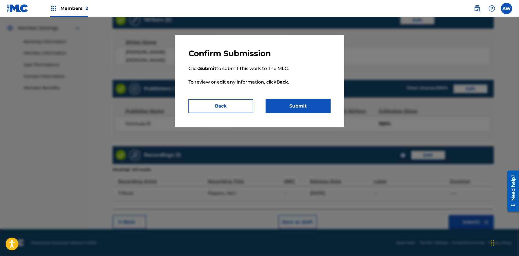
click at [308, 108] on button "Submit" at bounding box center [297, 106] width 65 height 14
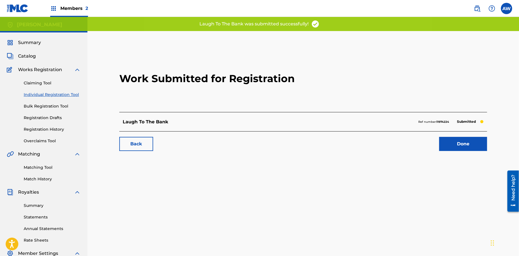
click at [473, 145] on link "Done" at bounding box center [463, 144] width 48 height 14
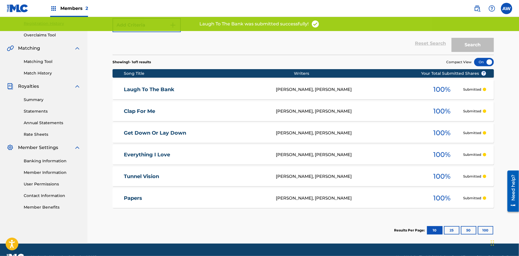
scroll to position [106, 0]
